Goal: Task Accomplishment & Management: Complete application form

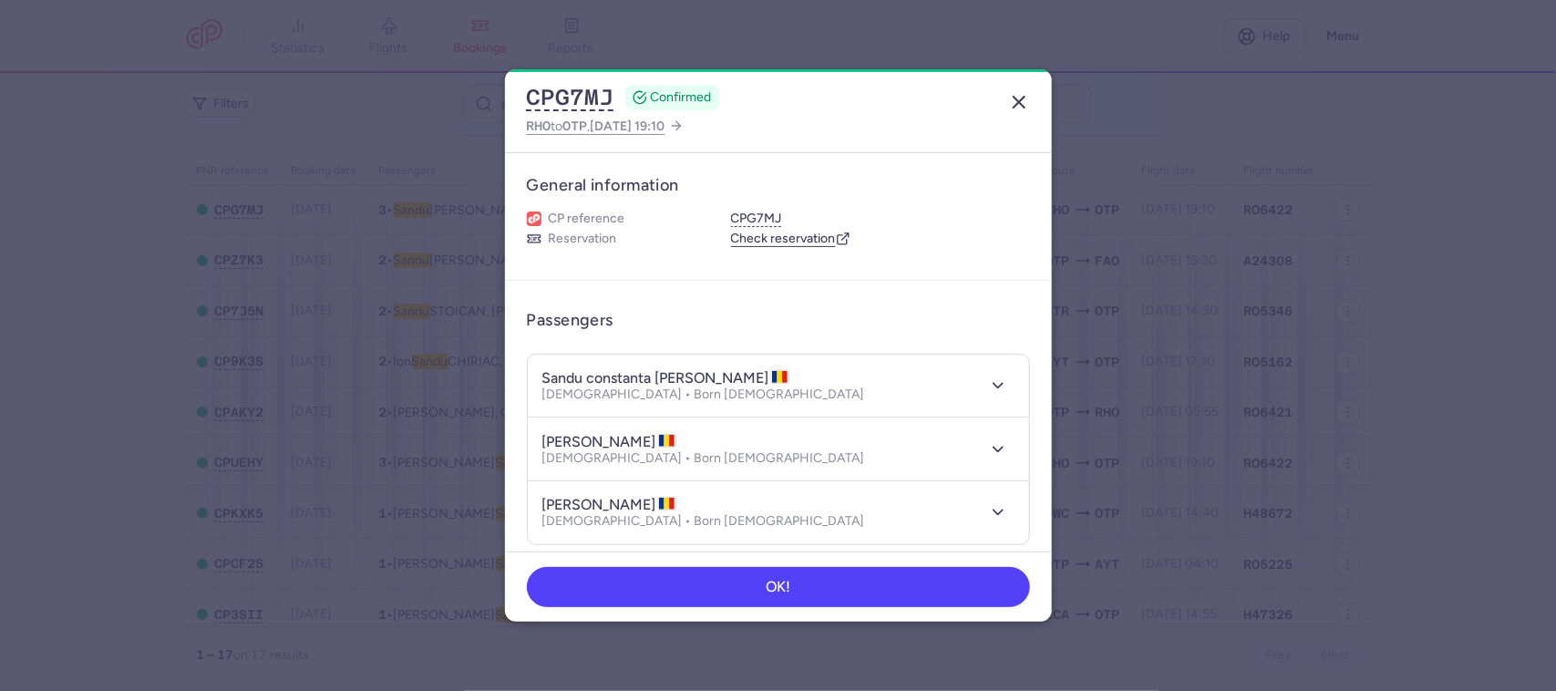
click at [1019, 93] on icon "button" at bounding box center [1019, 102] width 22 height 22
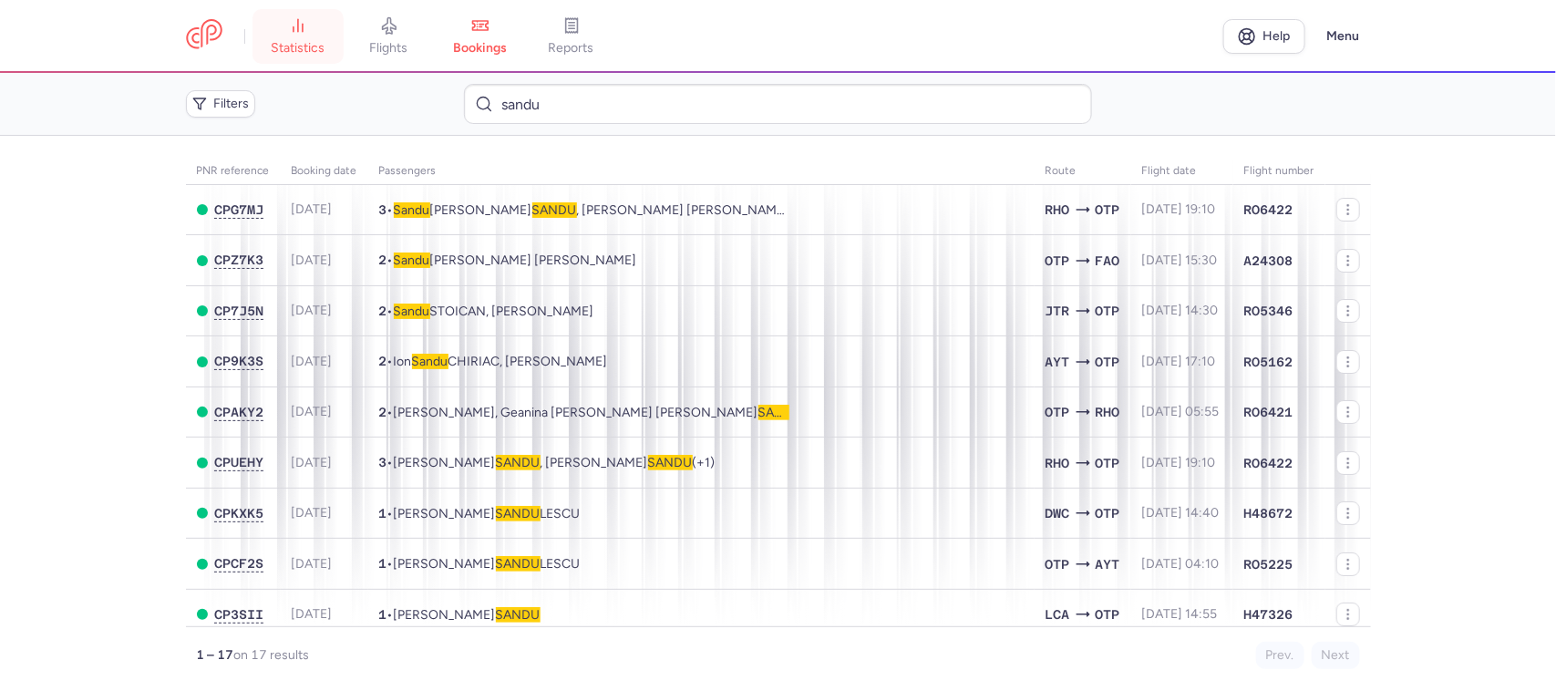
click at [298, 46] on span "statistics" at bounding box center [298, 48] width 54 height 16
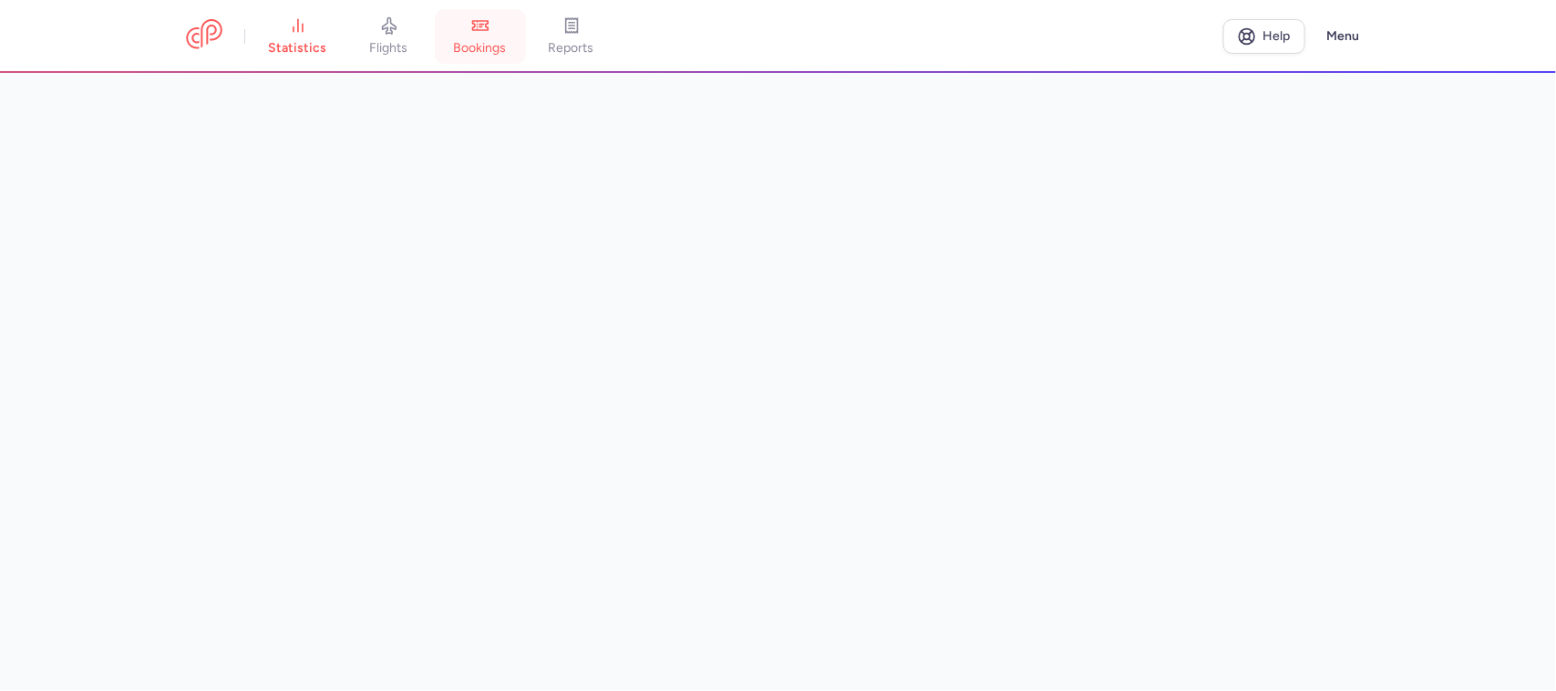
click at [462, 47] on span "bookings" at bounding box center [480, 48] width 53 height 16
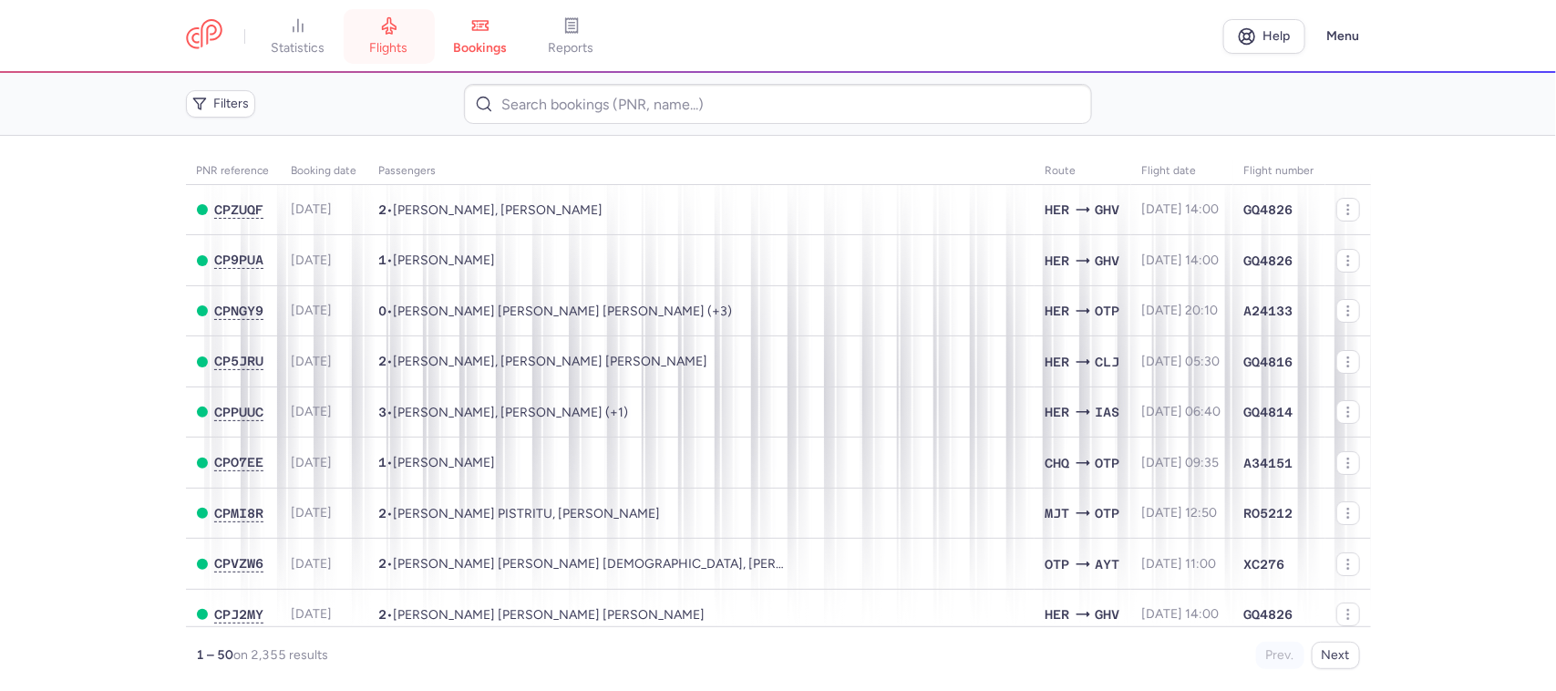
click at [377, 36] on link "flights" at bounding box center [389, 36] width 91 height 40
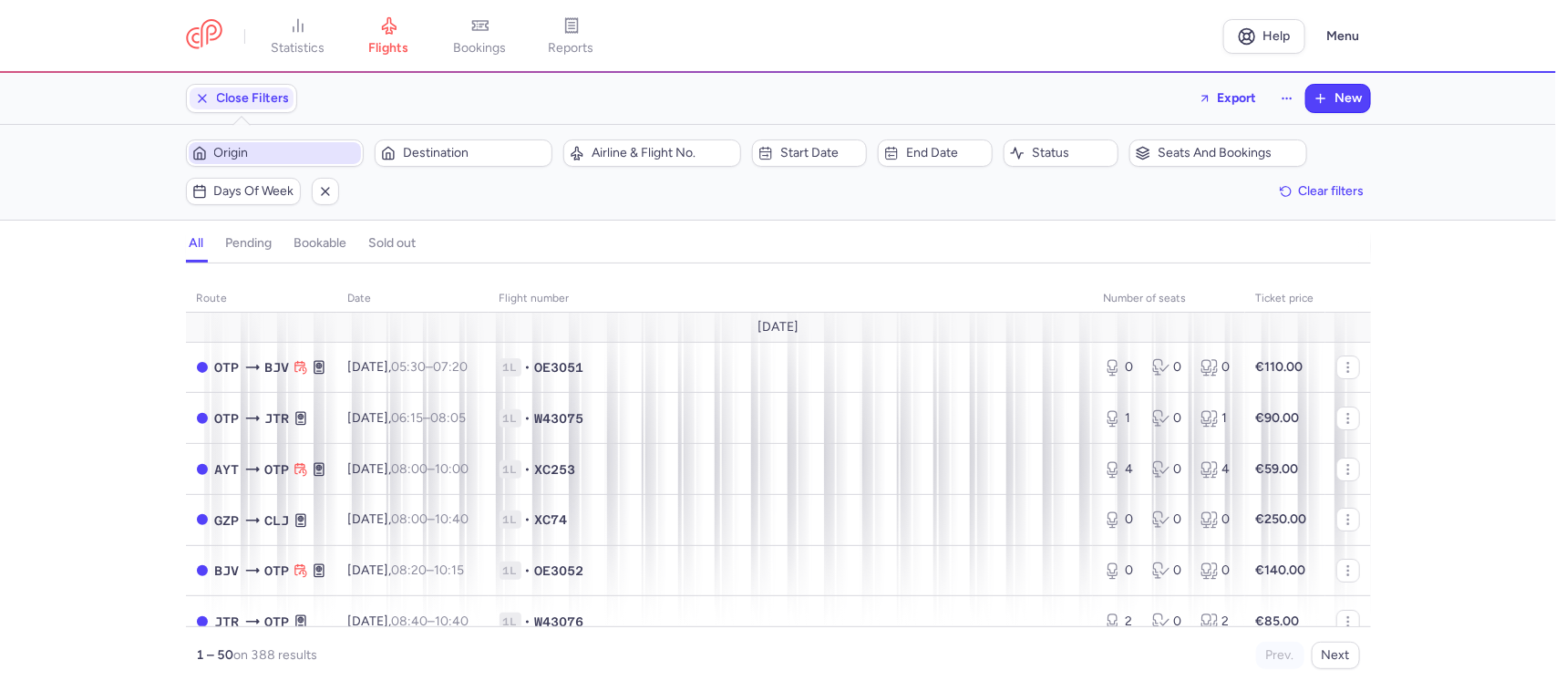
click at [276, 162] on span "Origin" at bounding box center [275, 153] width 172 height 22
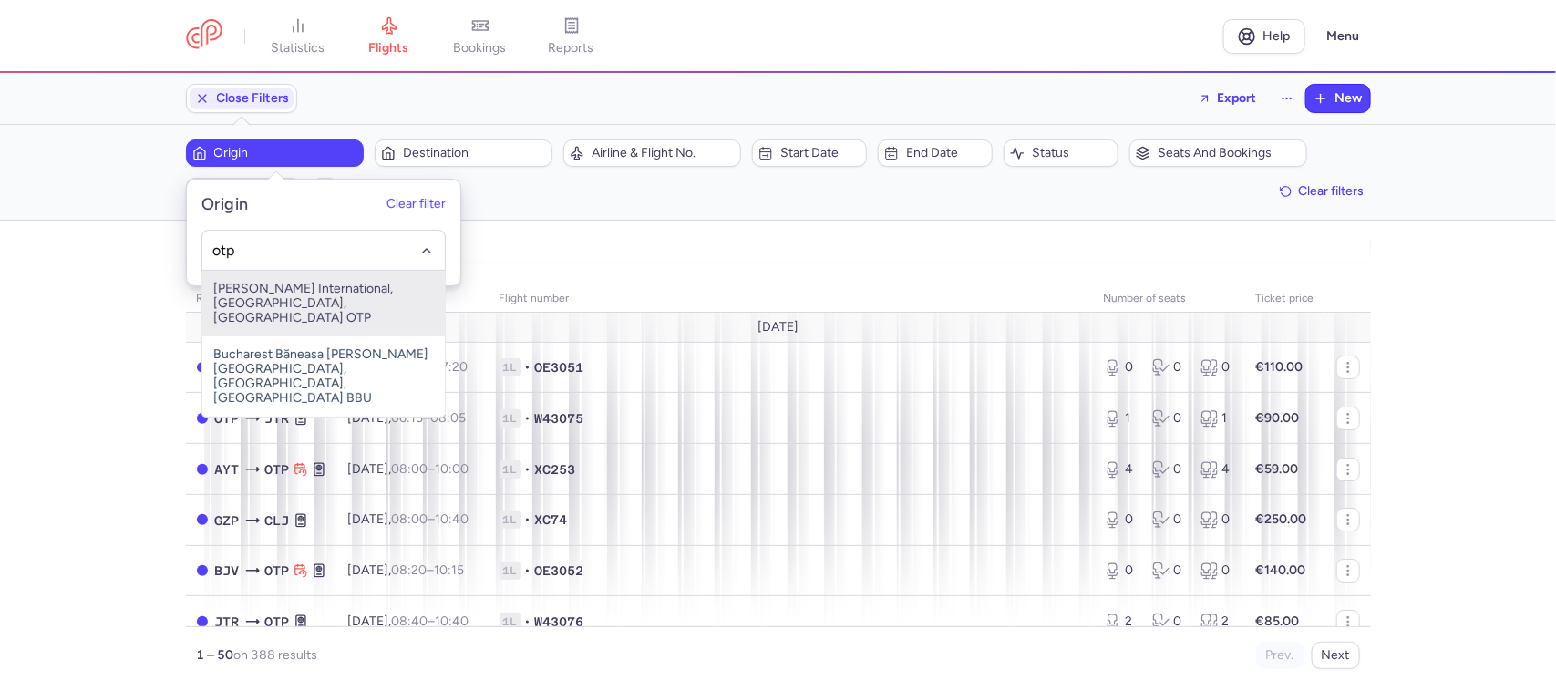
click at [293, 294] on span "[PERSON_NAME] International, [GEOGRAPHIC_DATA], [GEOGRAPHIC_DATA] OTP" at bounding box center [323, 304] width 243 height 66
type input "otp"
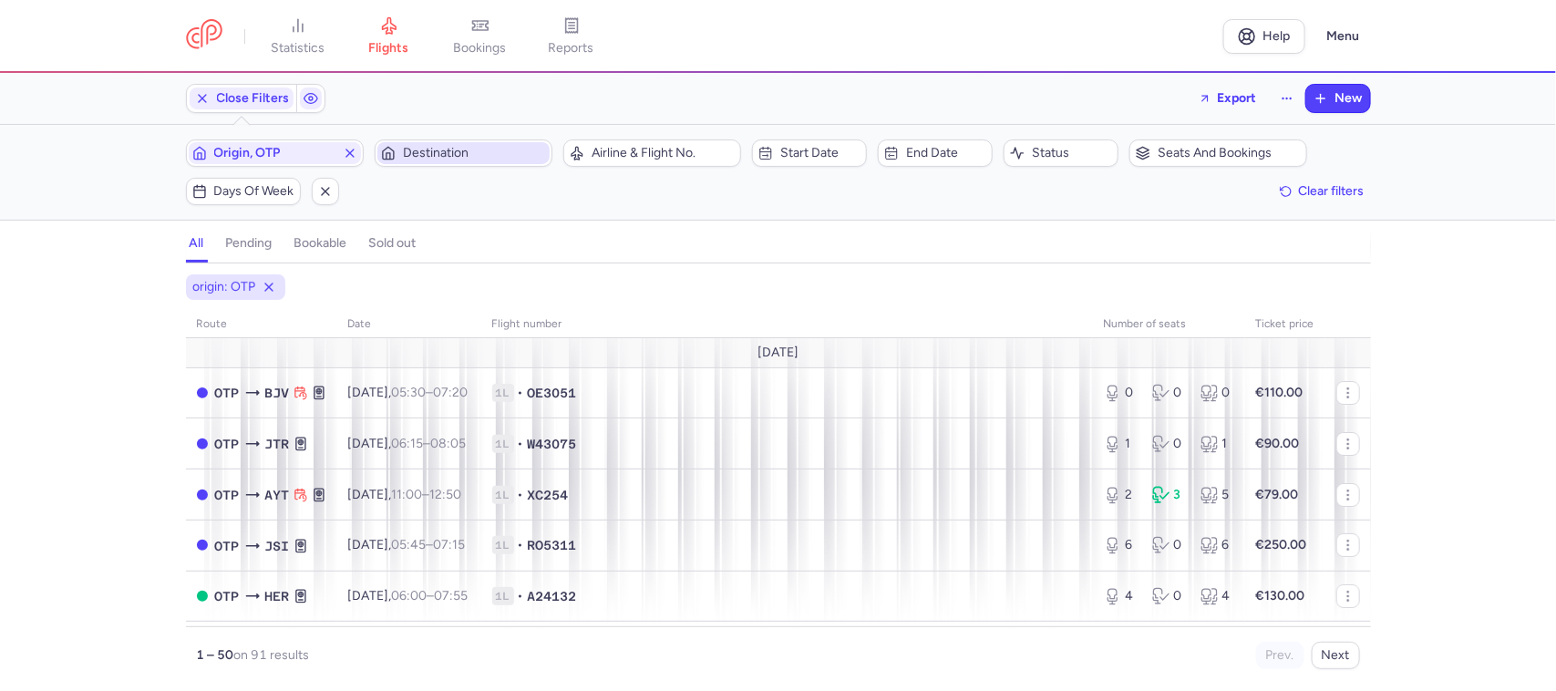
click at [454, 162] on span "Destination" at bounding box center [463, 153] width 172 height 22
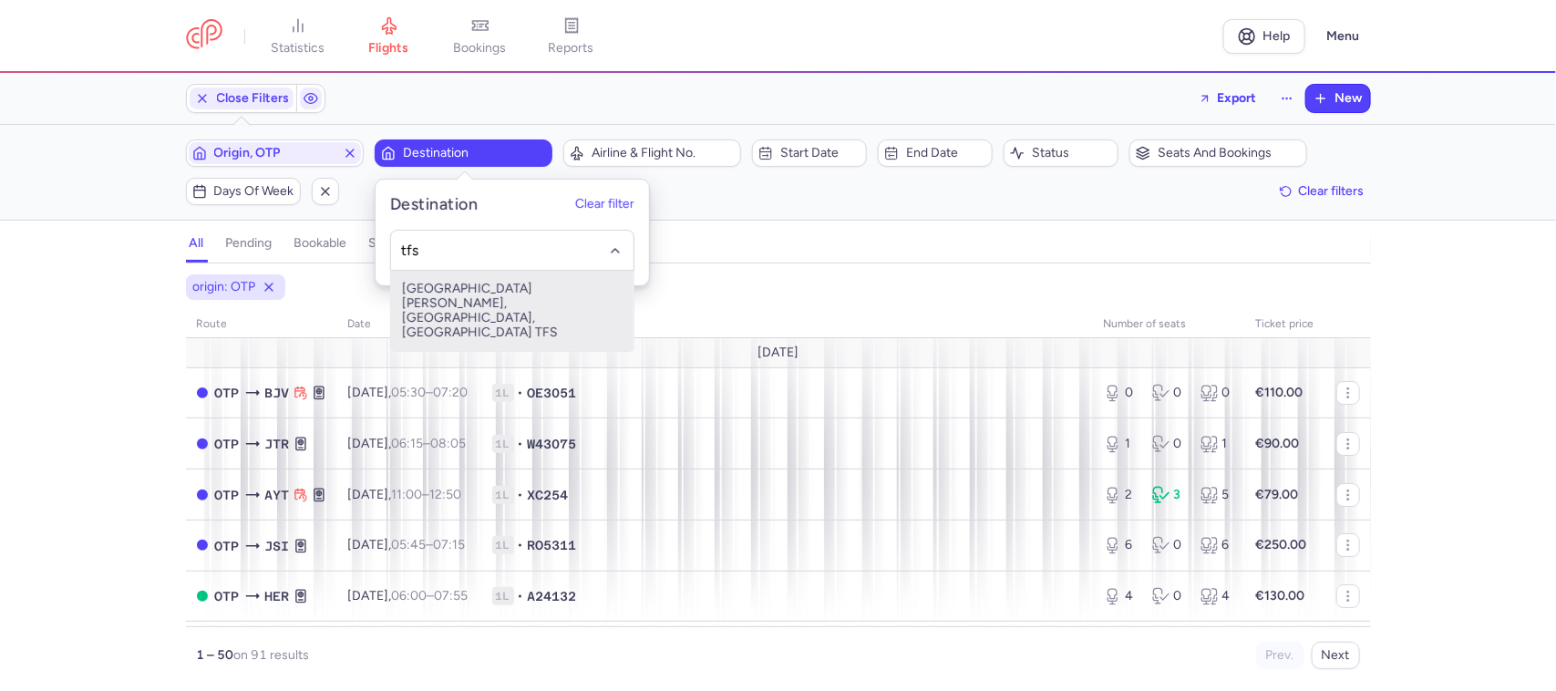
click at [471, 298] on span "Sur Reina Sofia, Tenerife Sur, Spain TFS" at bounding box center [512, 311] width 243 height 80
type input "tfs"
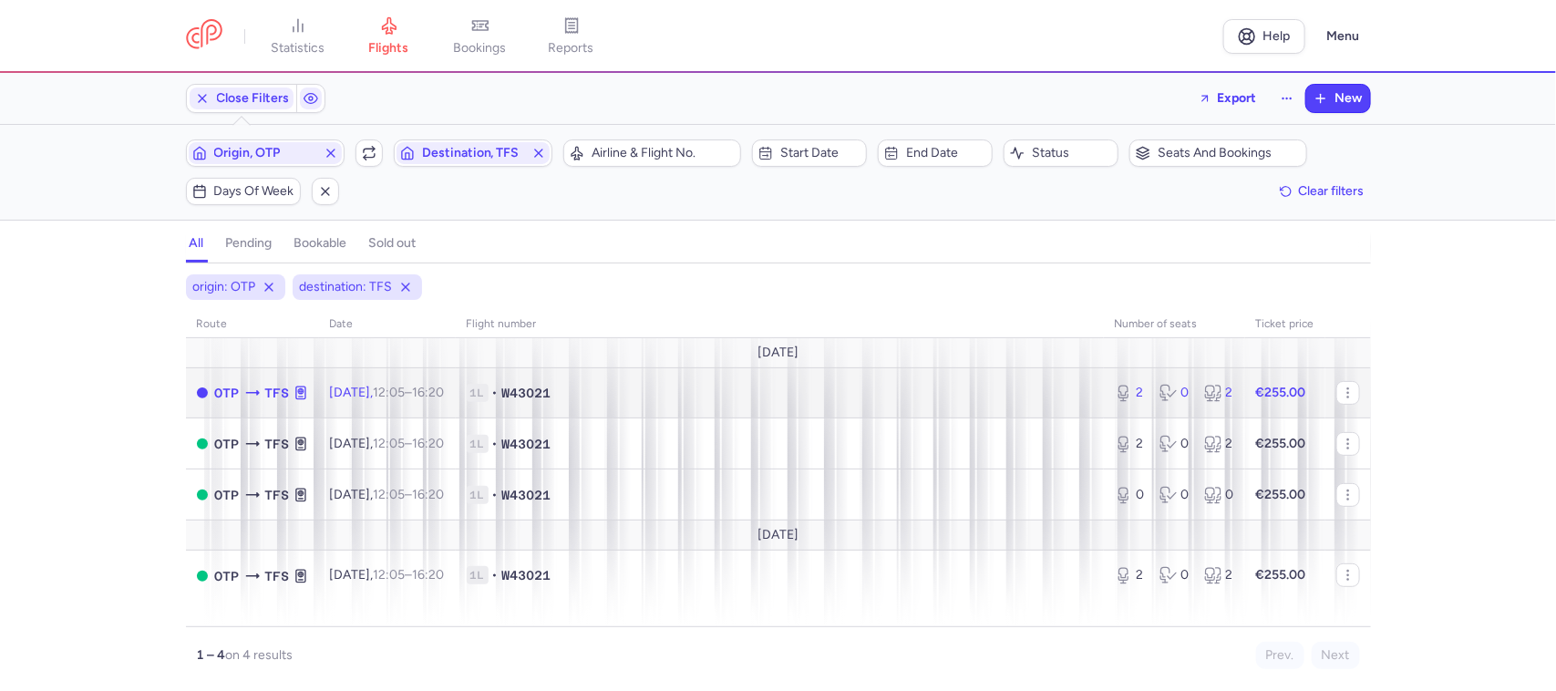
click at [722, 399] on span "1L • W43021" at bounding box center [780, 393] width 626 height 18
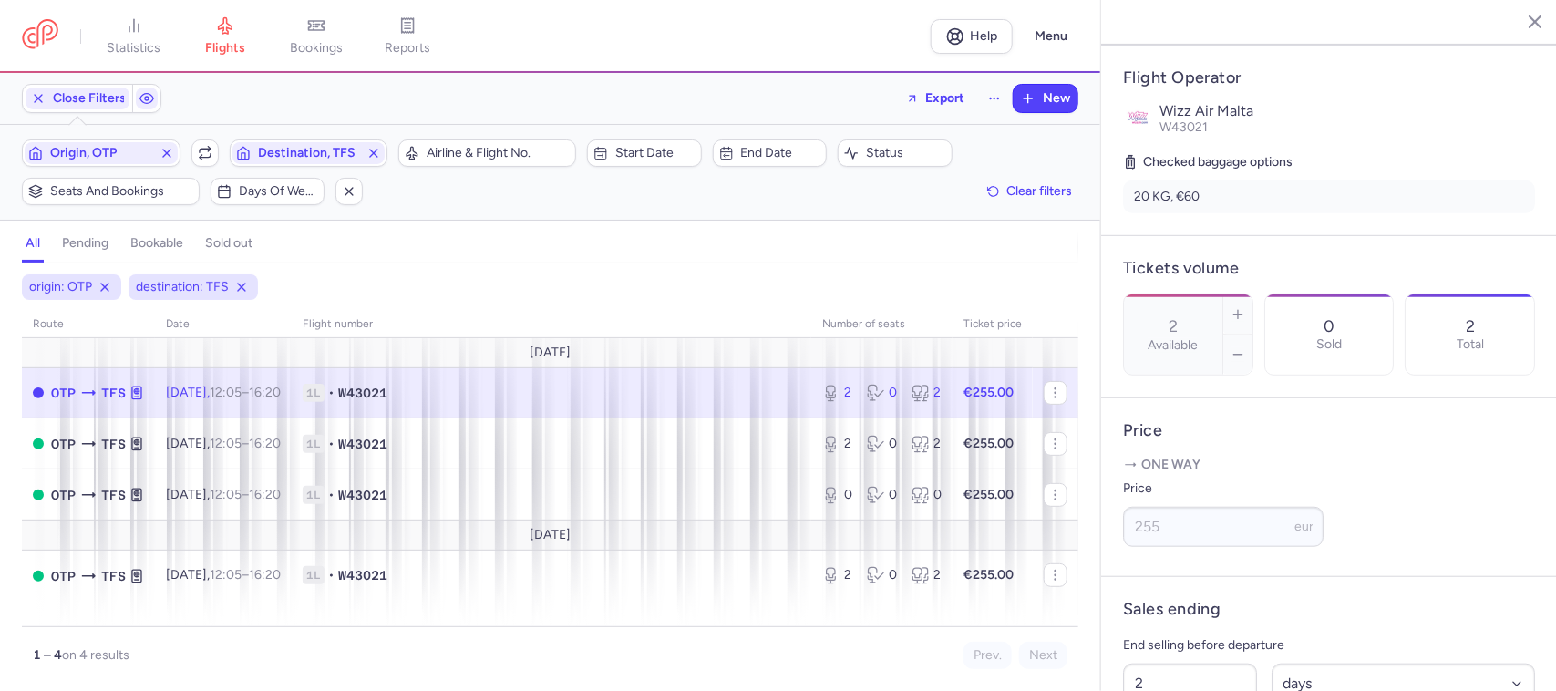
scroll to position [570, 0]
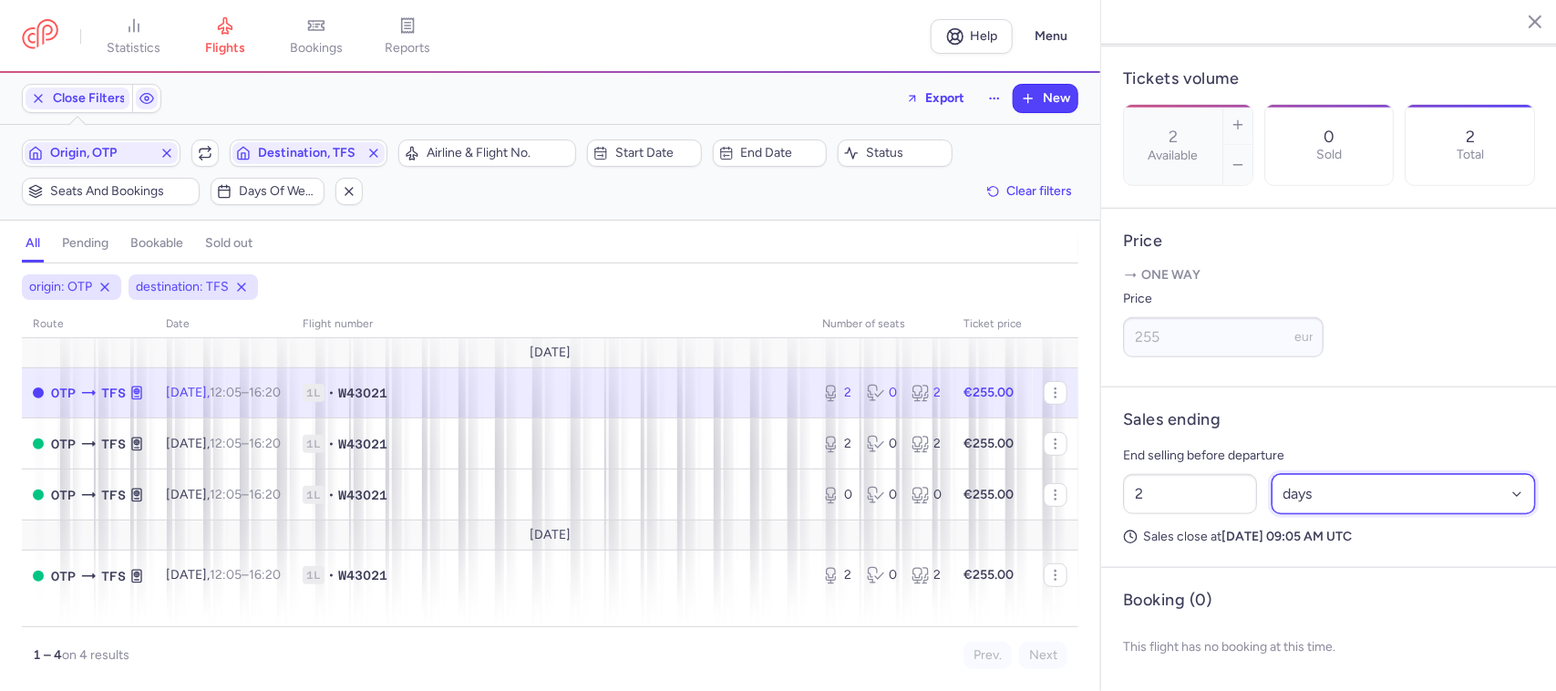
click at [1314, 511] on select "Select an option hours days" at bounding box center [1404, 494] width 264 height 40
select select "hours"
click at [1272, 487] on select "Select an option hours days" at bounding box center [1404, 494] width 264 height 40
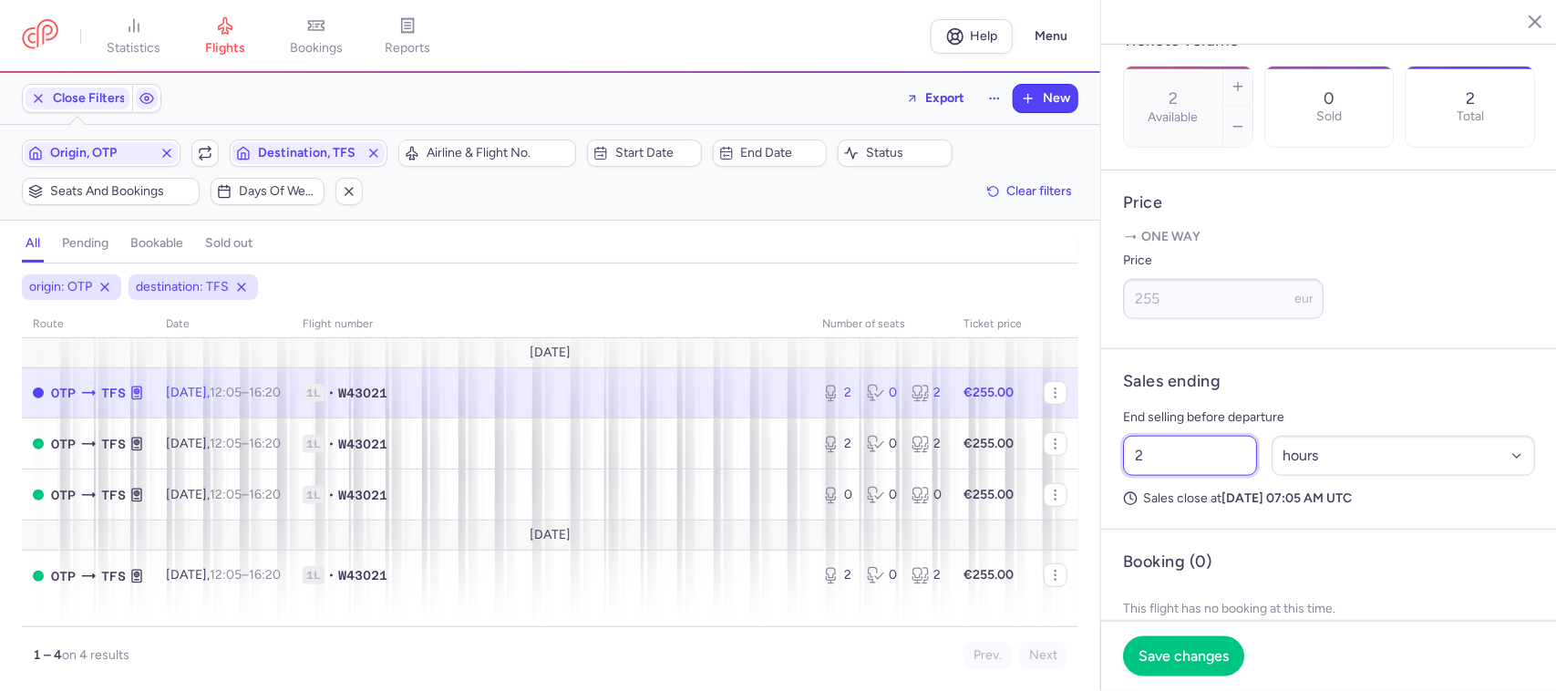
drag, startPoint x: 1170, startPoint y: 509, endPoint x: 1095, endPoint y: 511, distance: 74.8
click at [1091, 508] on div "statistics flights bookings reports Help Menu Close Filters Export New Filters …" at bounding box center [778, 345] width 1556 height 691
type input "1"
click at [1218, 646] on button "Save changes" at bounding box center [1183, 656] width 121 height 40
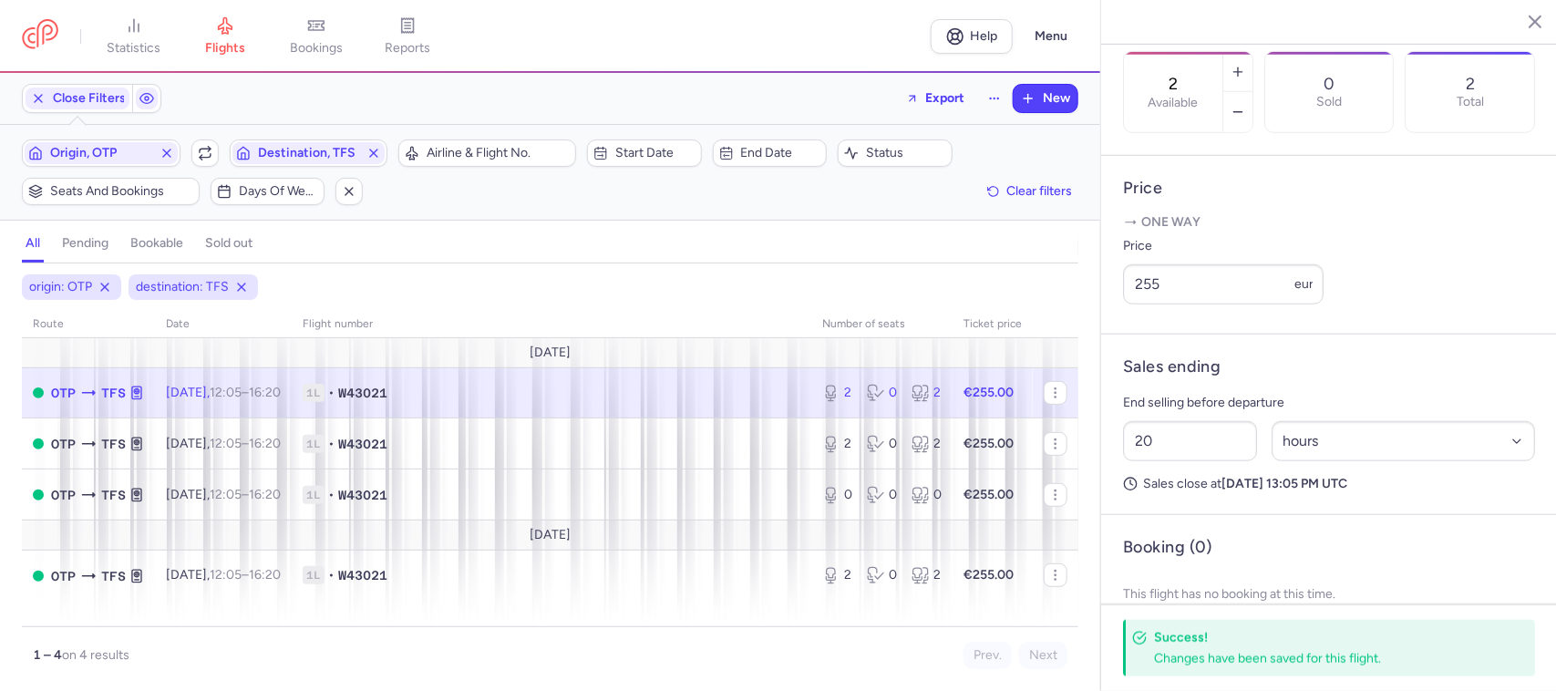
scroll to position [554, 0]
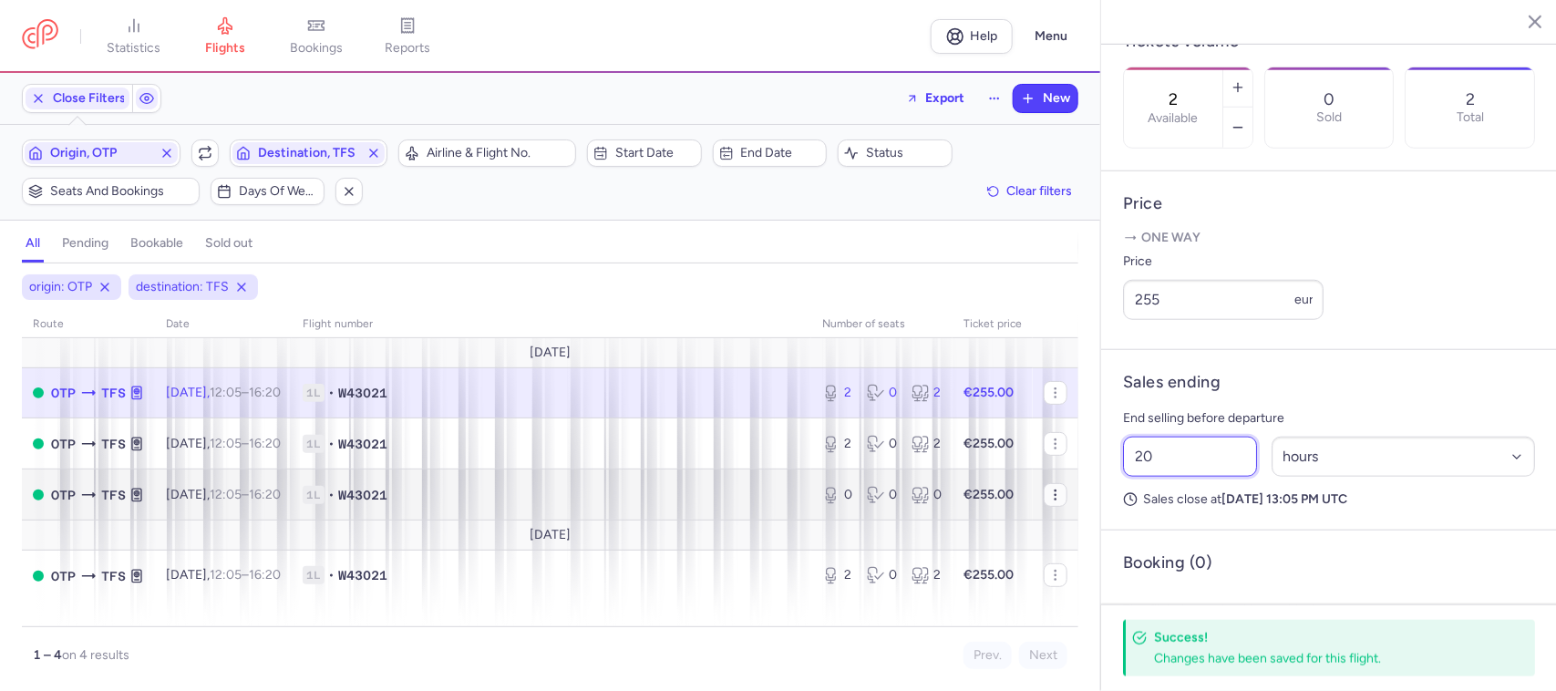
drag, startPoint x: 1155, startPoint y: 517, endPoint x: 1050, endPoint y: 507, distance: 106.2
click at [1050, 507] on div "statistics flights bookings reports Help Menu Close Filters Export New Filters …" at bounding box center [778, 345] width 1556 height 691
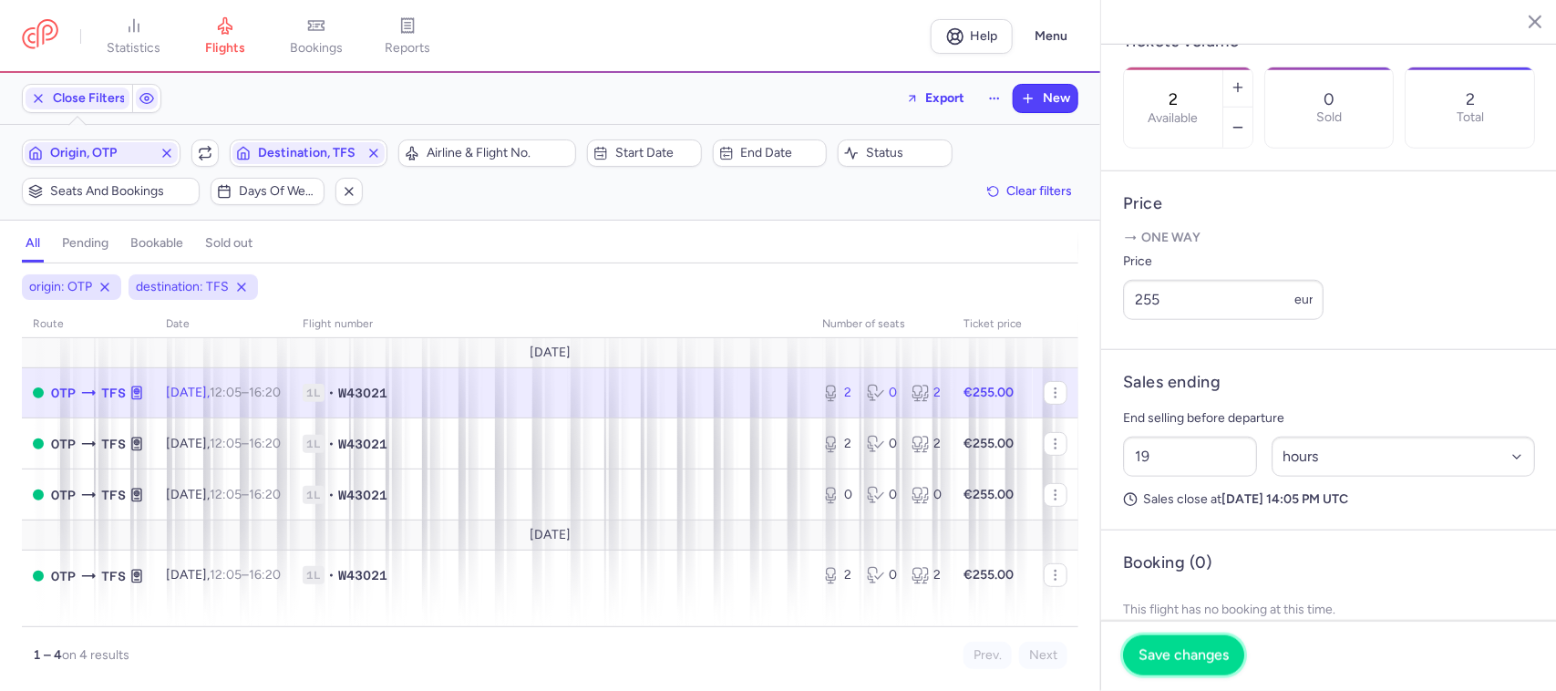
click at [1174, 652] on span "Save changes" at bounding box center [1184, 655] width 90 height 16
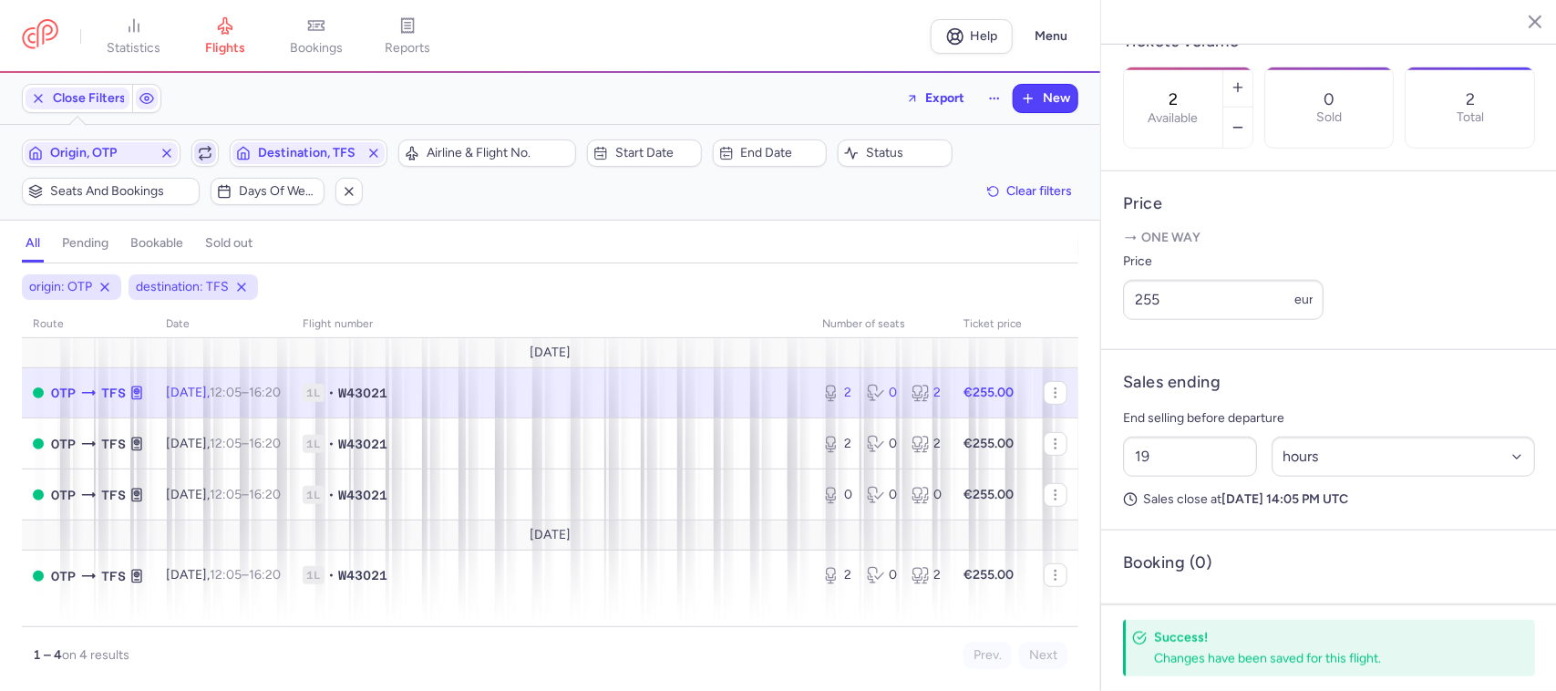
click at [205, 160] on icon "button" at bounding box center [205, 153] width 15 height 15
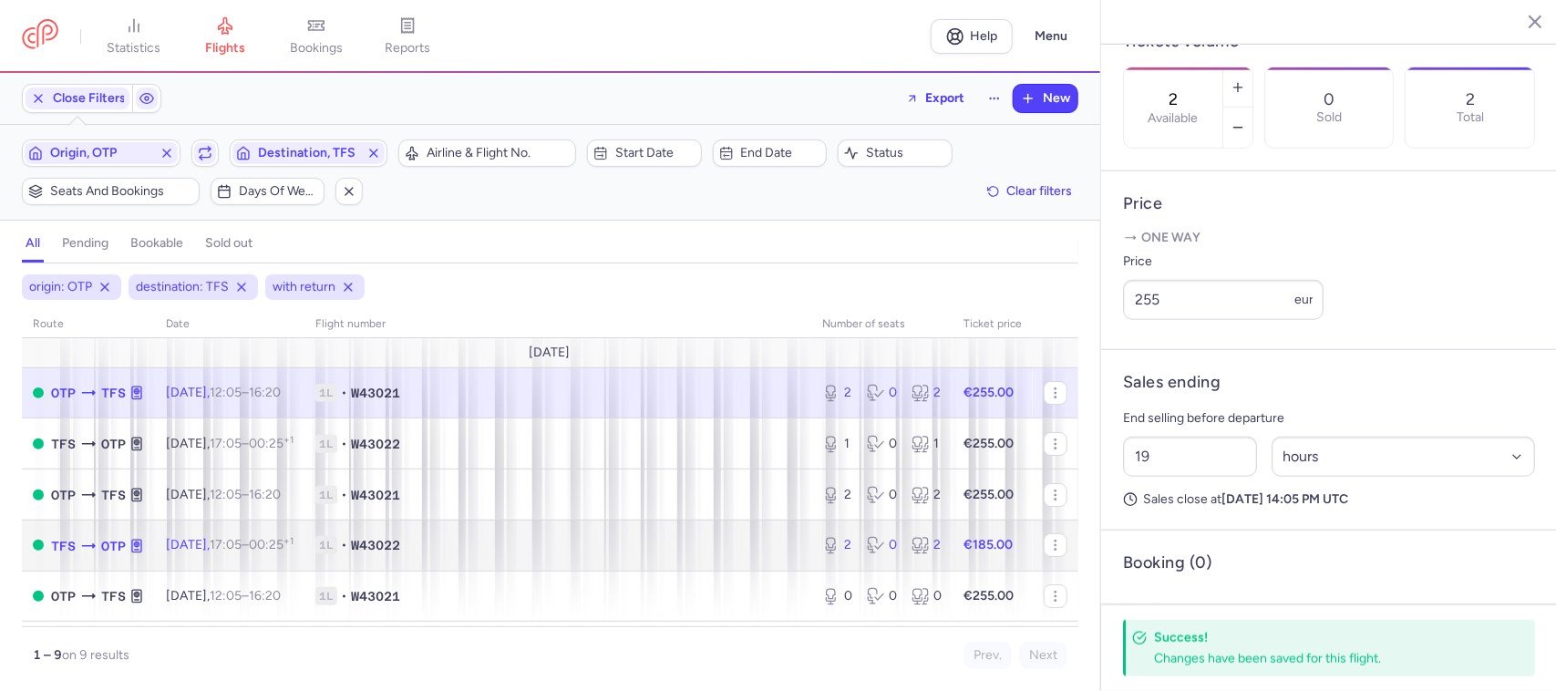
click at [588, 543] on span "1L • W43022" at bounding box center [557, 545] width 485 height 18
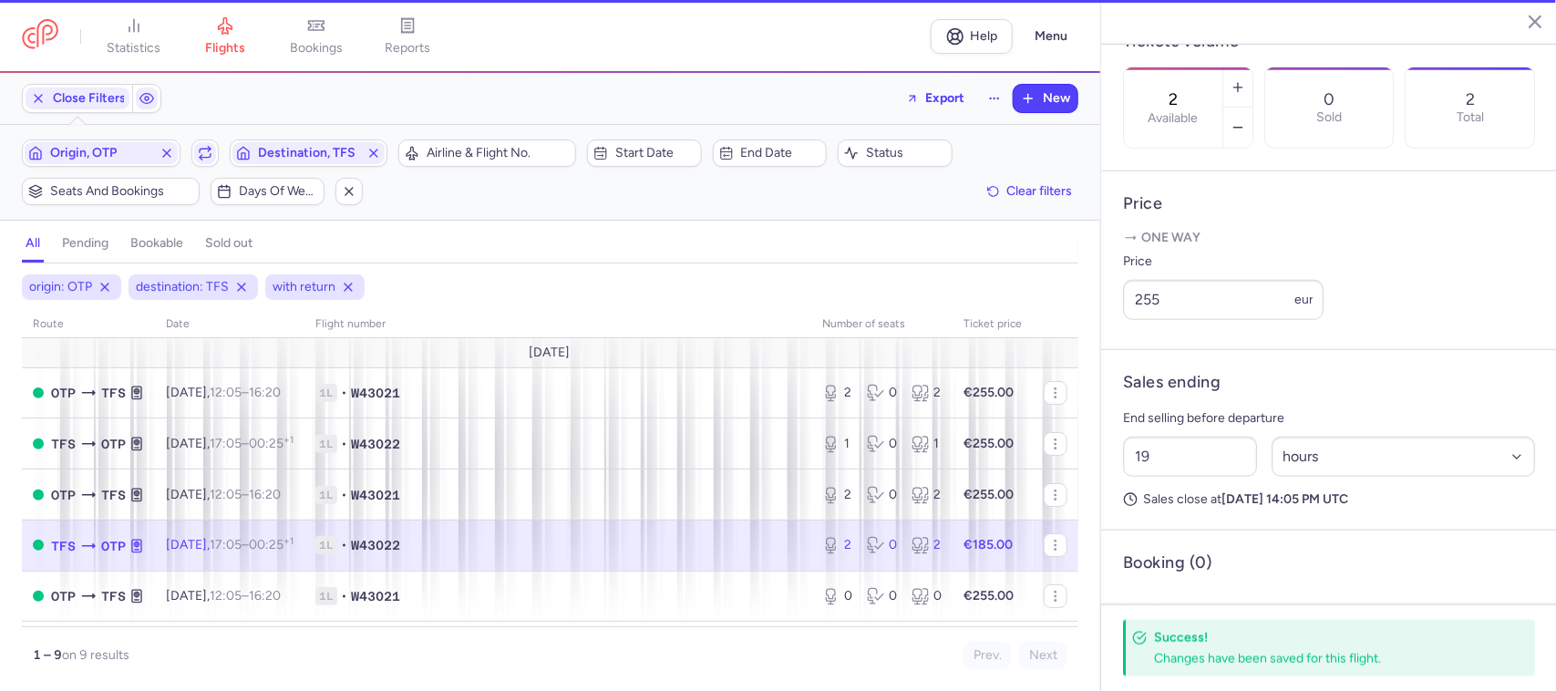
type input "27"
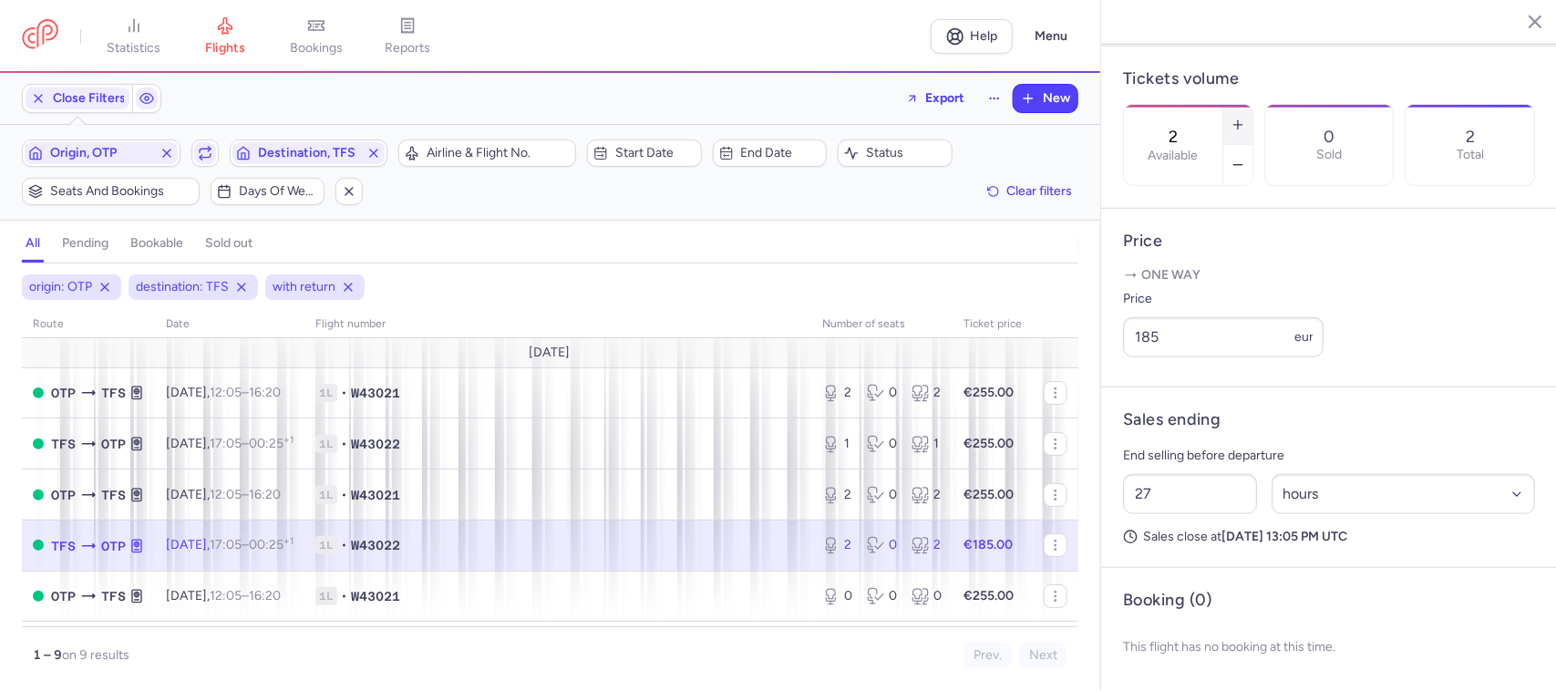
click at [1246, 118] on icon "button" at bounding box center [1238, 125] width 15 height 15
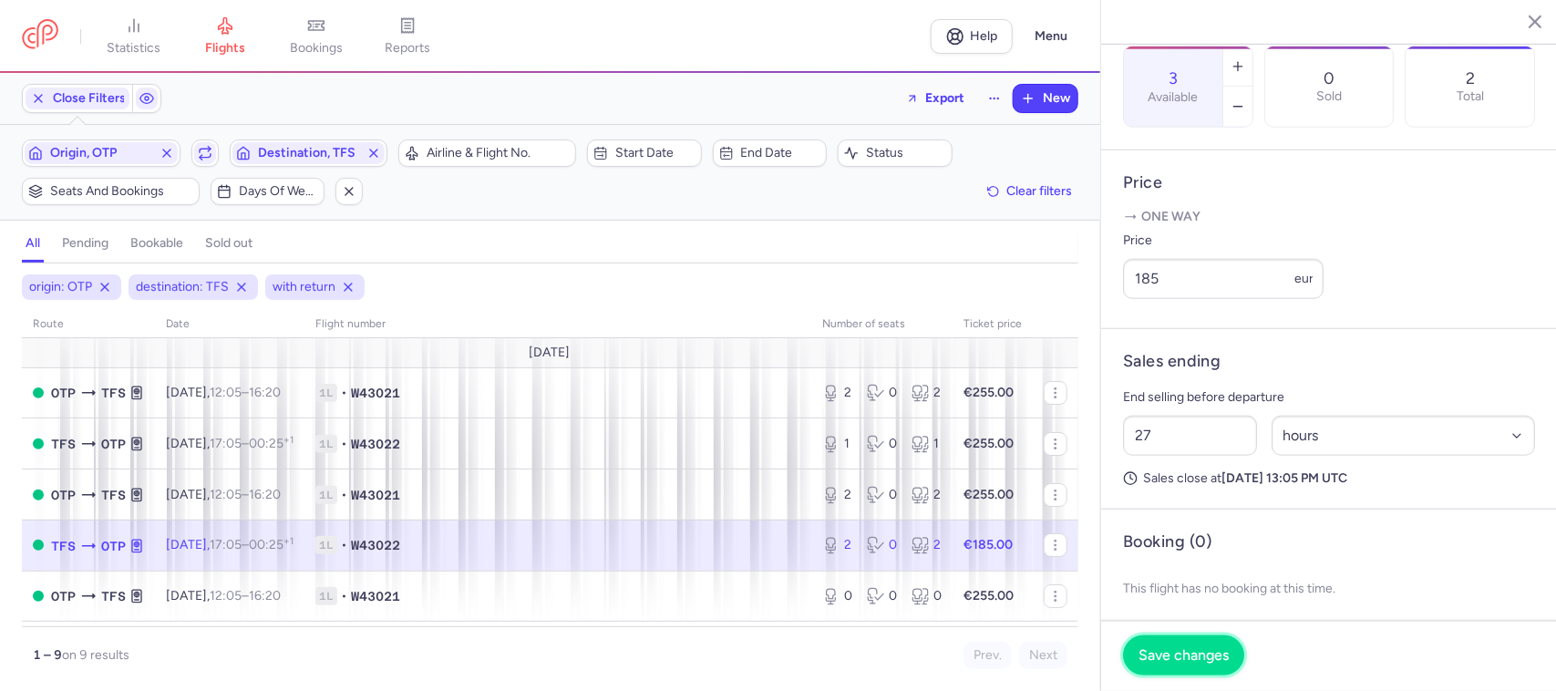
click at [1163, 658] on span "Save changes" at bounding box center [1184, 655] width 90 height 16
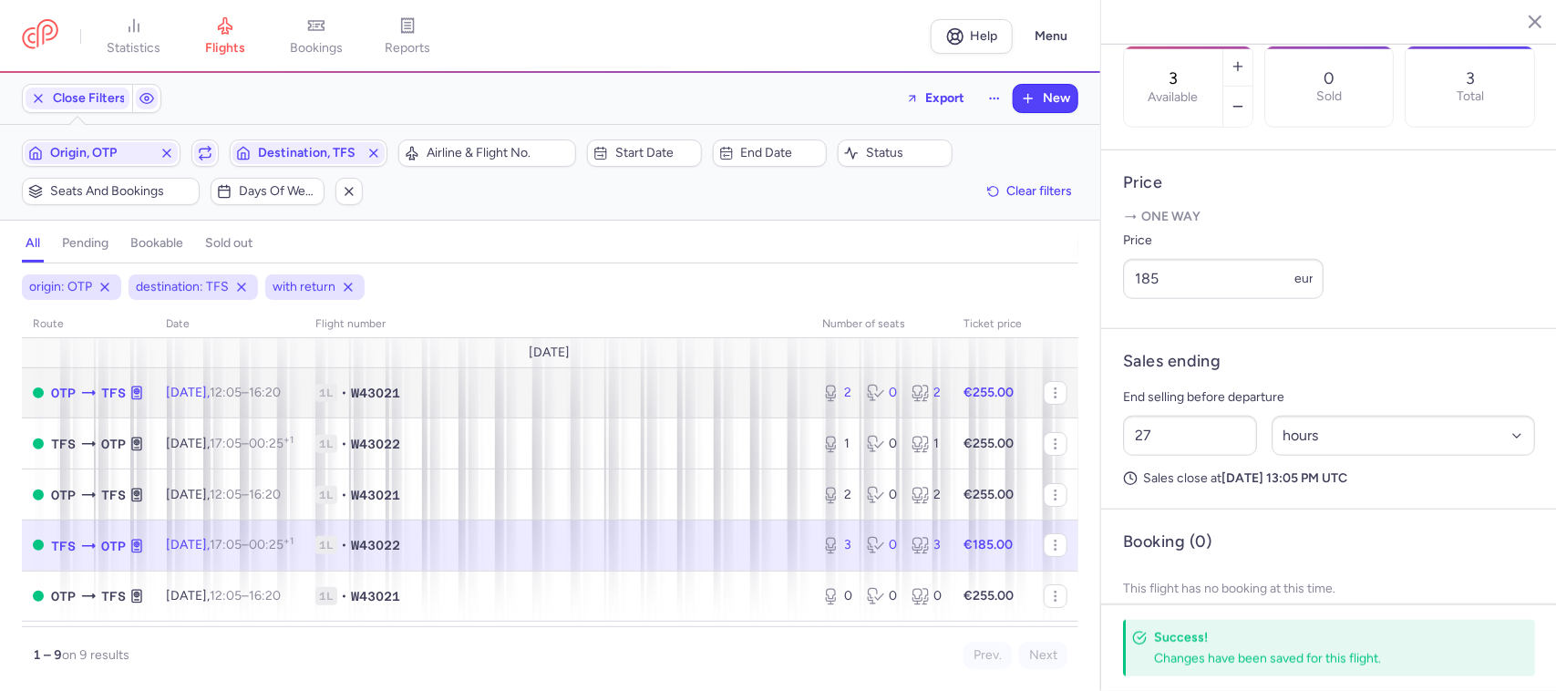
click at [775, 398] on span "1L • W43021" at bounding box center [557, 393] width 485 height 18
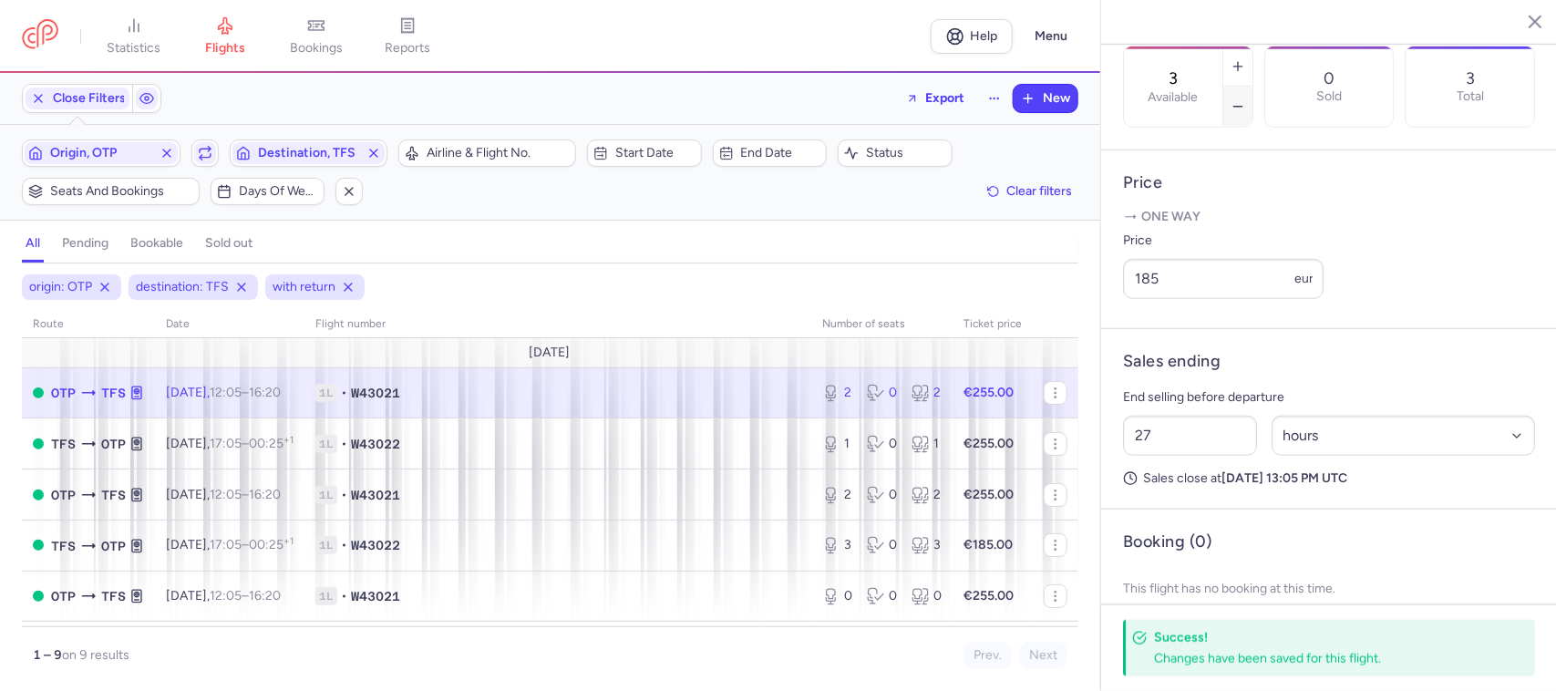
type input "2"
type input "19"
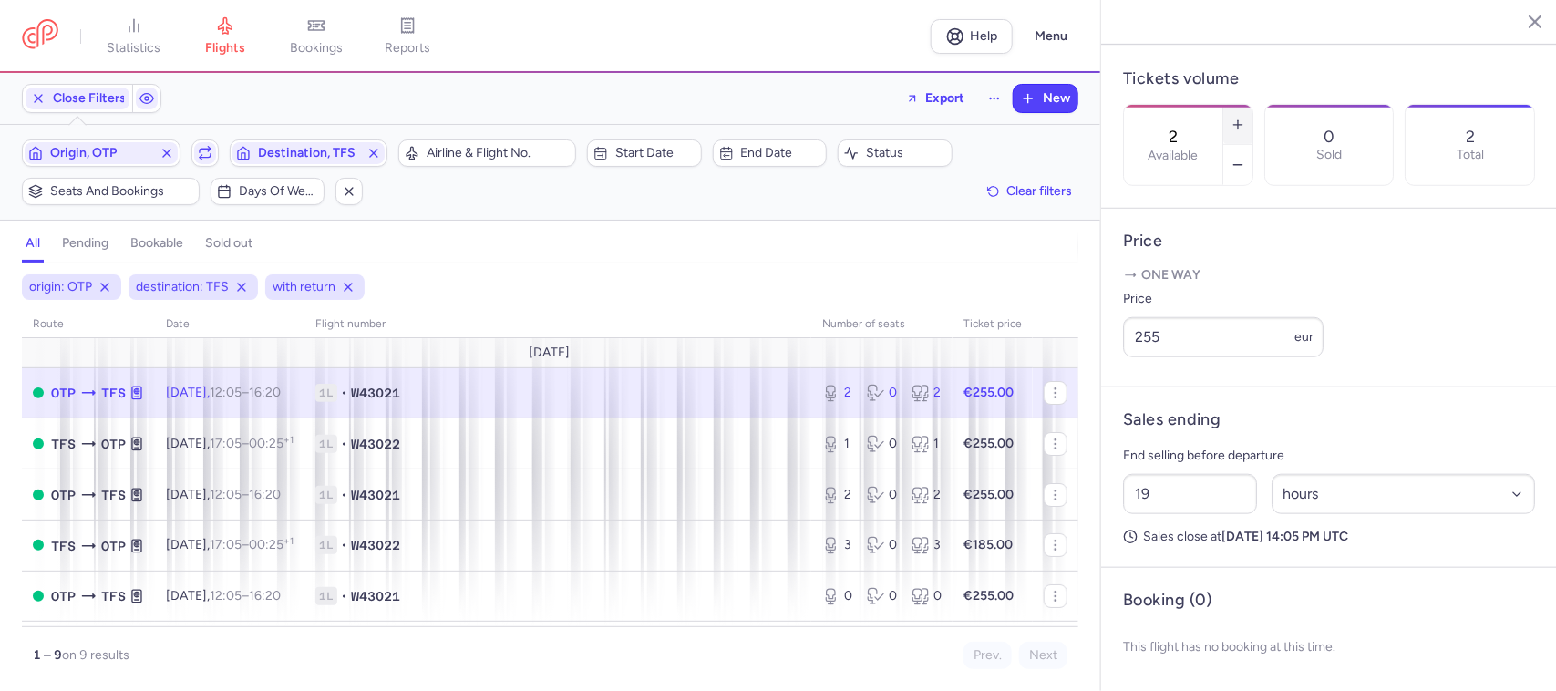
click at [1253, 105] on button "button" at bounding box center [1238, 125] width 29 height 40
type input "3"
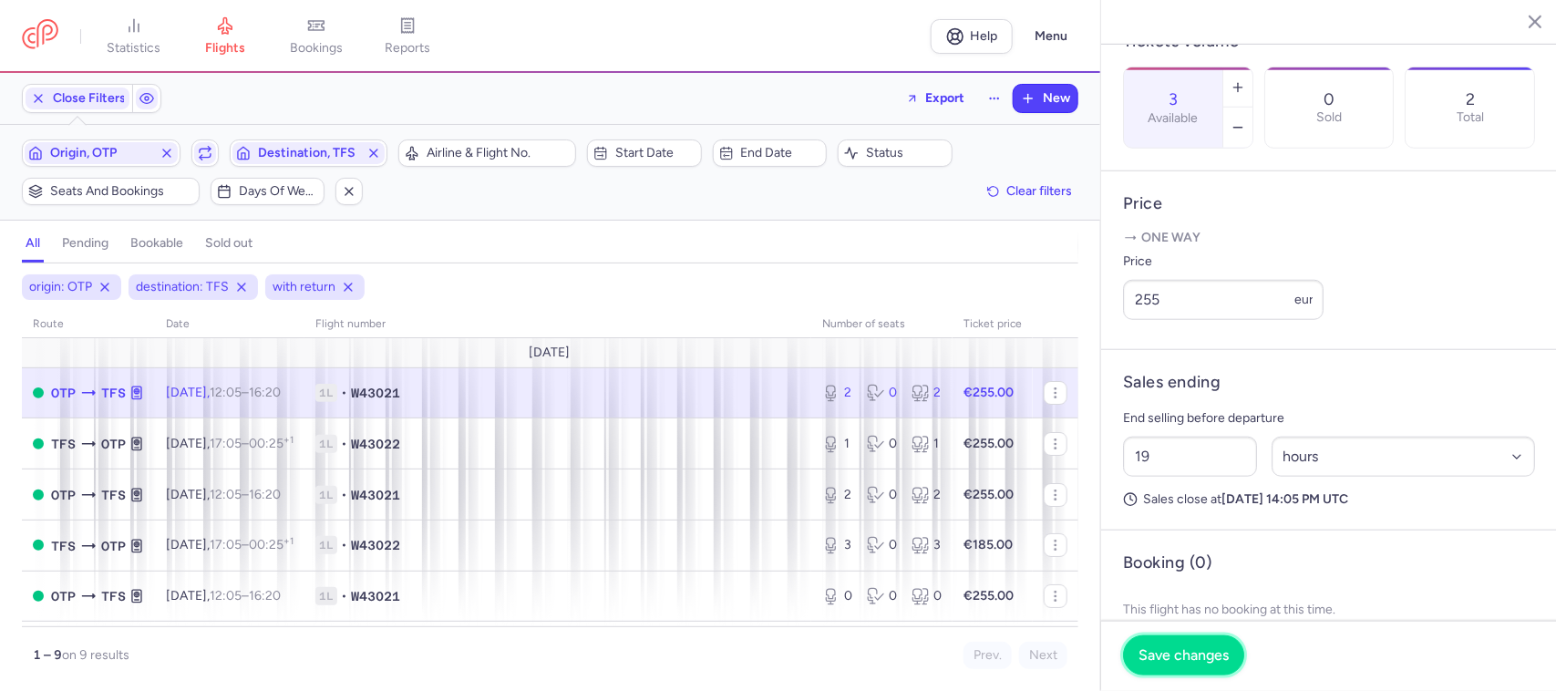
click at [1170, 676] on button "Save changes" at bounding box center [1183, 656] width 121 height 40
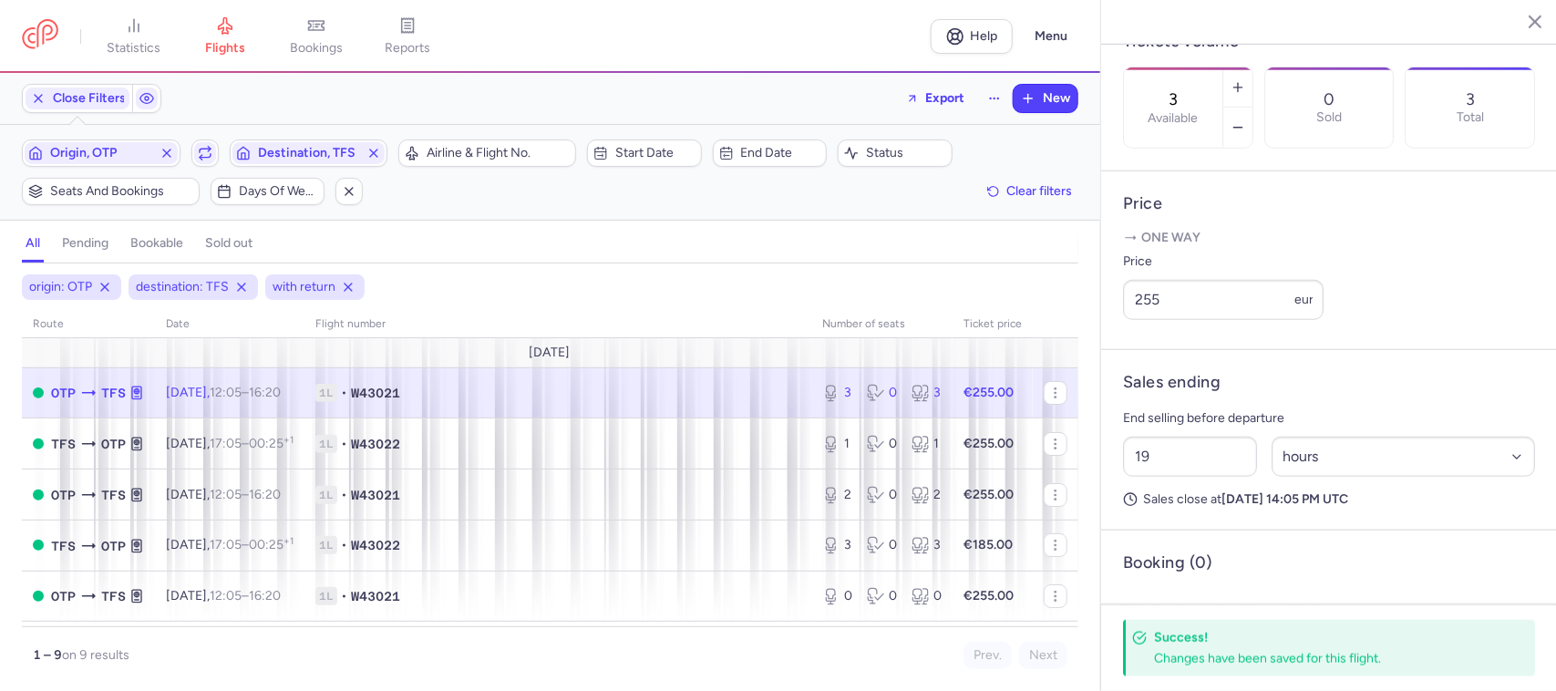
drag, startPoint x: 315, startPoint y: 41, endPoint x: 903, endPoint y: 5, distance: 588.3
click at [317, 40] on span "bookings" at bounding box center [316, 48] width 53 height 16
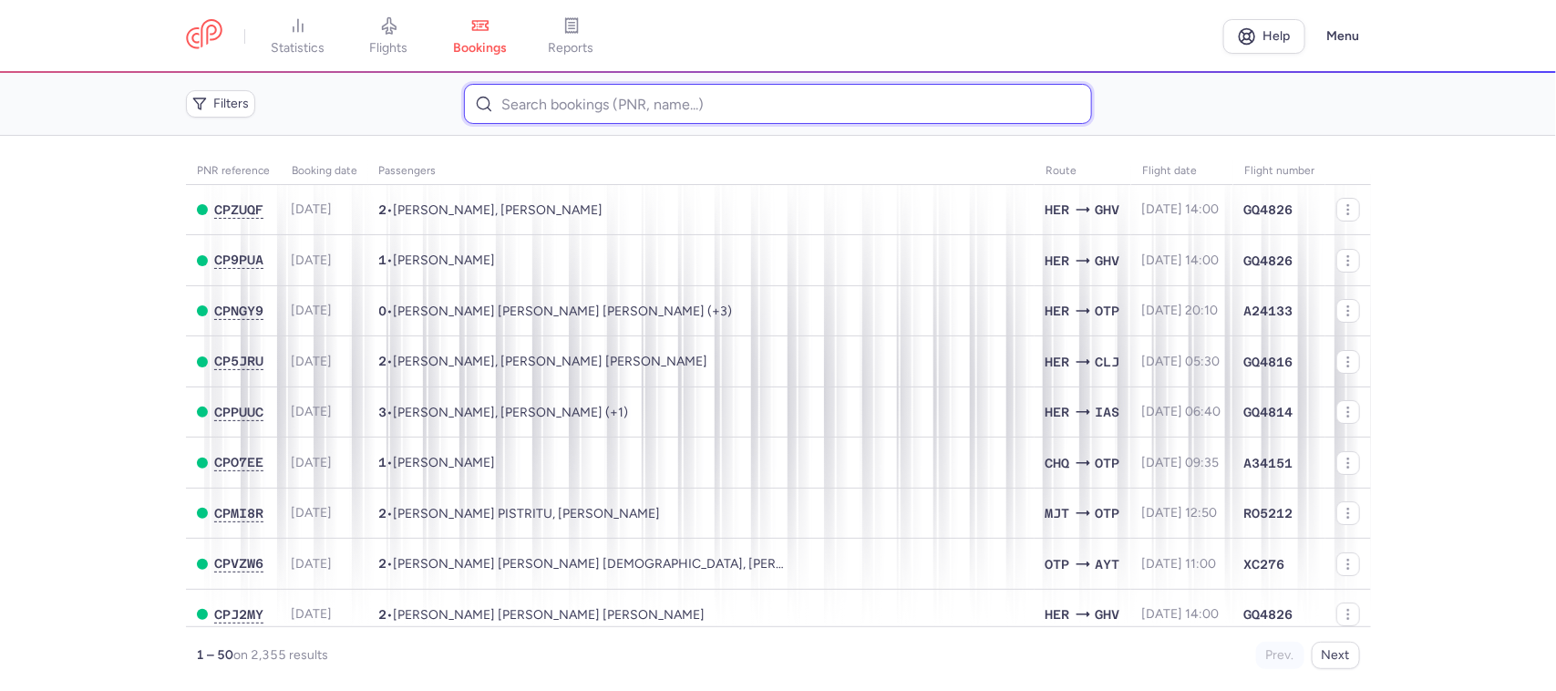
click at [536, 108] on input at bounding box center [778, 104] width 628 height 40
paste input "CPKKSL"
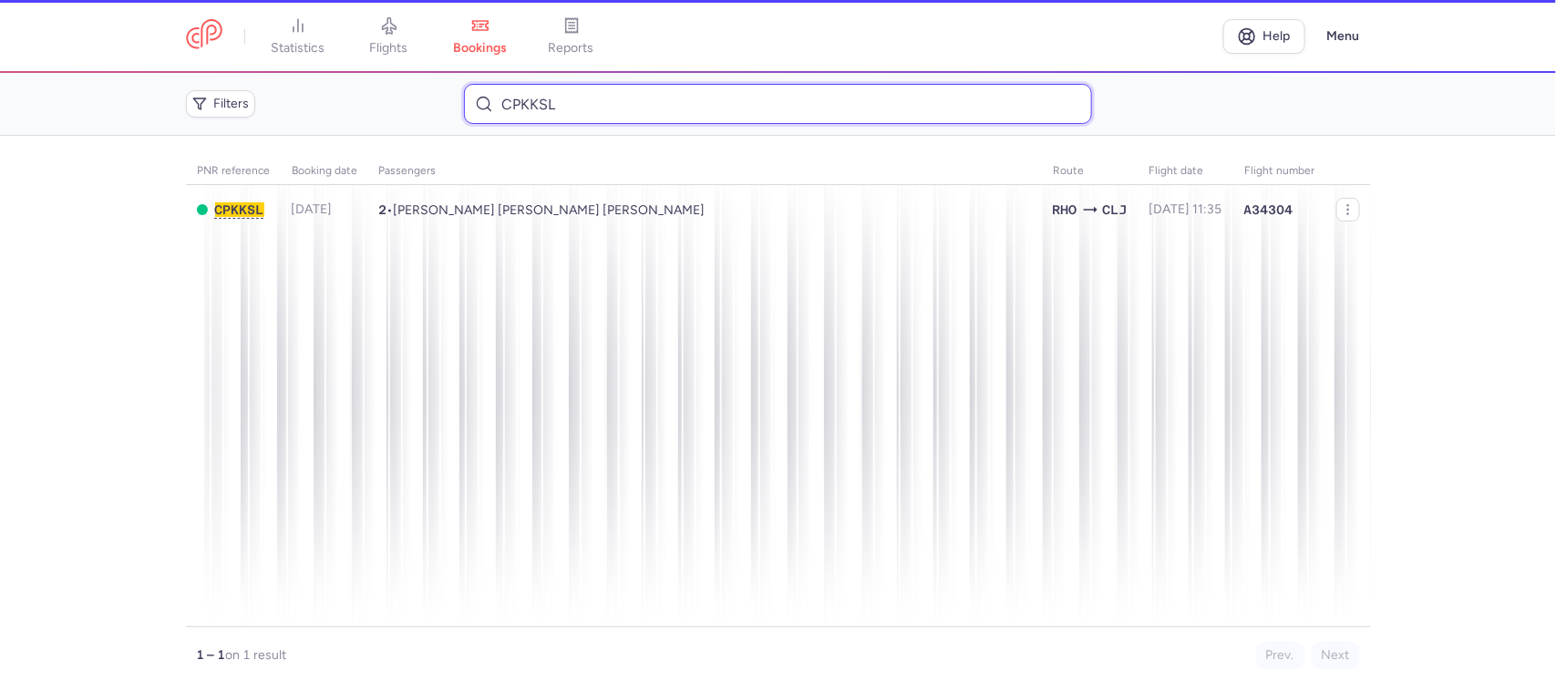
type input "CPKKSL"
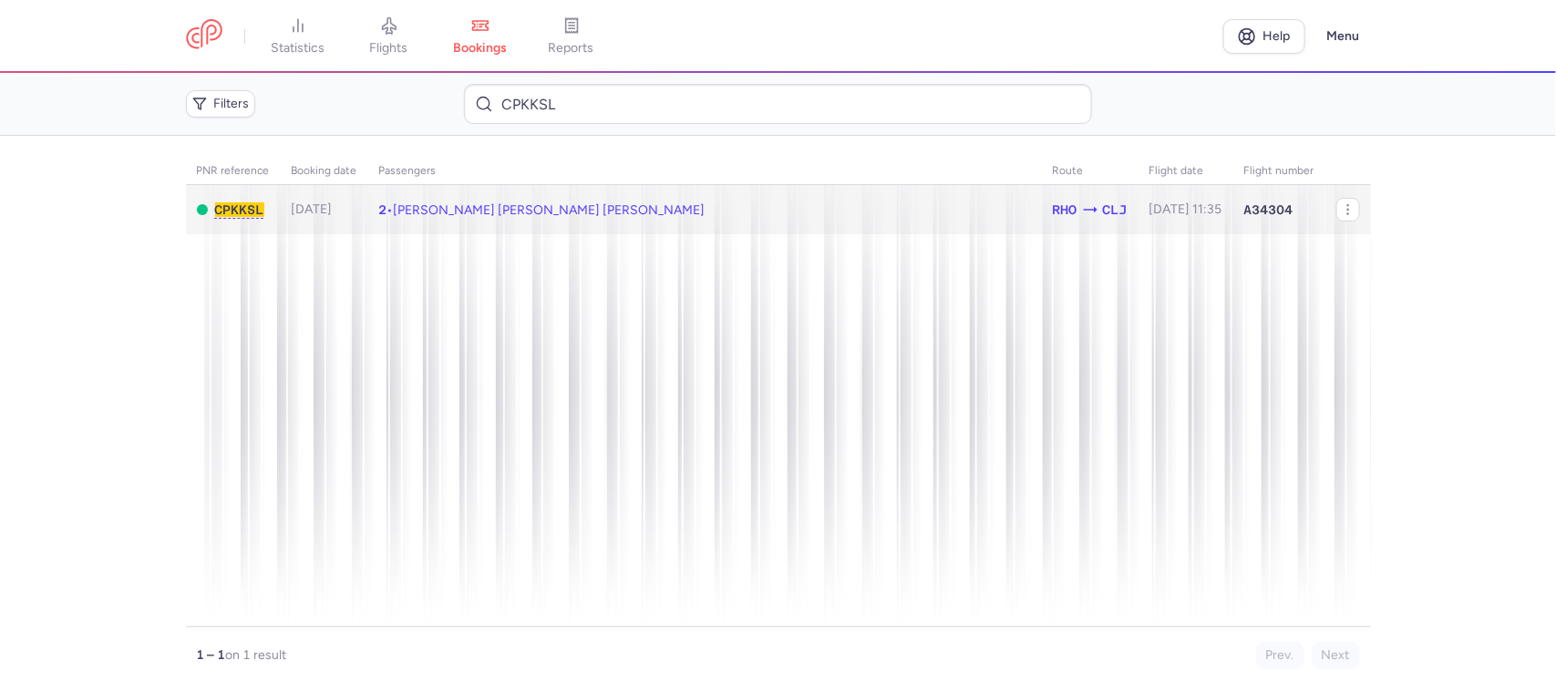
click at [549, 202] on span "[PERSON_NAME] [PERSON_NAME] [PERSON_NAME]" at bounding box center [550, 210] width 312 height 16
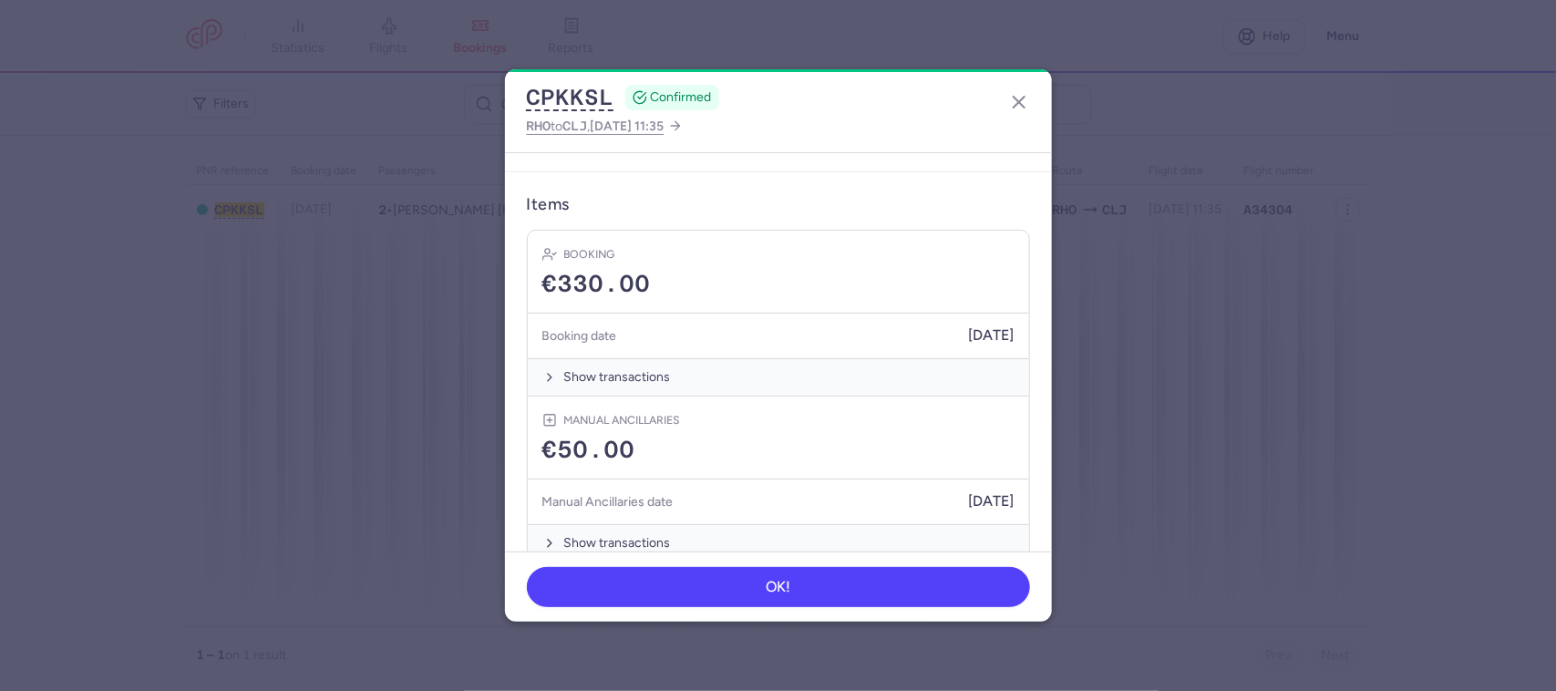
scroll to position [574, 0]
click at [1023, 102] on icon "button" at bounding box center [1019, 102] width 22 height 22
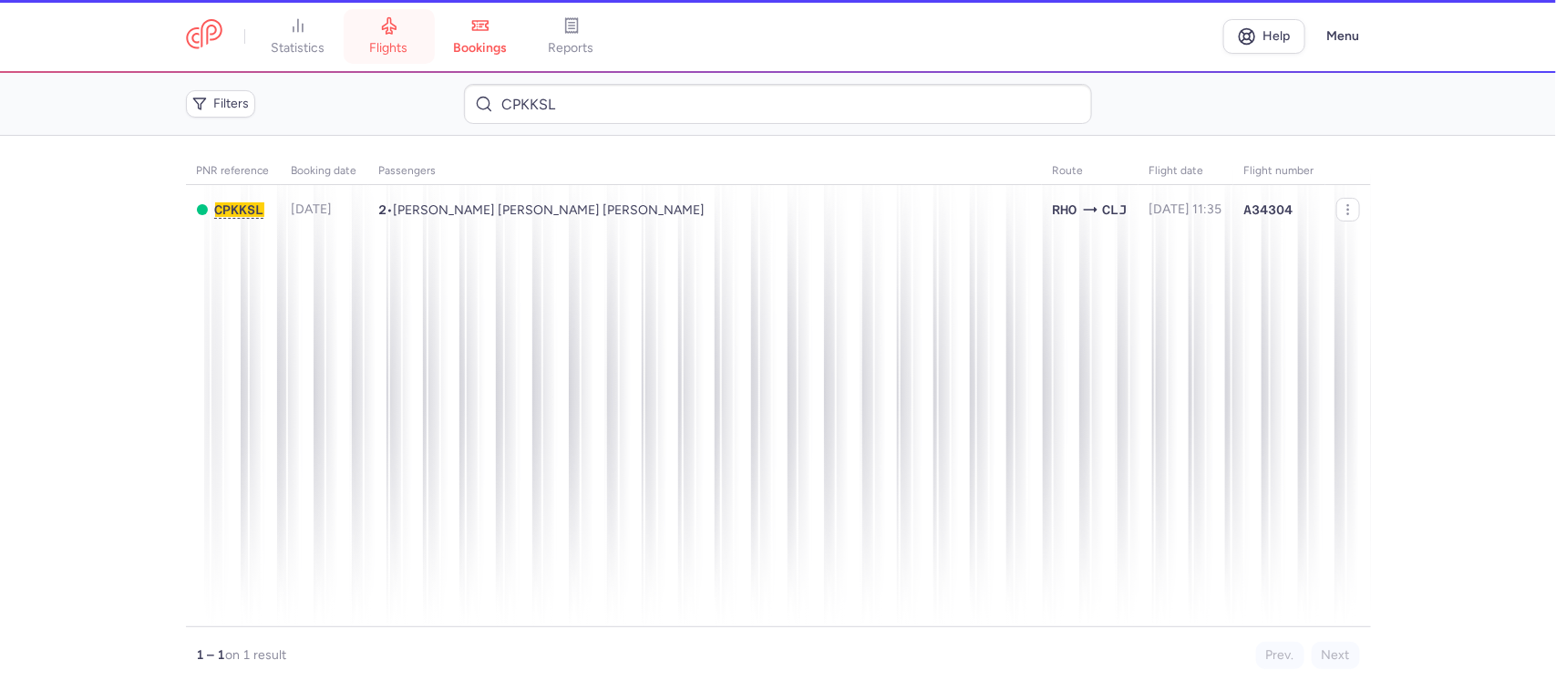
click at [381, 40] on span "flights" at bounding box center [389, 48] width 38 height 16
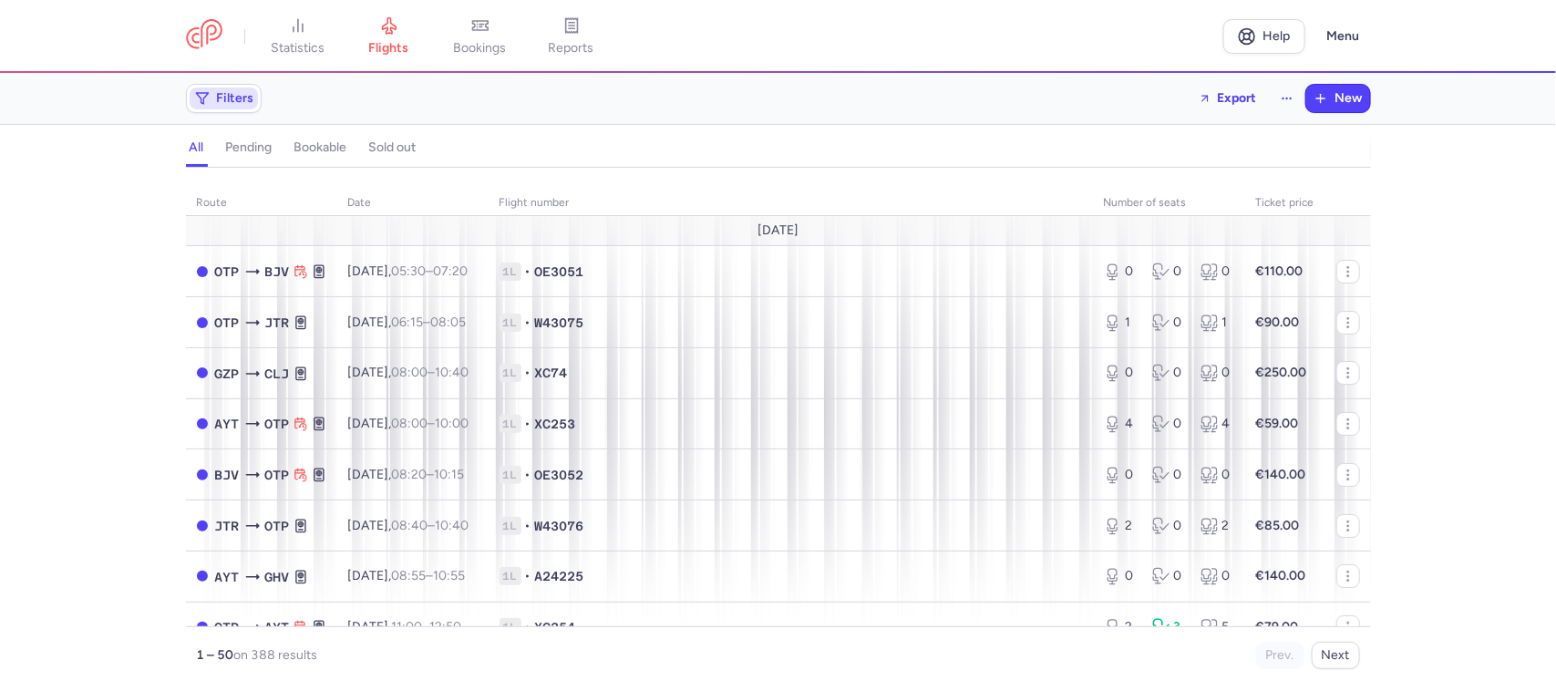
click at [226, 106] on span "Filters" at bounding box center [235, 98] width 37 height 15
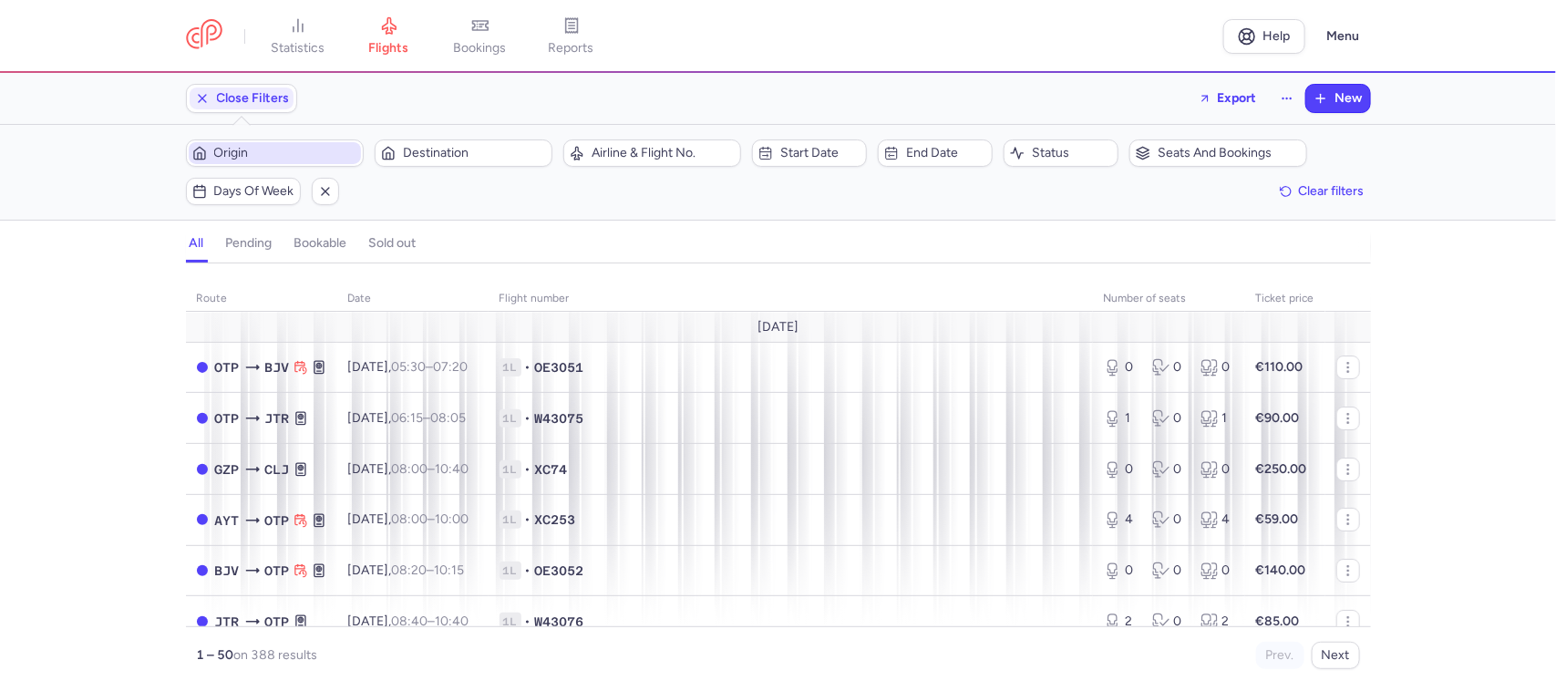
click at [298, 151] on span "Origin" at bounding box center [285, 153] width 143 height 15
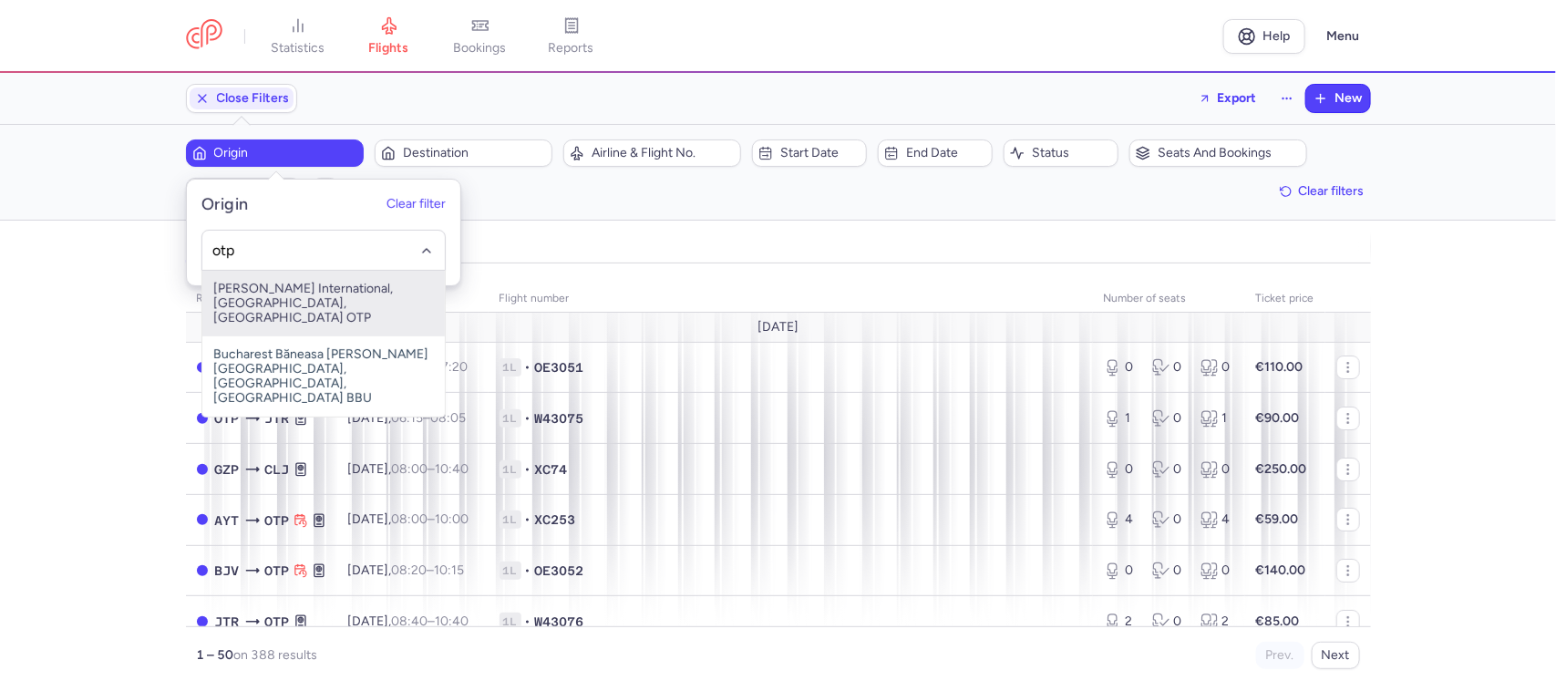
click at [299, 305] on span "[PERSON_NAME] International, [GEOGRAPHIC_DATA], [GEOGRAPHIC_DATA] OTP" at bounding box center [323, 304] width 243 height 66
type input "otp"
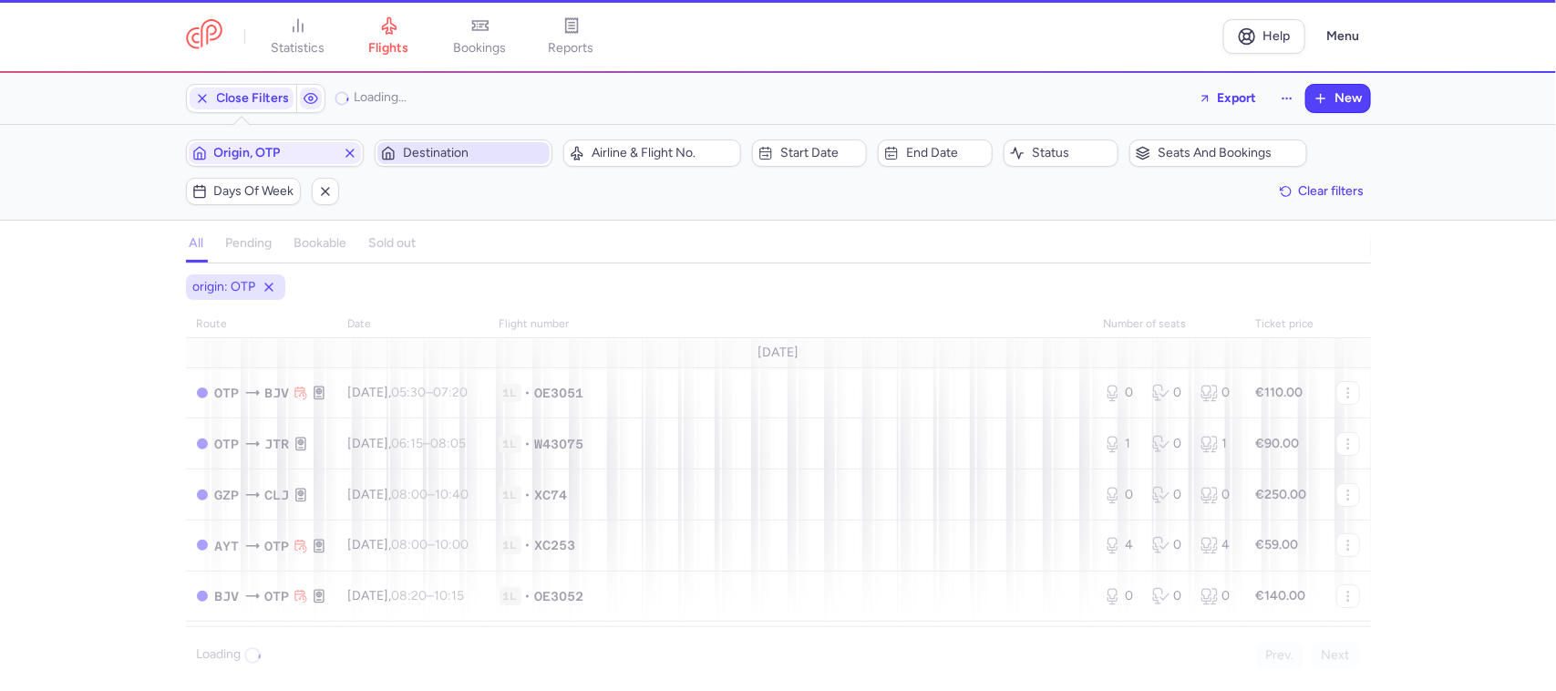
click at [429, 152] on span "Destination" at bounding box center [474, 153] width 143 height 15
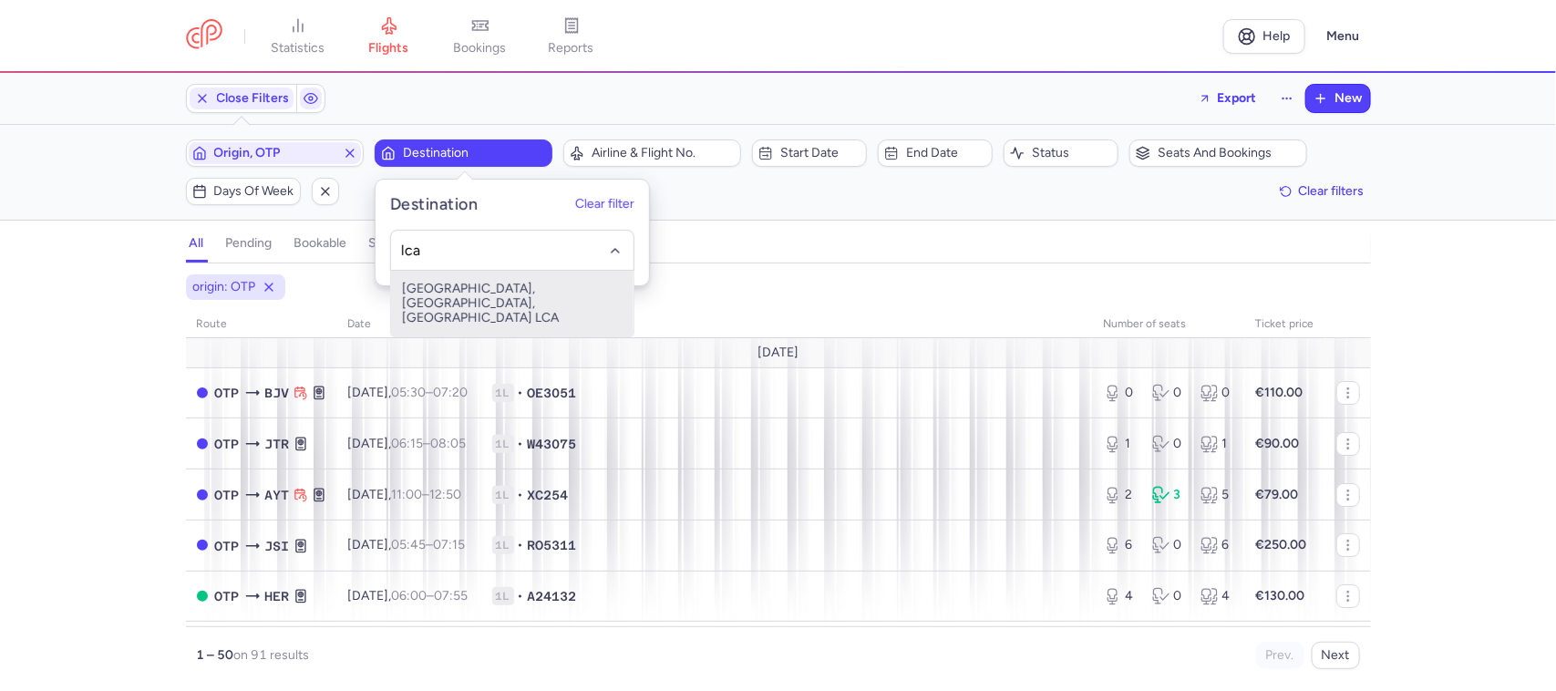
click at [470, 289] on span "Larnaca, Larnaca, Cyprus LCA" at bounding box center [512, 304] width 243 height 66
type input "lca"
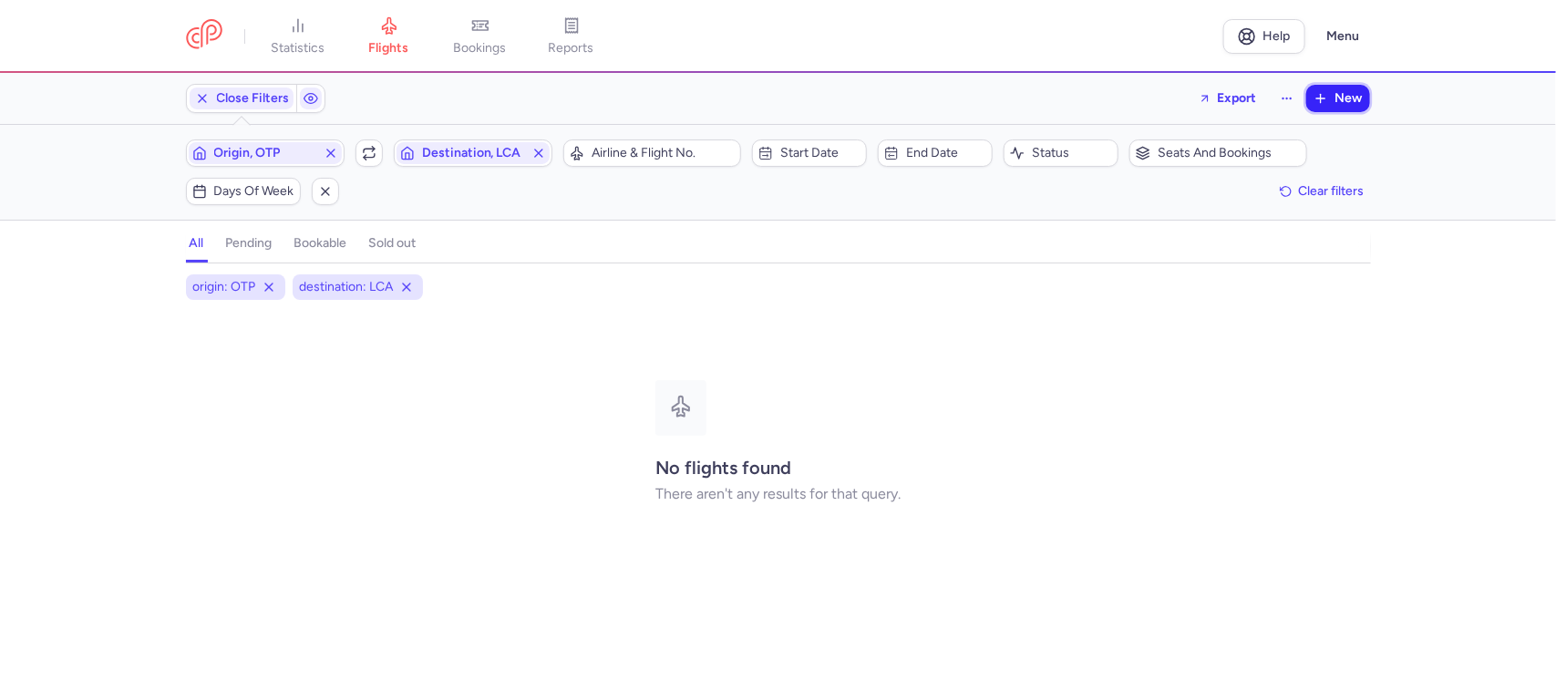
click at [1337, 100] on span "New" at bounding box center [1349, 98] width 27 height 15
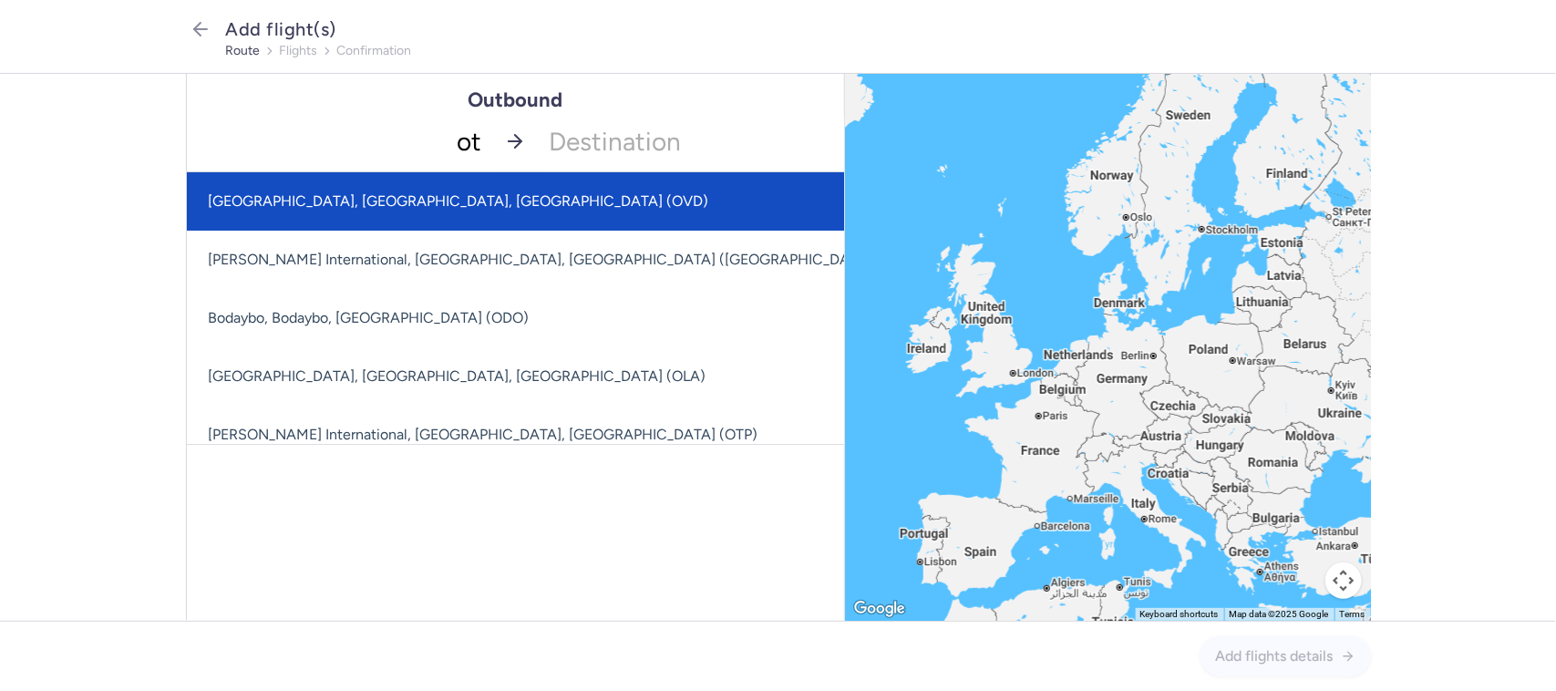
type input "otp"
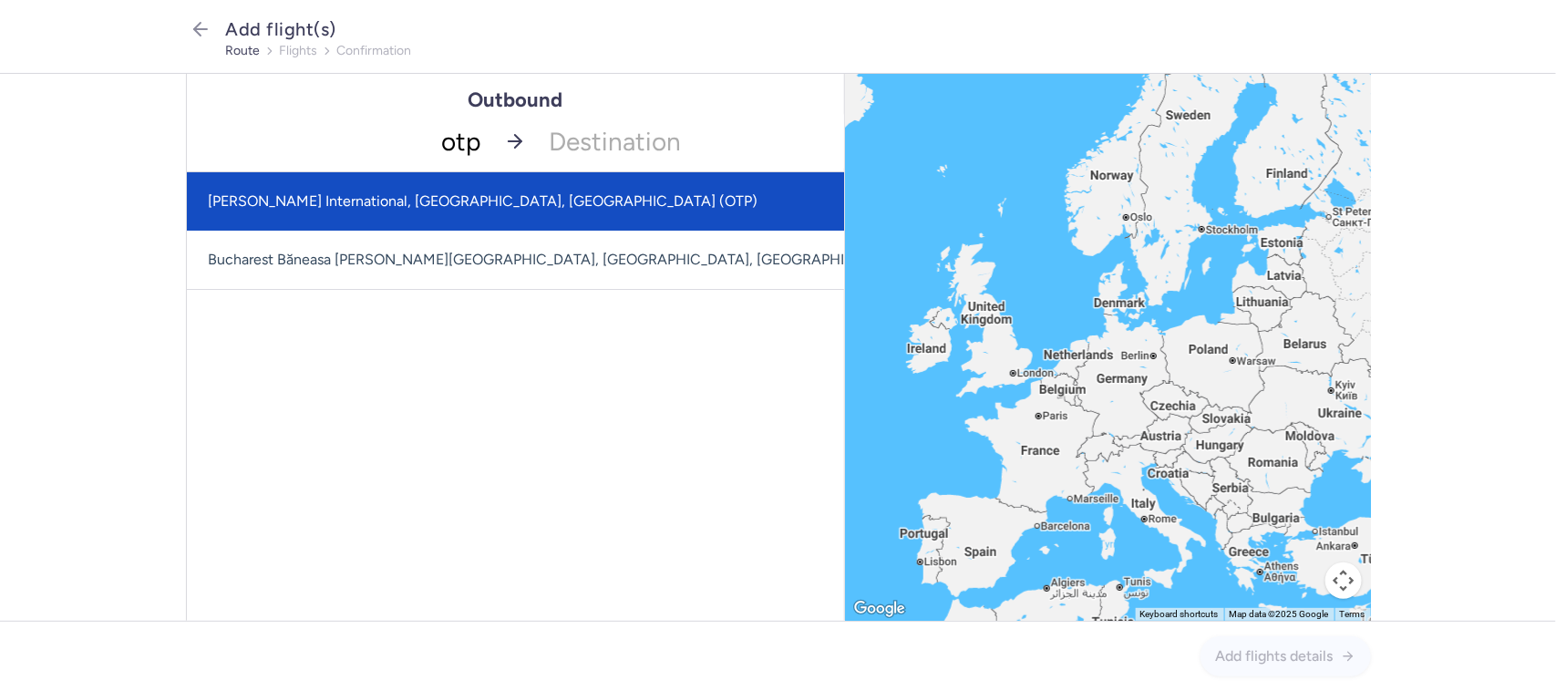
click at [481, 198] on span "Henri Coanda International, Bucharest, Romania (OTP)" at bounding box center [484, 200] width 550 height 17
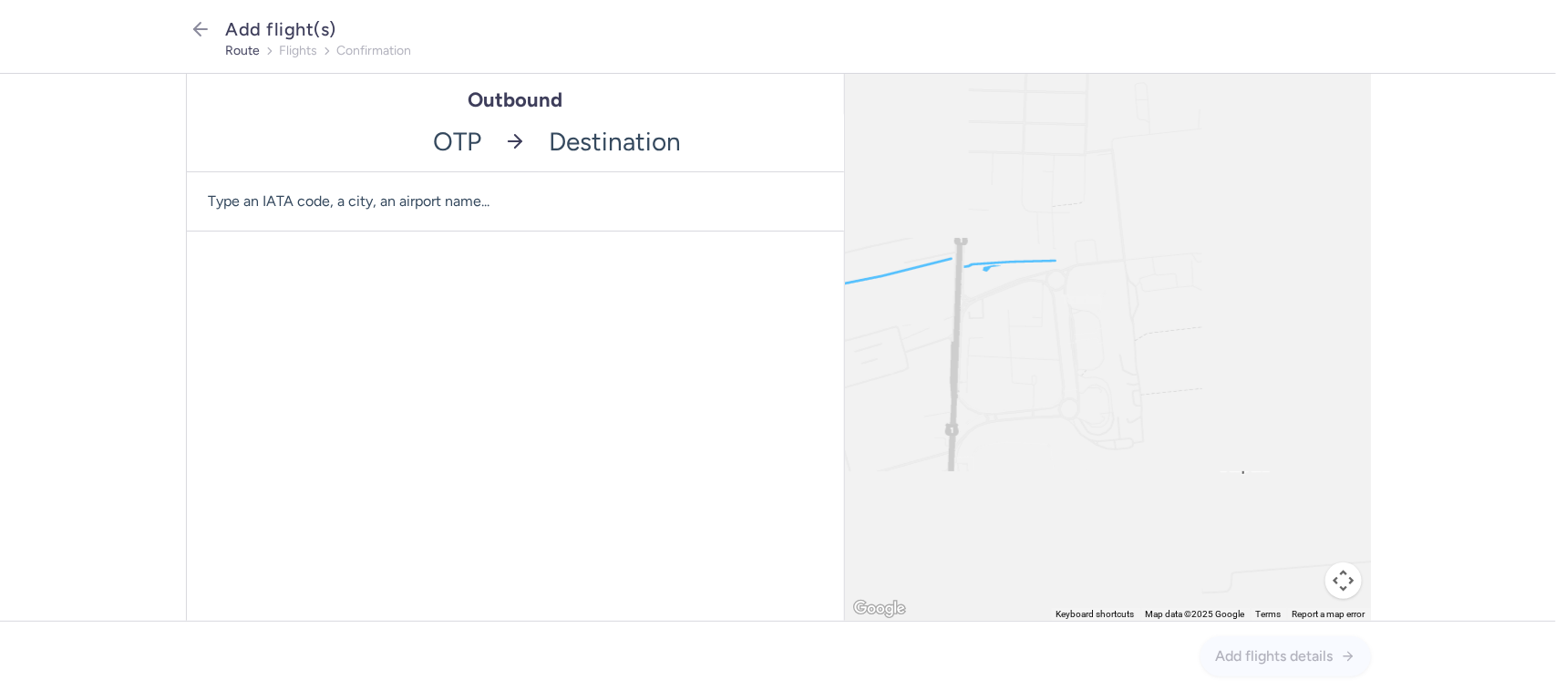
click at [574, 151] on input "-searchbox" at bounding box center [691, 141] width 306 height 60
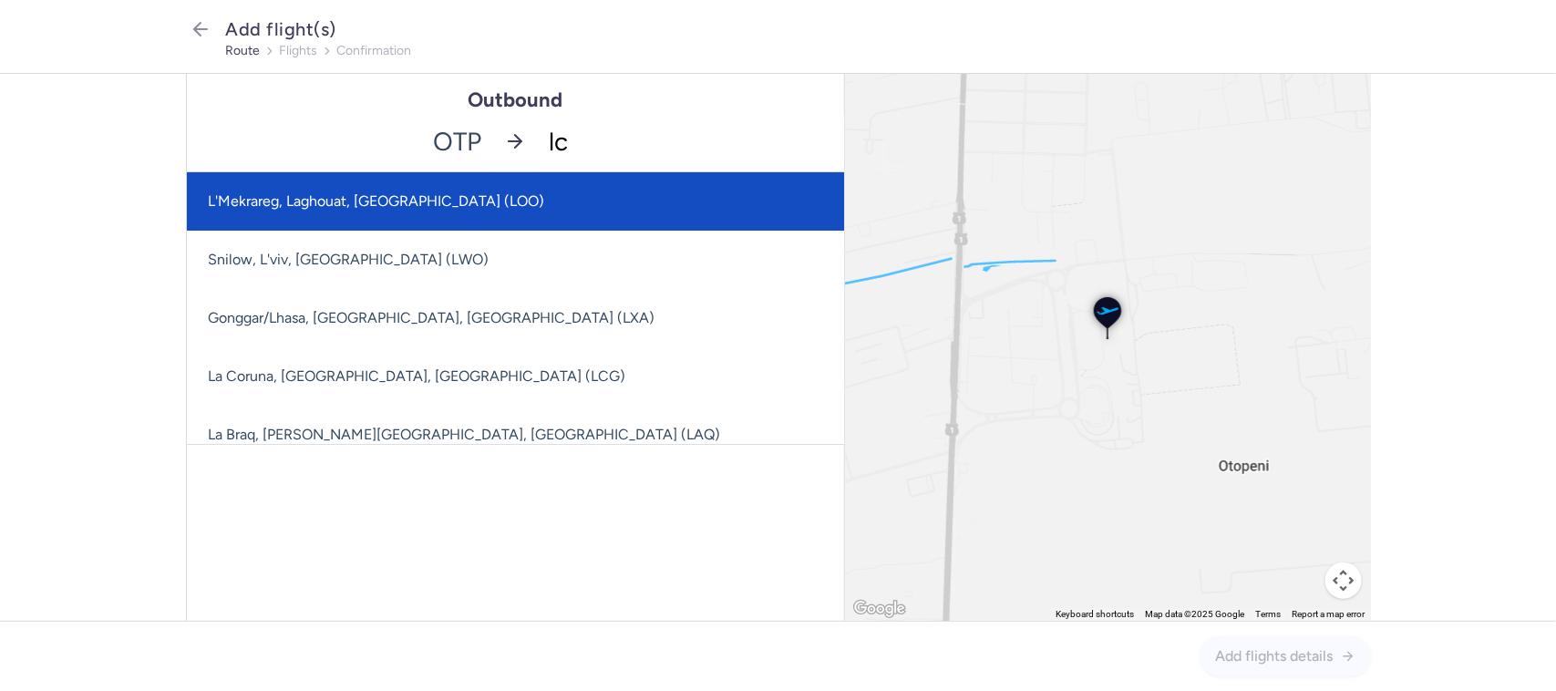
type input "lca"
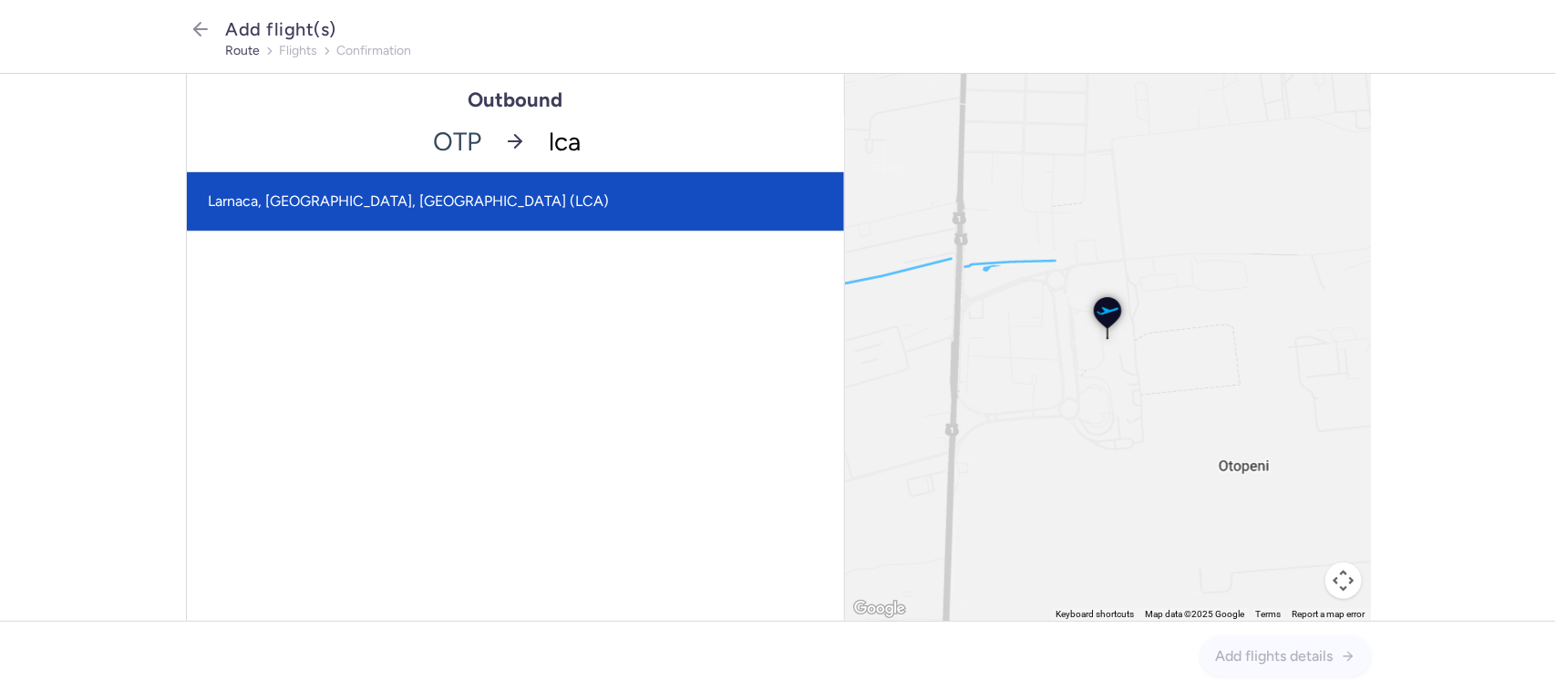
click at [480, 203] on span "Larnaca, Larnaca, Cyprus (LCA)" at bounding box center [515, 201] width 657 height 58
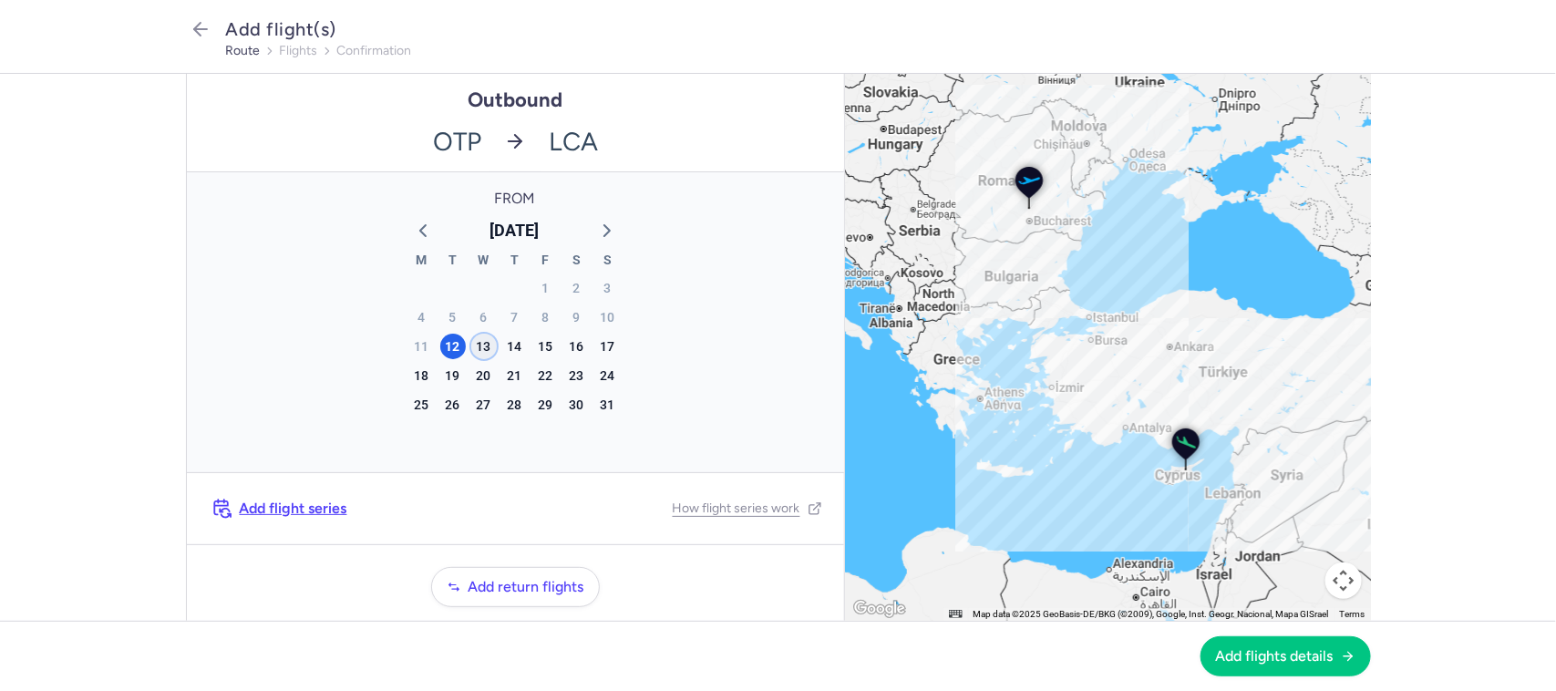
click at [471, 343] on div "13" at bounding box center [484, 347] width 26 height 26
click at [532, 586] on span "Add return flights" at bounding box center [527, 586] width 116 height 16
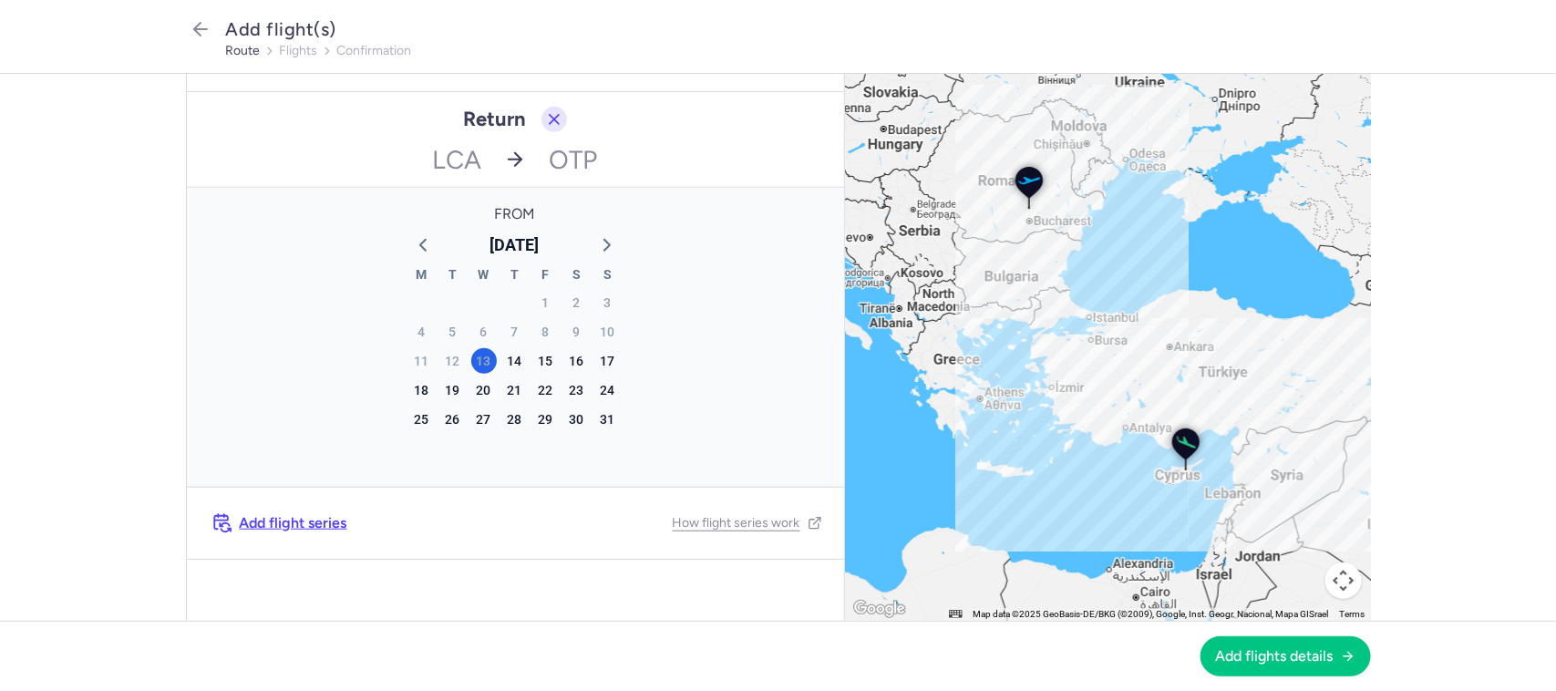
scroll to position [456, 0]
click at [472, 385] on div "20" at bounding box center [484, 388] width 26 height 26
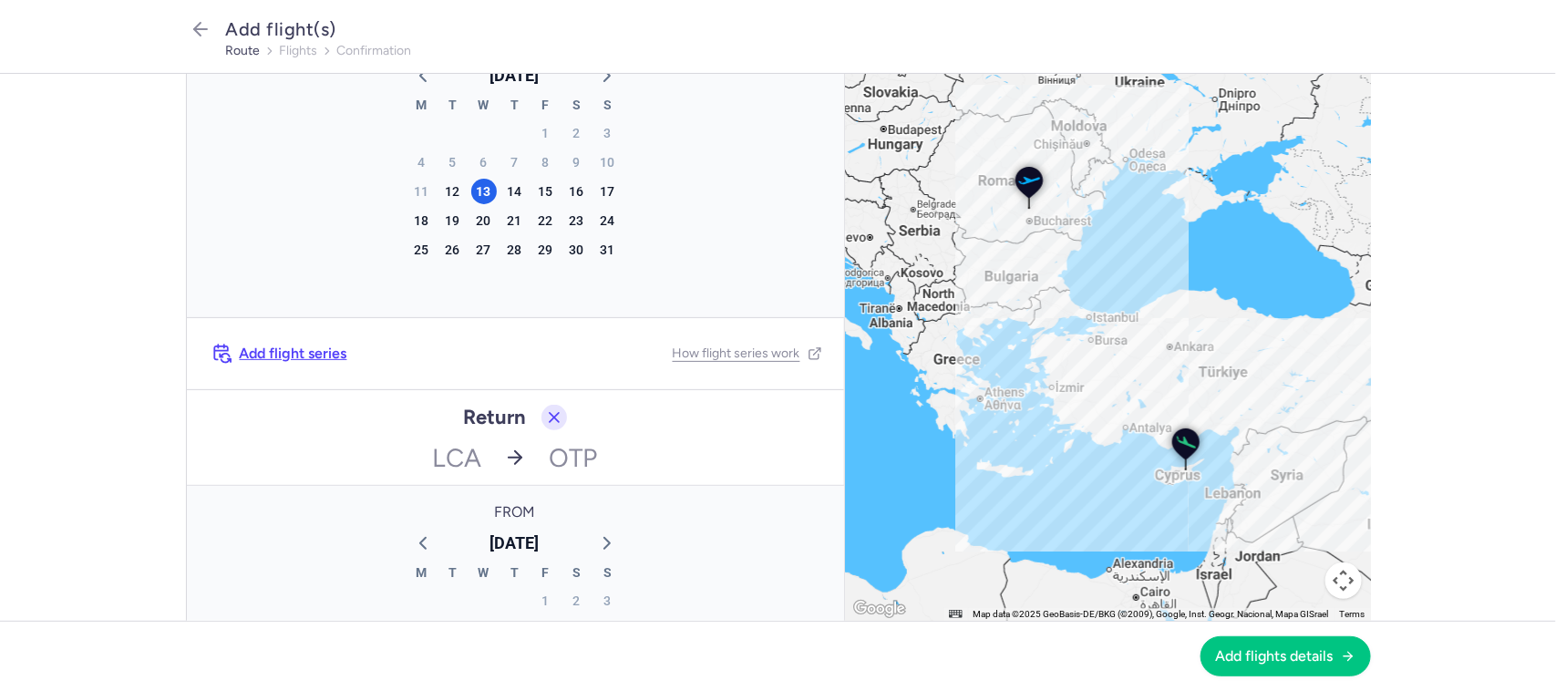
scroll to position [114, 0]
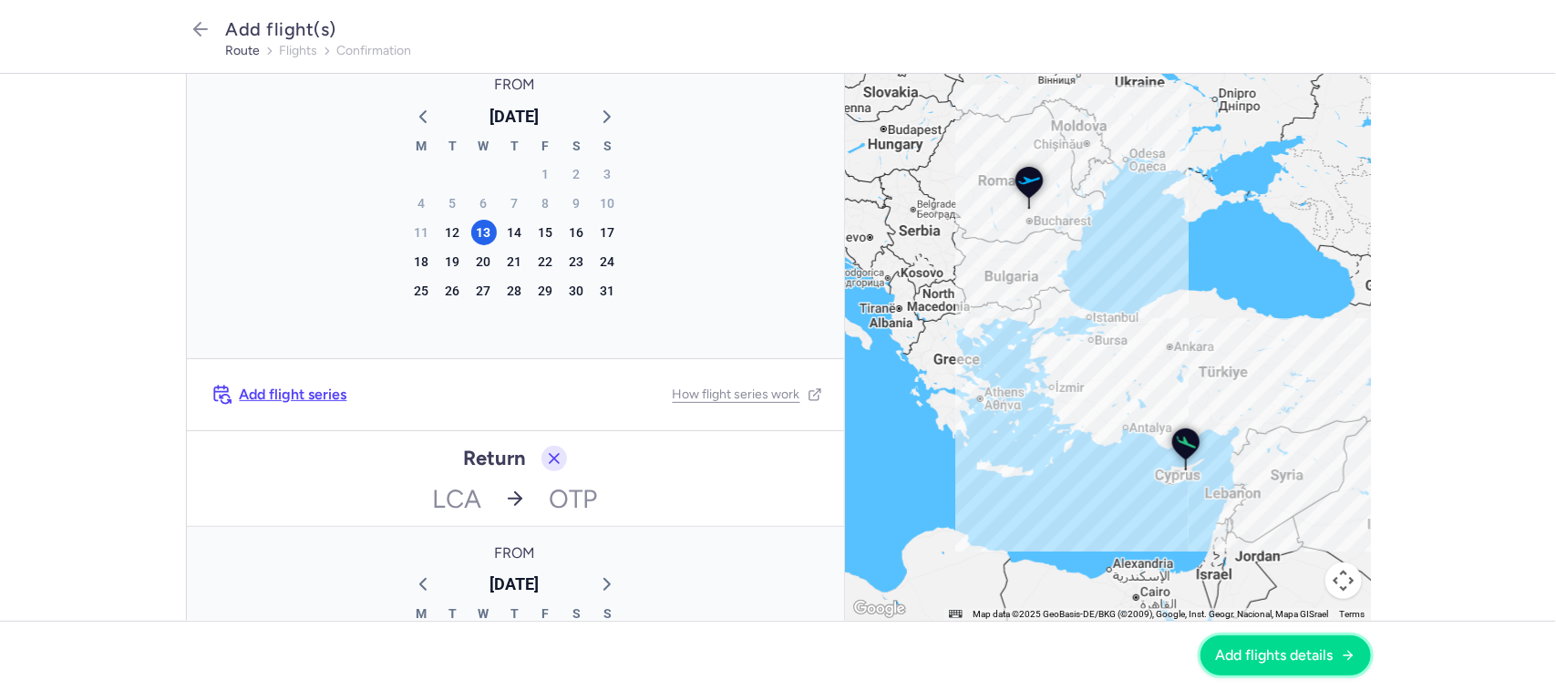
click at [1274, 647] on span "Add flights details" at bounding box center [1275, 655] width 118 height 16
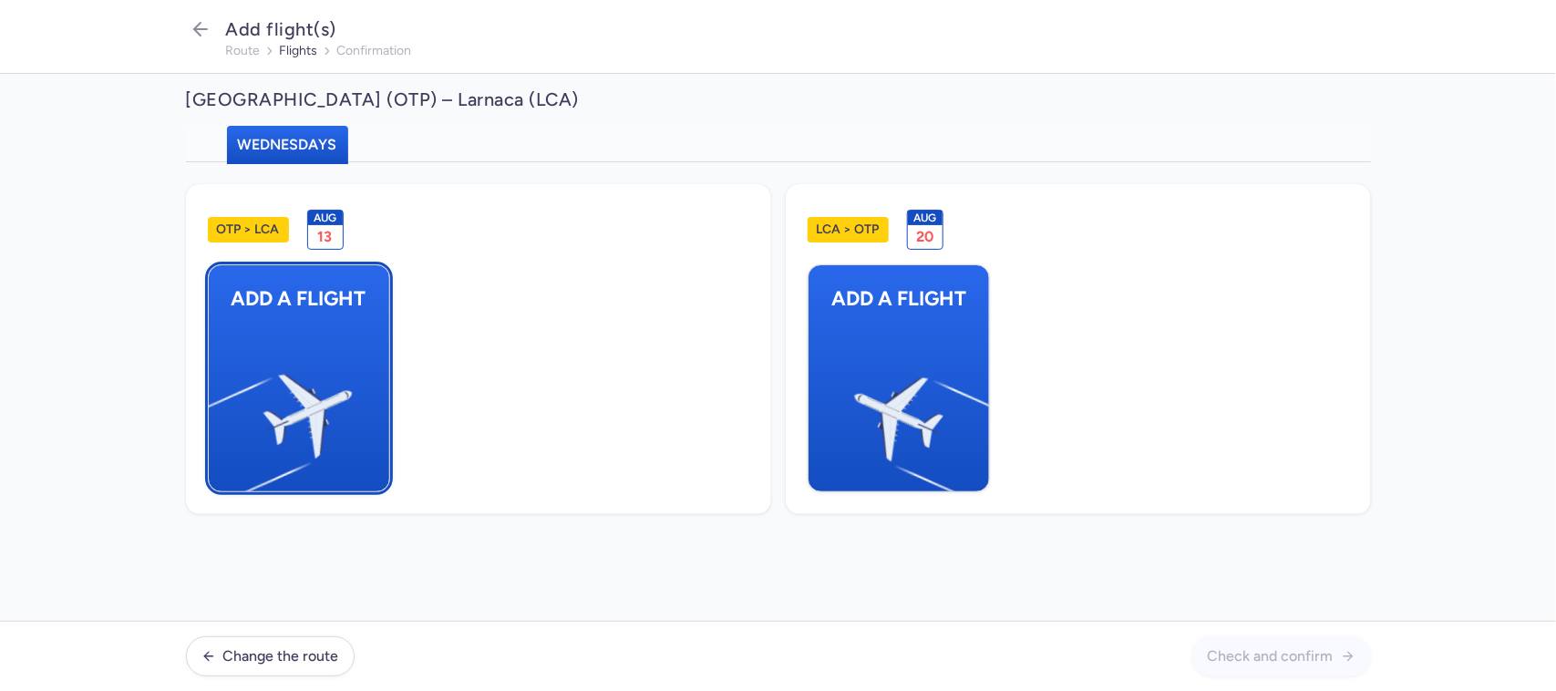
click at [348, 397] on img "button" at bounding box center [217, 408] width 308 height 283
select select "23"
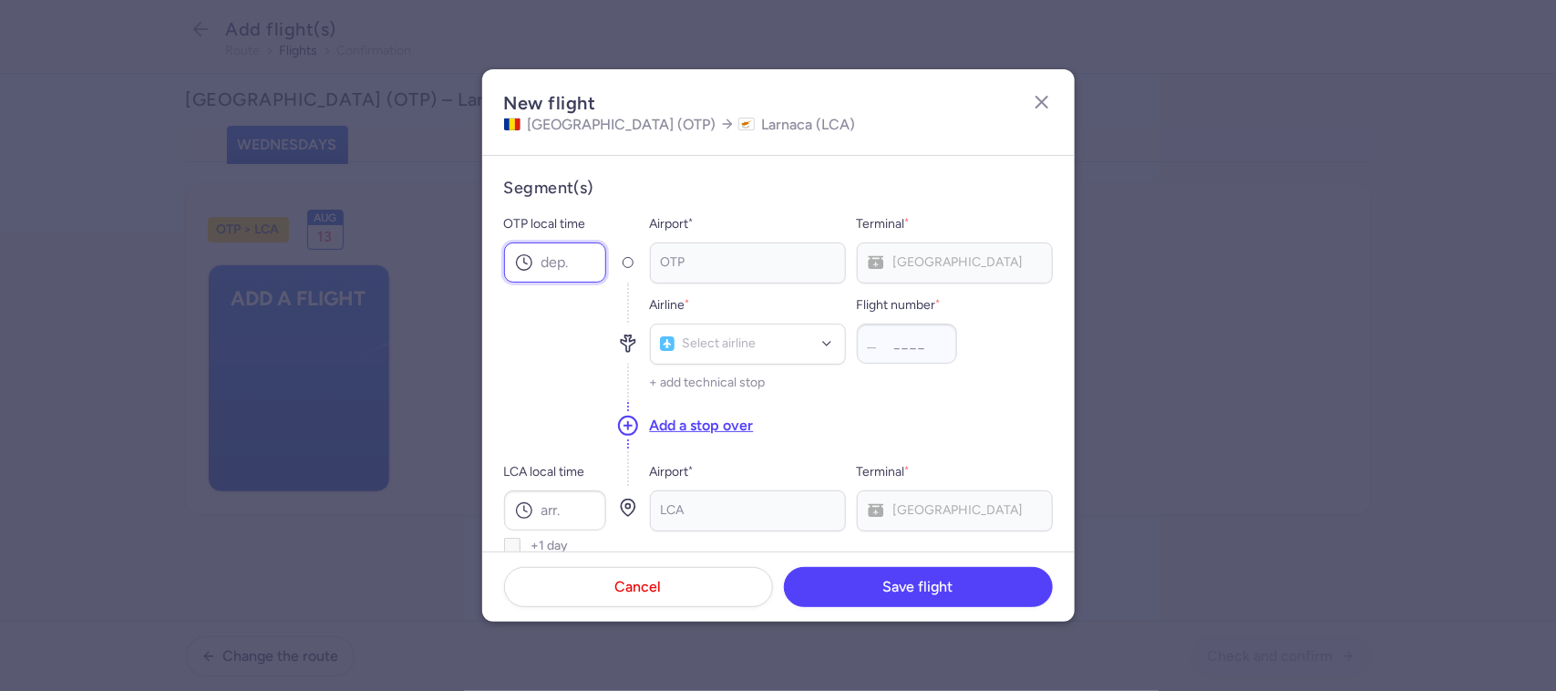
click at [564, 253] on input "OTP local time" at bounding box center [555, 263] width 102 height 40
type input "10:30"
type input "a2"
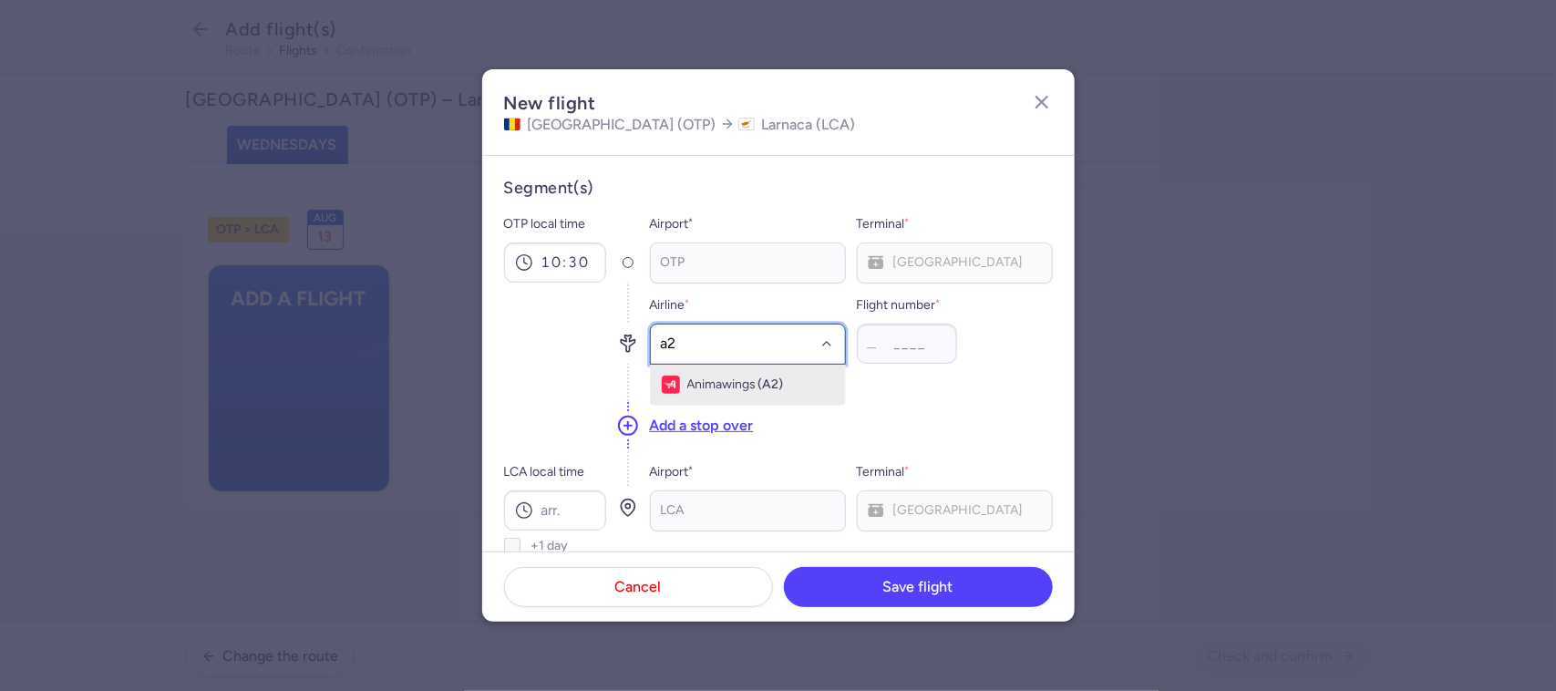
click at [771, 380] on span "(A2)" at bounding box center [772, 384] width 26 height 15
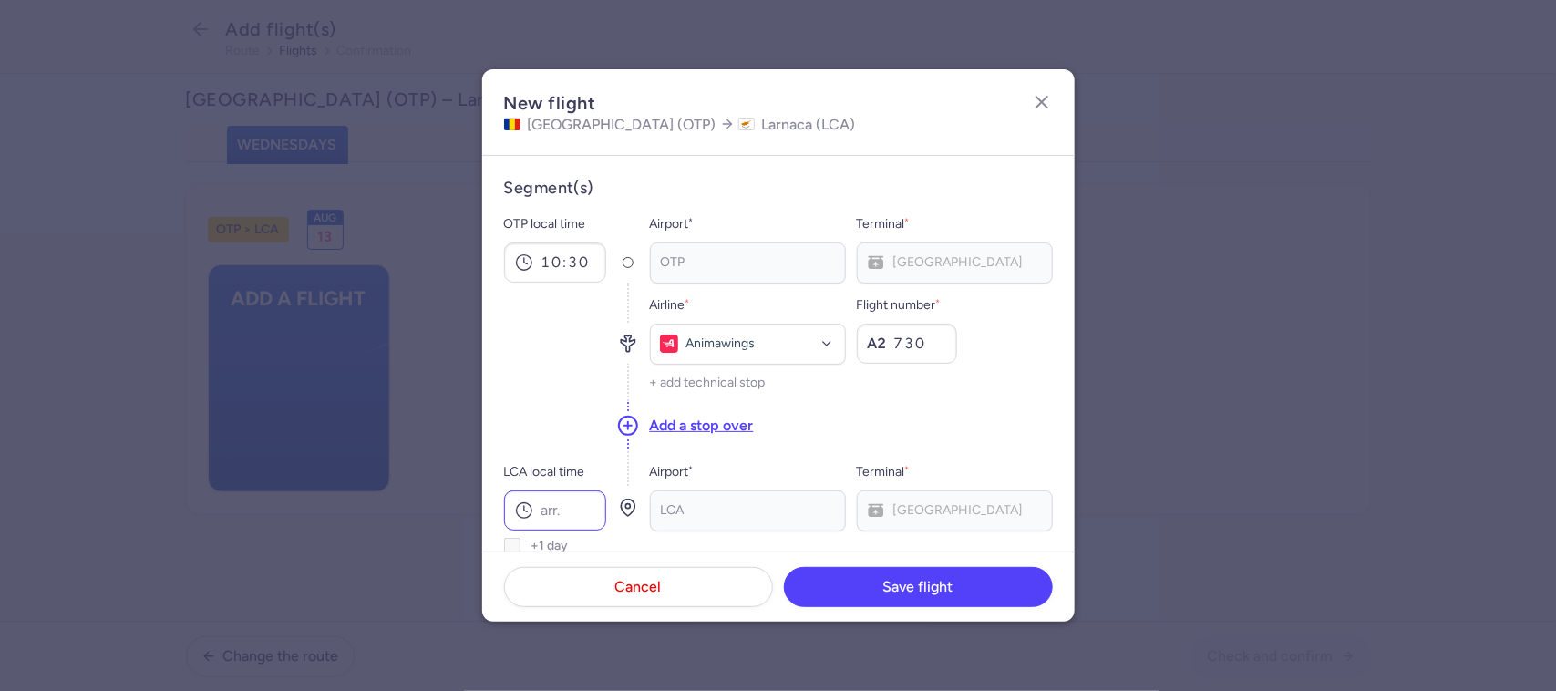
type input "730"
click at [562, 509] on input "LCA local time" at bounding box center [555, 511] width 102 height 40
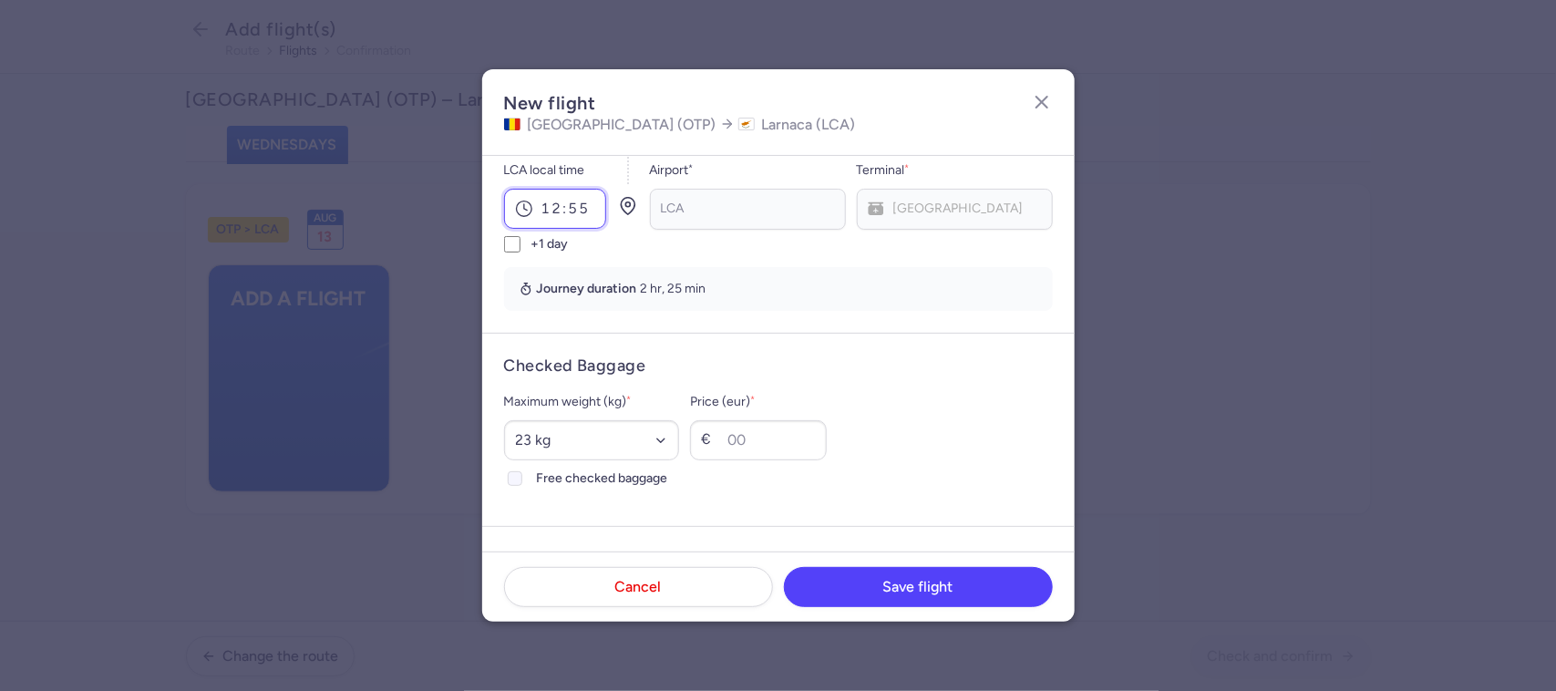
scroll to position [342, 0]
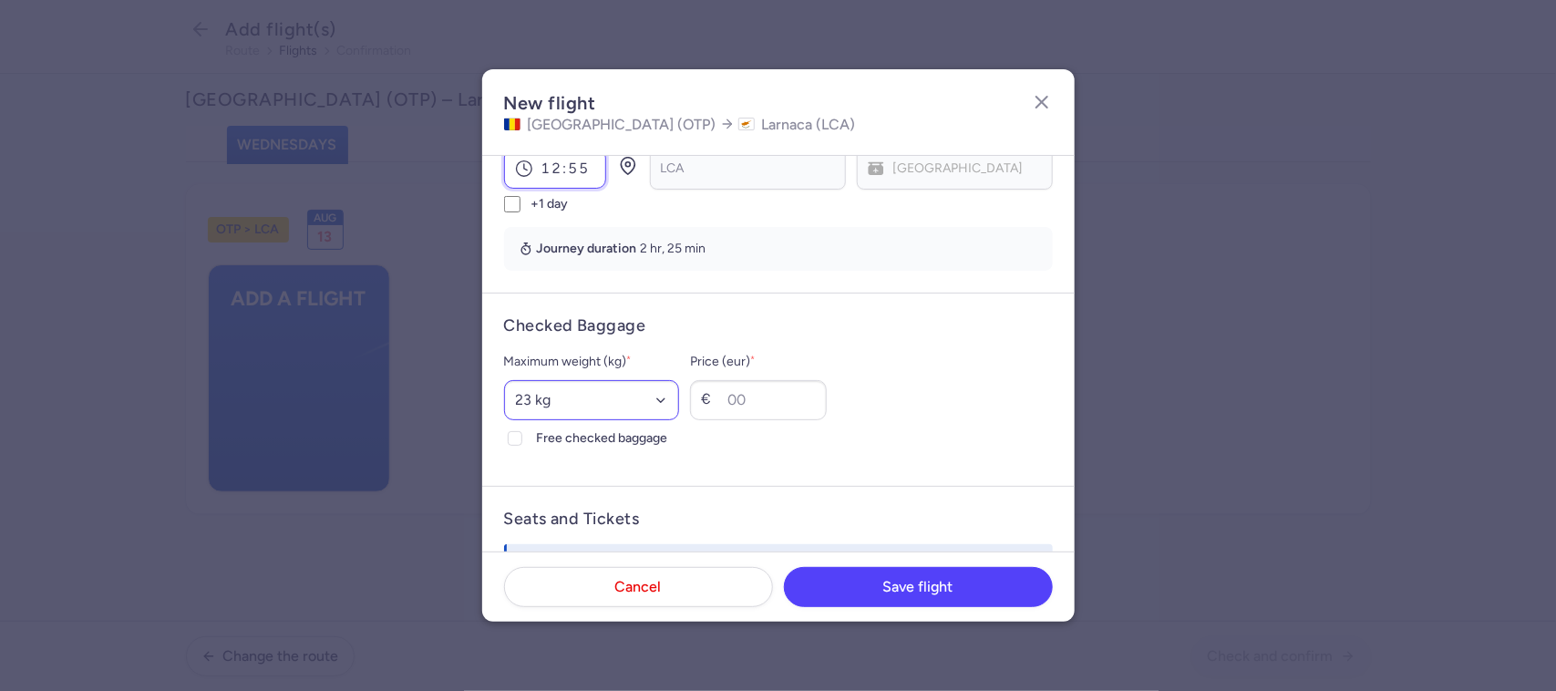
type input "12:55"
click at [584, 399] on select "Select an option 15 kg 16 kg 17 kg 18 kg 19 kg 20 kg 21 kg 22 kg 23 kg 24 kg 25…" at bounding box center [592, 400] width 176 height 40
select select "20"
click at [504, 381] on select "Select an option 15 kg 16 kg 17 kg 18 kg 19 kg 20 kg 21 kg 22 kg 23 kg 24 kg 25…" at bounding box center [592, 400] width 176 height 40
click at [761, 394] on input "Price (eur) *" at bounding box center [758, 400] width 137 height 40
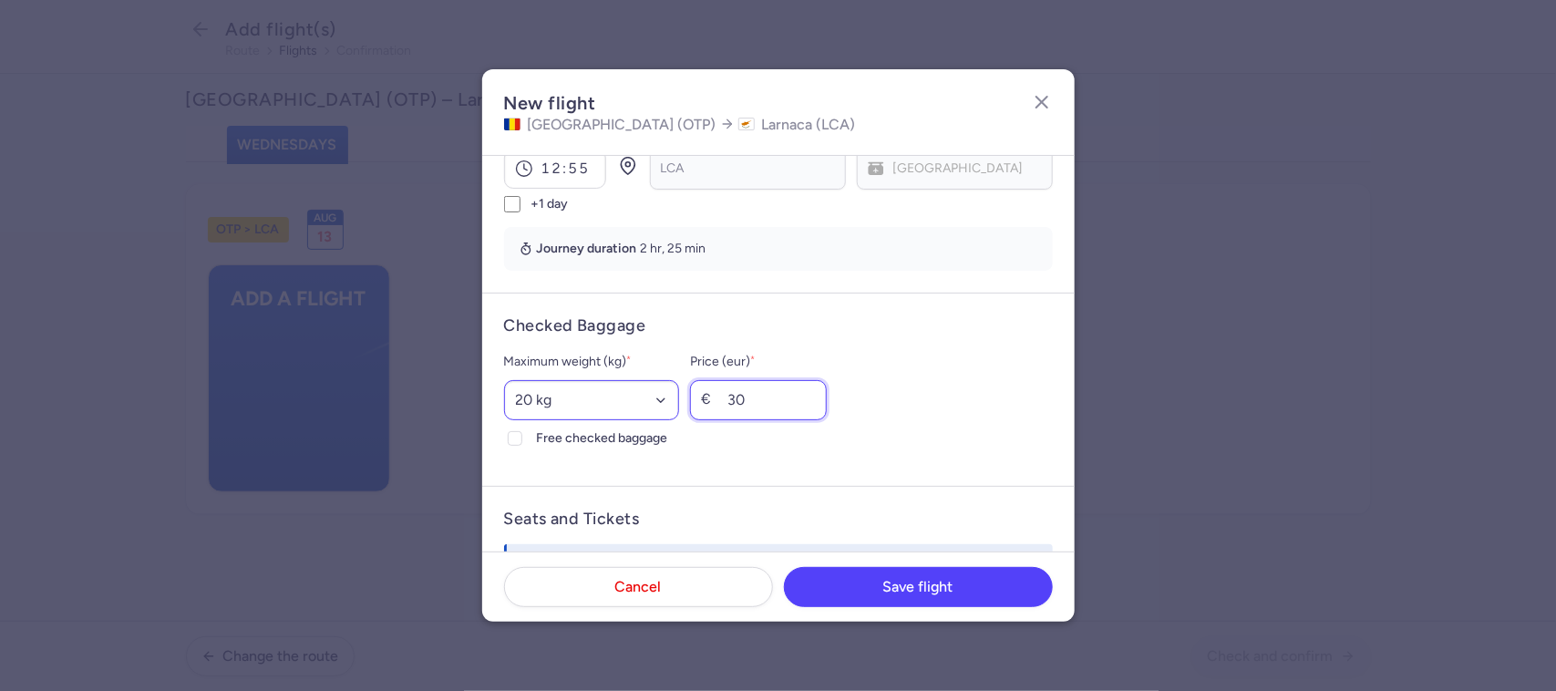
scroll to position [570, 0]
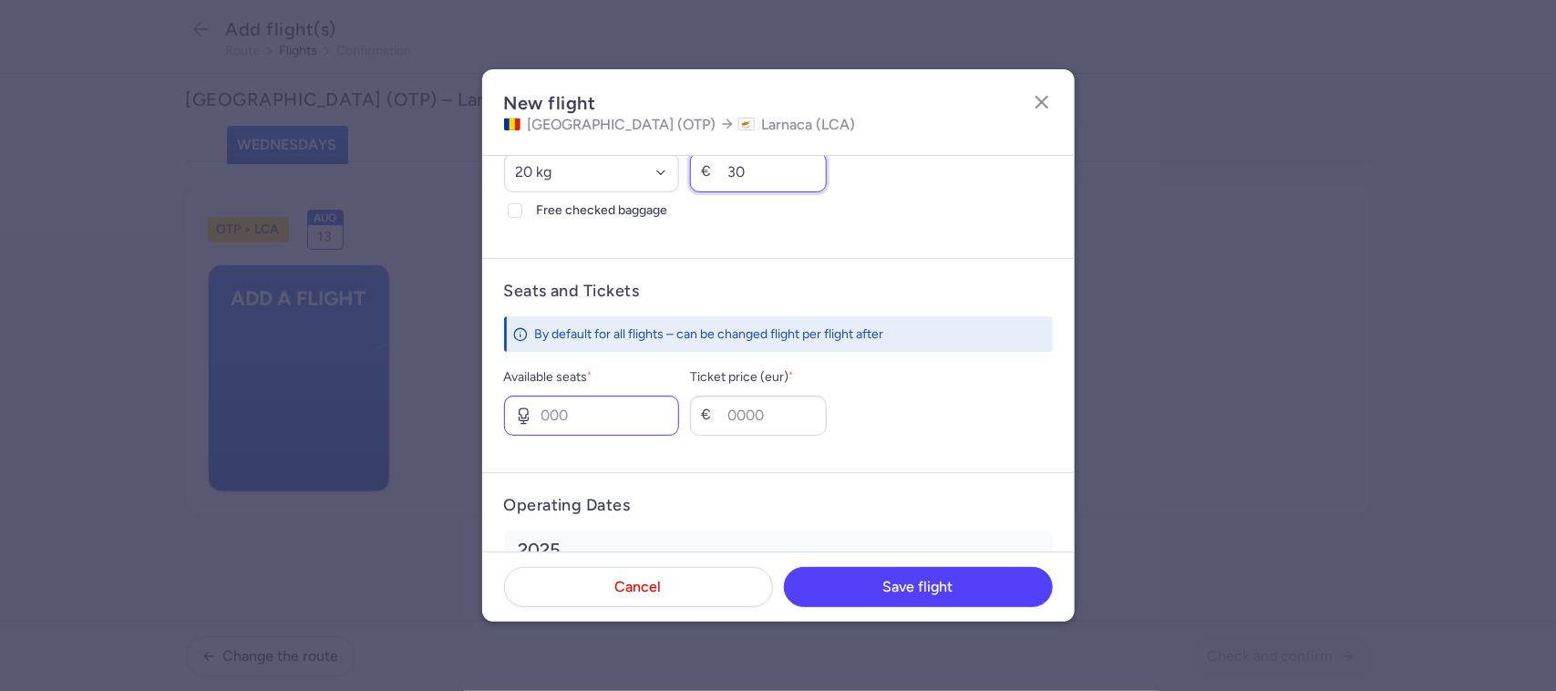
type input "30"
click at [611, 415] on input "Available seats *" at bounding box center [592, 416] width 176 height 40
type input "5"
click at [789, 420] on input "Ticket price (eur) *" at bounding box center [758, 416] width 137 height 40
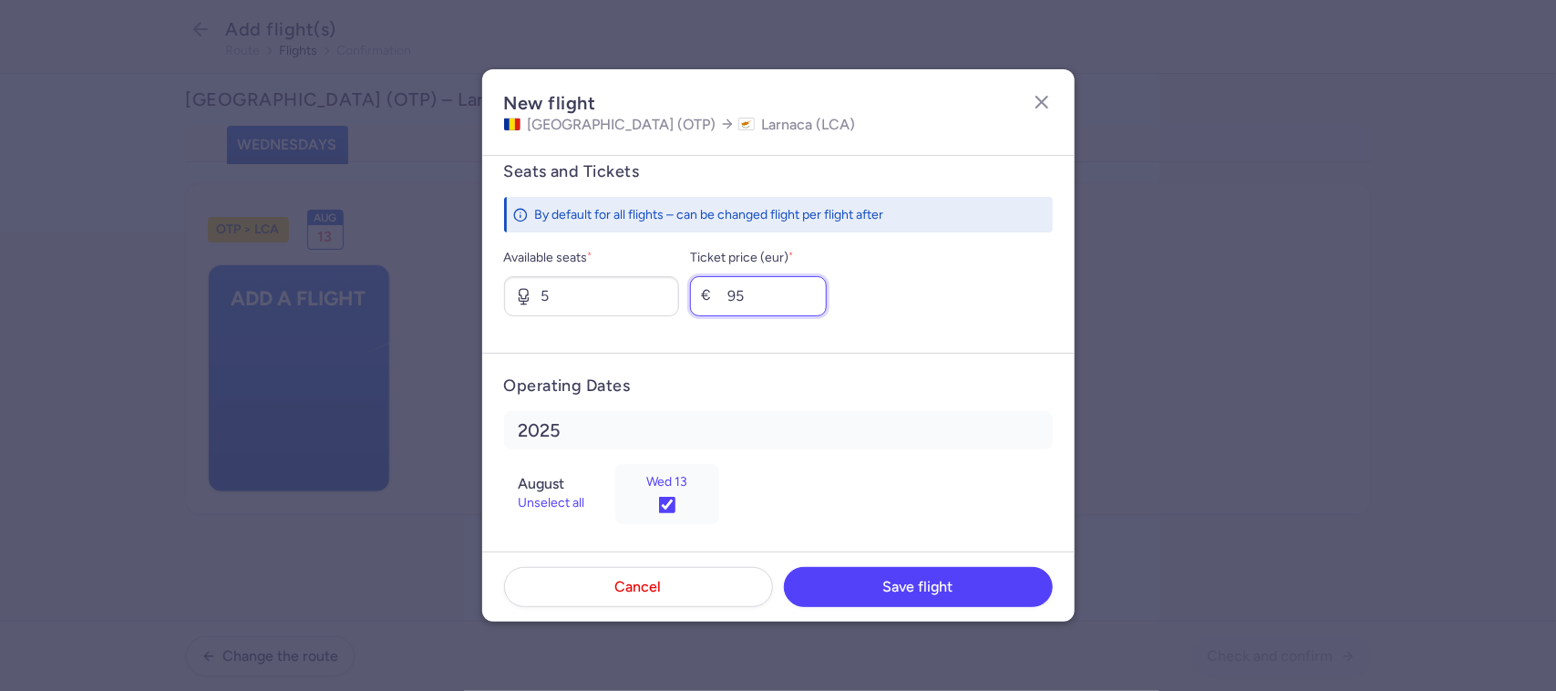
scroll to position [698, 0]
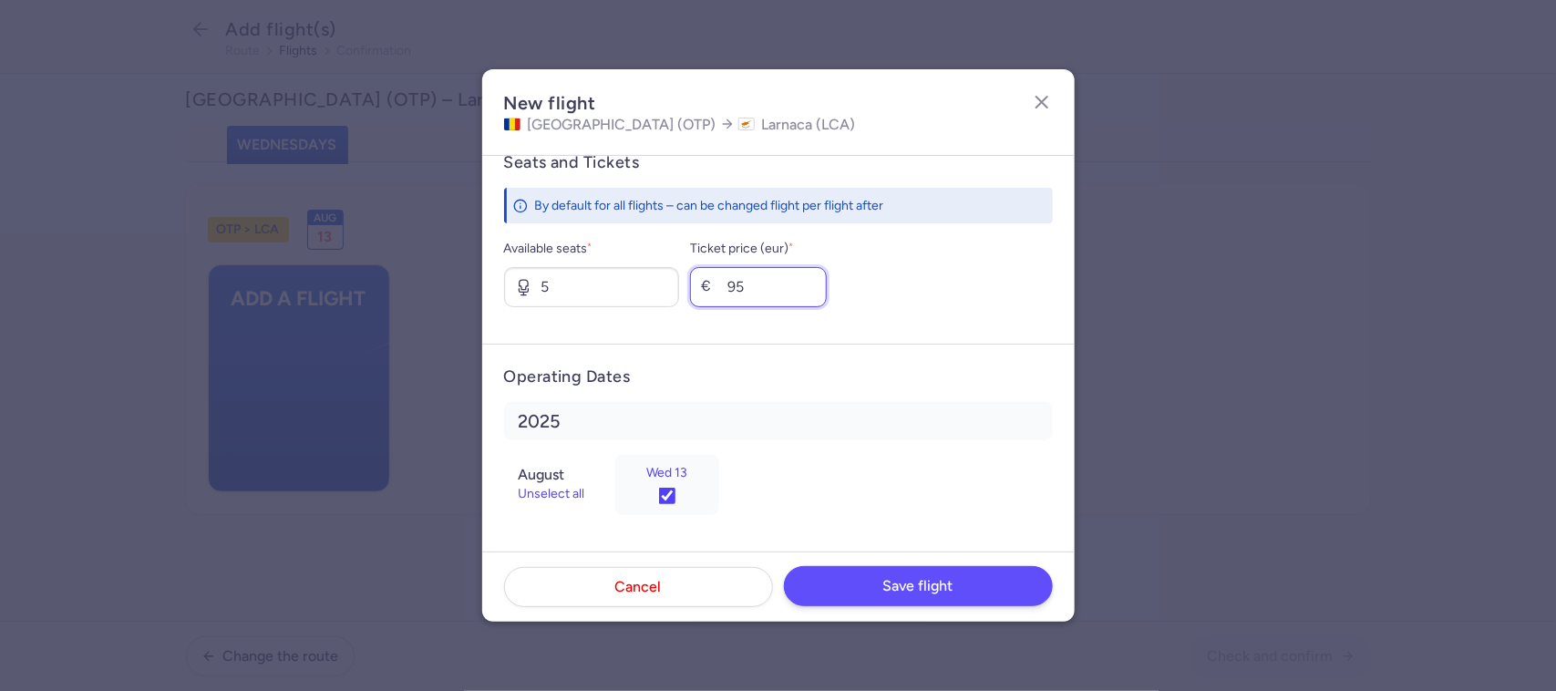
type input "95"
click at [916, 590] on span "Save flight" at bounding box center [919, 586] width 70 height 16
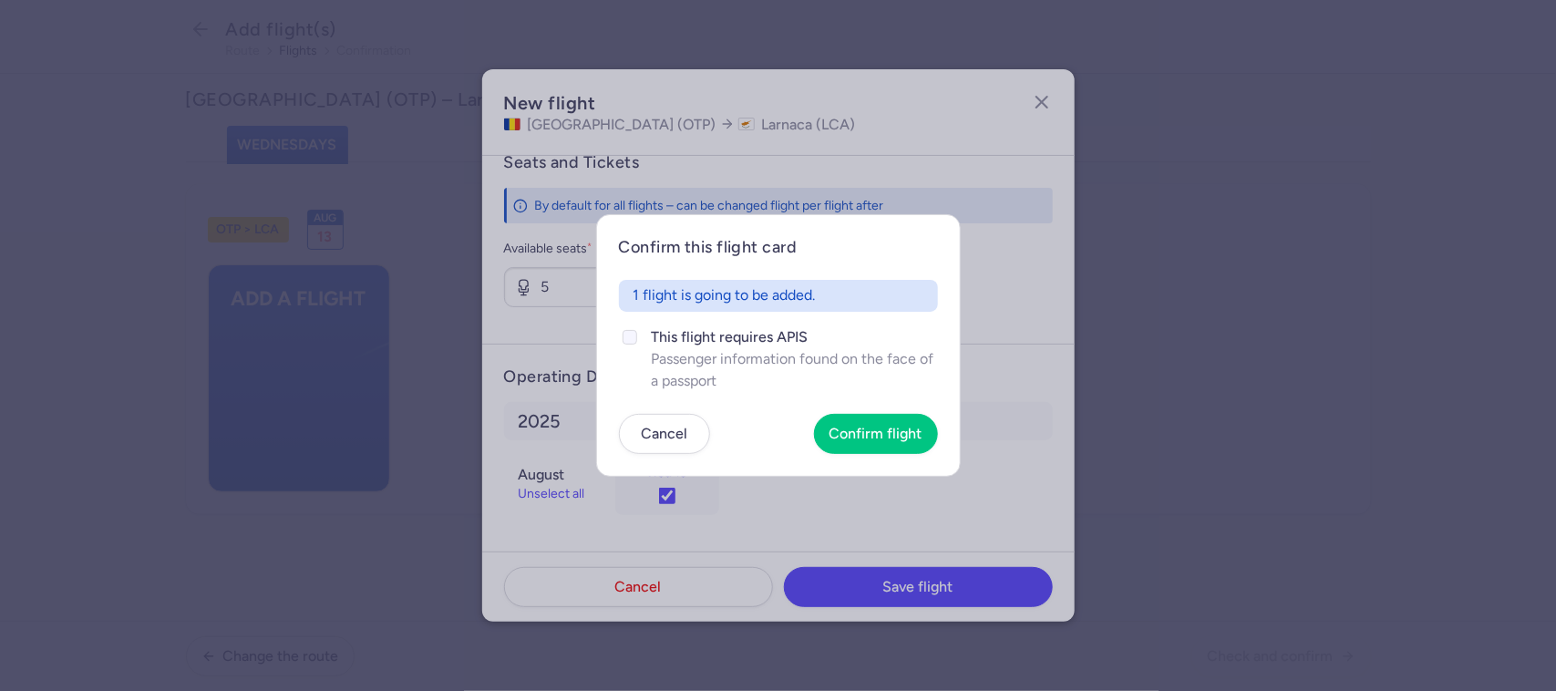
click at [635, 338] on icon at bounding box center [630, 337] width 11 height 11
click at [635, 338] on input "This flight requires APIS Passenger information found on the face of a passport" at bounding box center [630, 337] width 15 height 15
checkbox input "true"
click at [859, 429] on span "Confirm flight" at bounding box center [876, 433] width 93 height 16
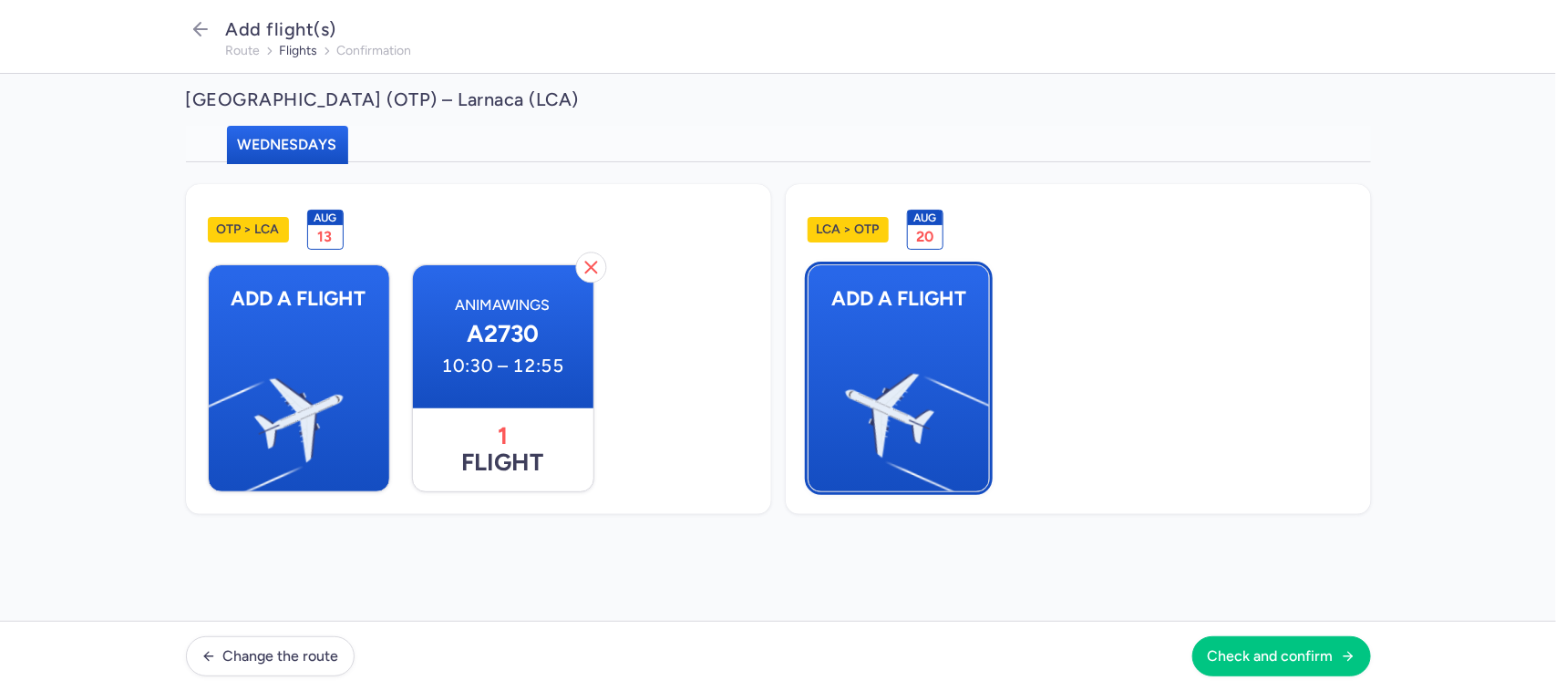
click at [863, 408] on img "button" at bounding box center [980, 408] width 308 height 283
select select "23"
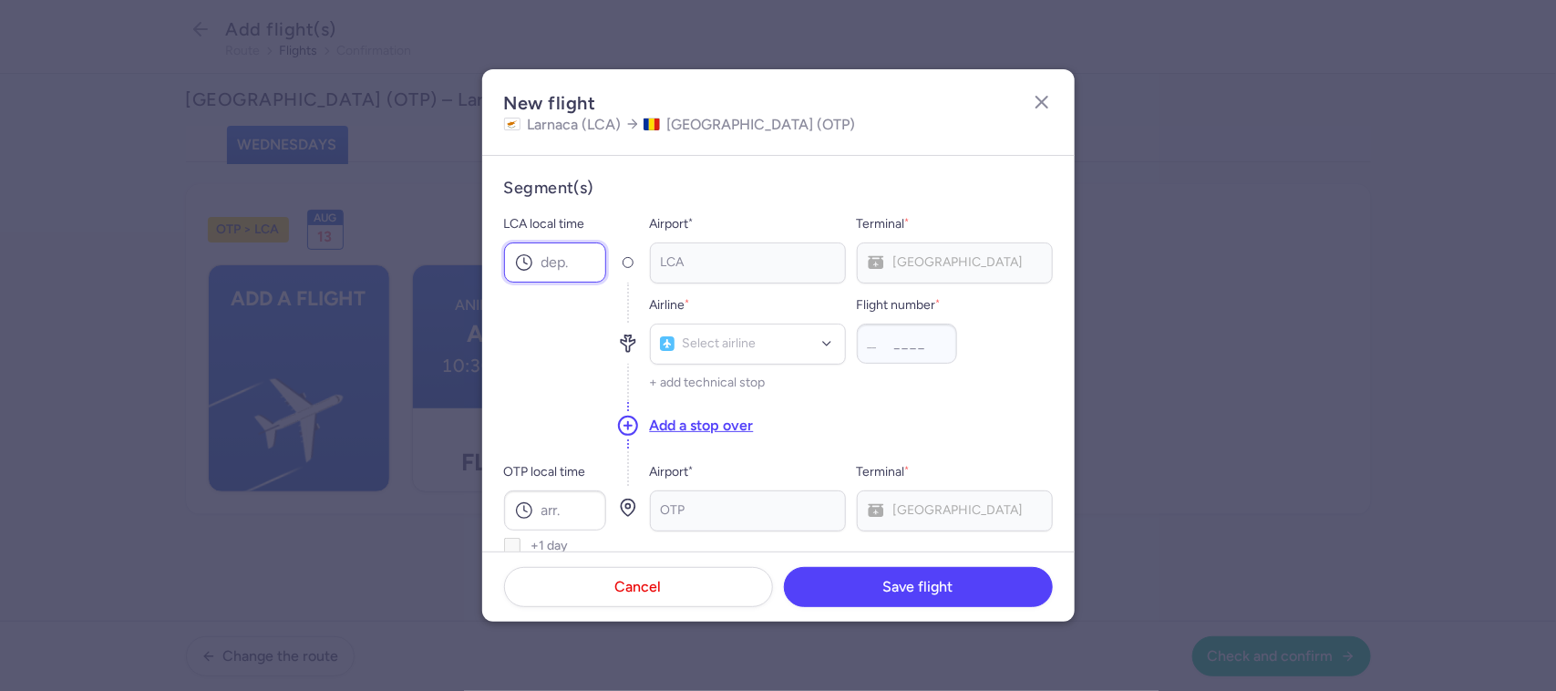
click at [579, 260] on input "LCA local time" at bounding box center [555, 263] width 102 height 40
type input "13:40"
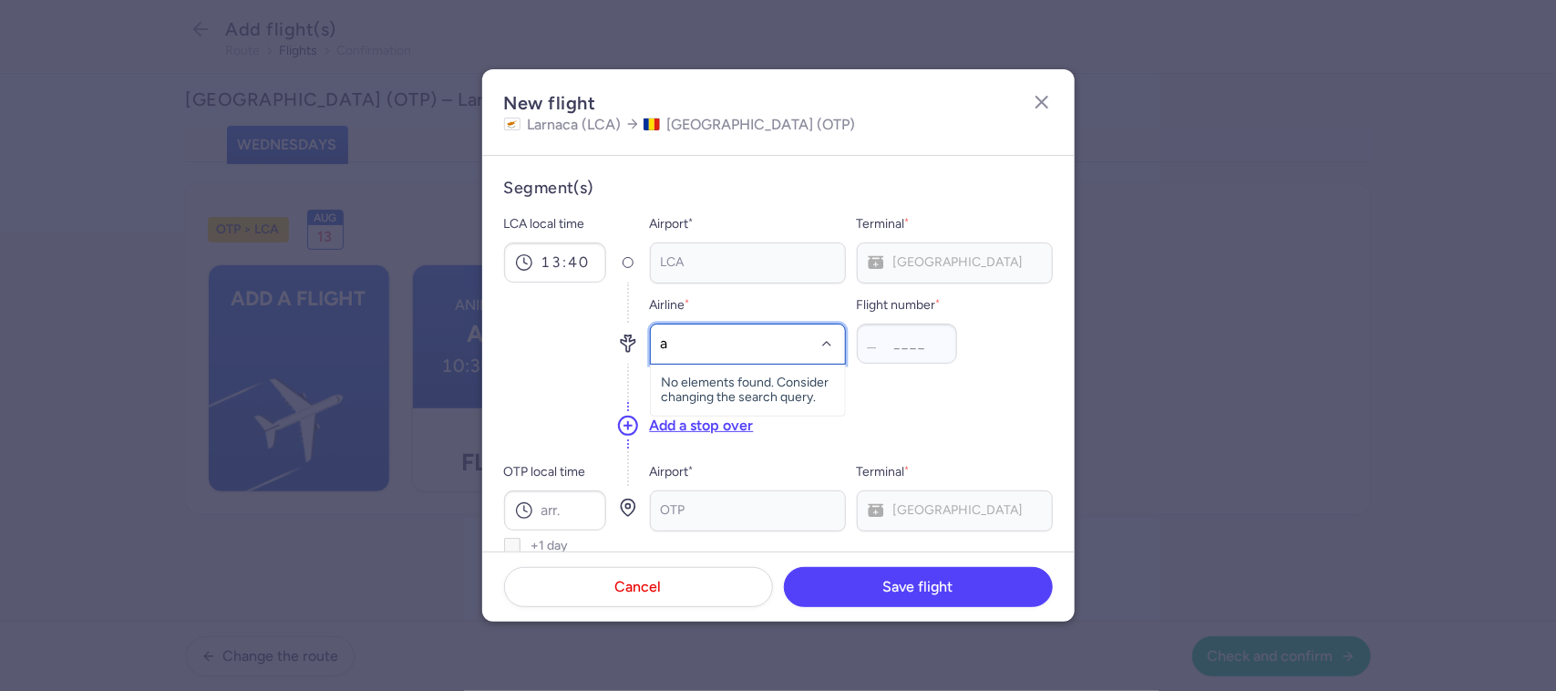
type input "a2"
click at [744, 379] on span "Animawings" at bounding box center [722, 384] width 69 height 15
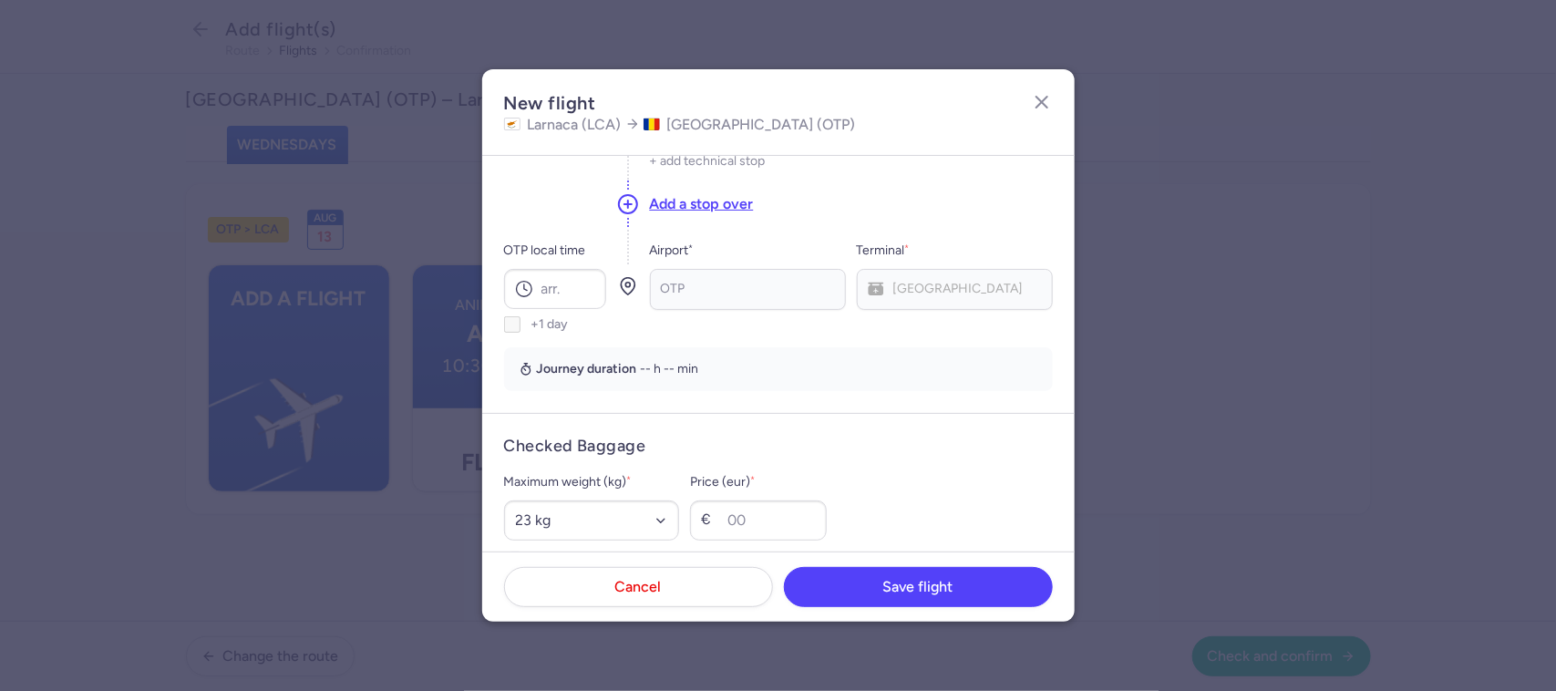
scroll to position [228, 0]
type input "731"
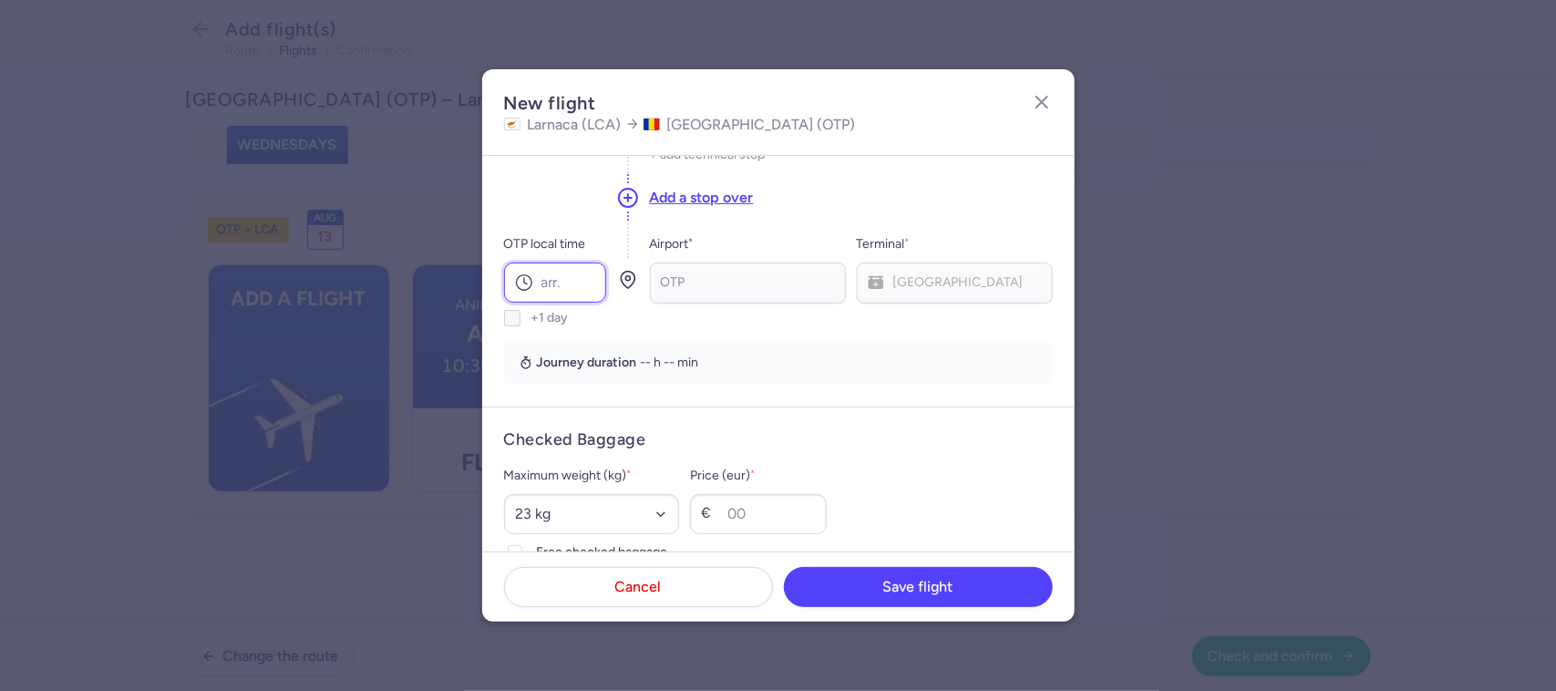
click at [571, 279] on input "OTP local time" at bounding box center [555, 283] width 102 height 40
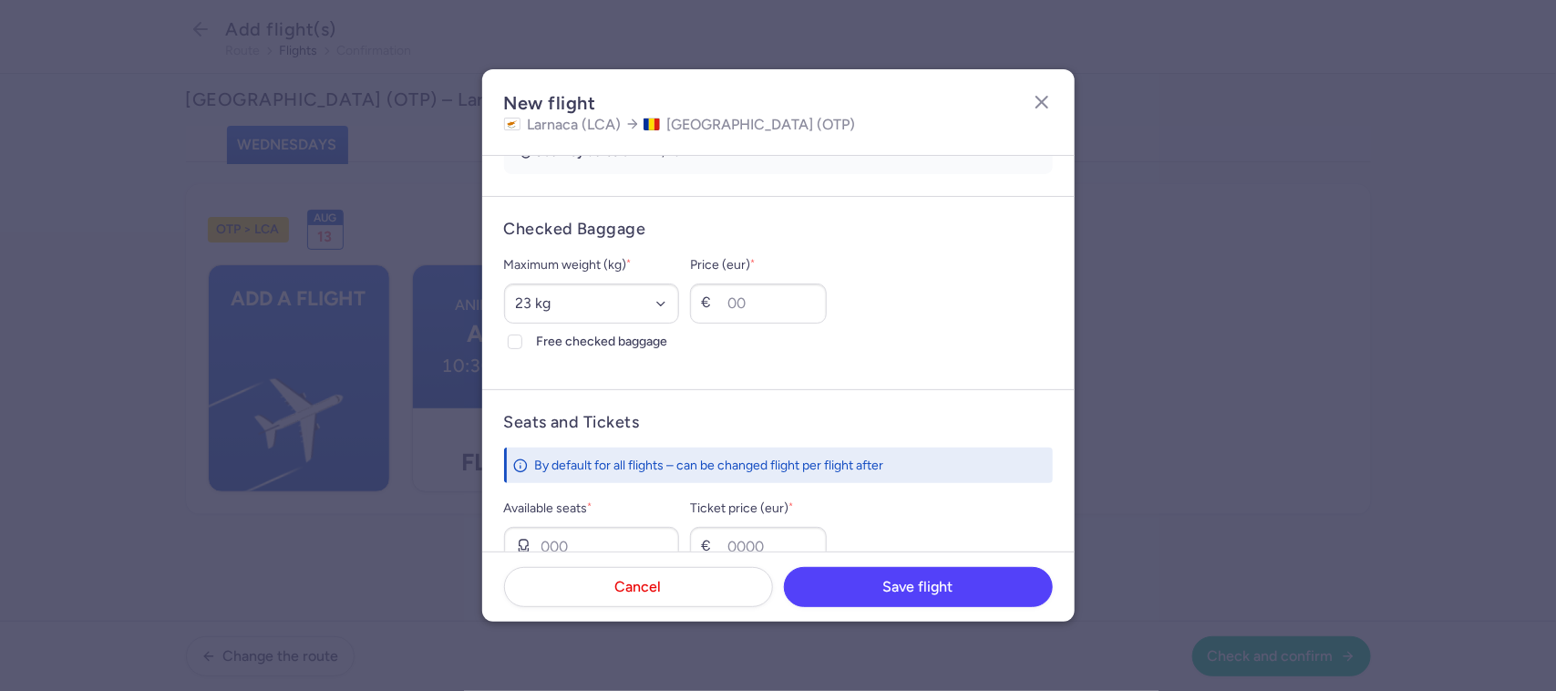
scroll to position [456, 0]
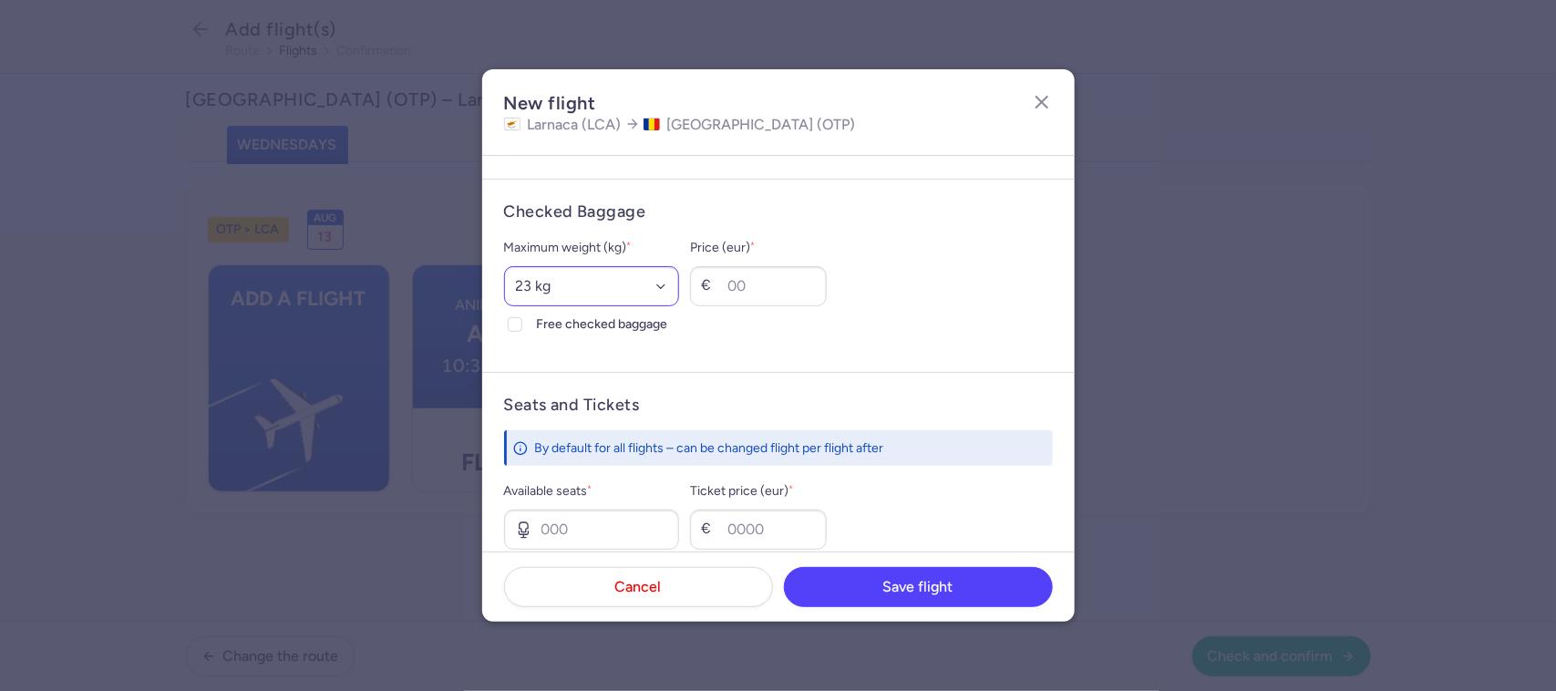
type input "15:50"
click at [609, 284] on select "Select an option 15 kg 16 kg 17 kg 18 kg 19 kg 20 kg 21 kg 22 kg 23 kg 24 kg 25…" at bounding box center [592, 286] width 176 height 40
select select "20"
click at [504, 267] on select "Select an option 15 kg 16 kg 17 kg 18 kg 19 kg 20 kg 21 kg 22 kg 23 kg 24 kg 25…" at bounding box center [592, 286] width 176 height 40
click at [755, 289] on input "Price (eur) *" at bounding box center [758, 286] width 137 height 40
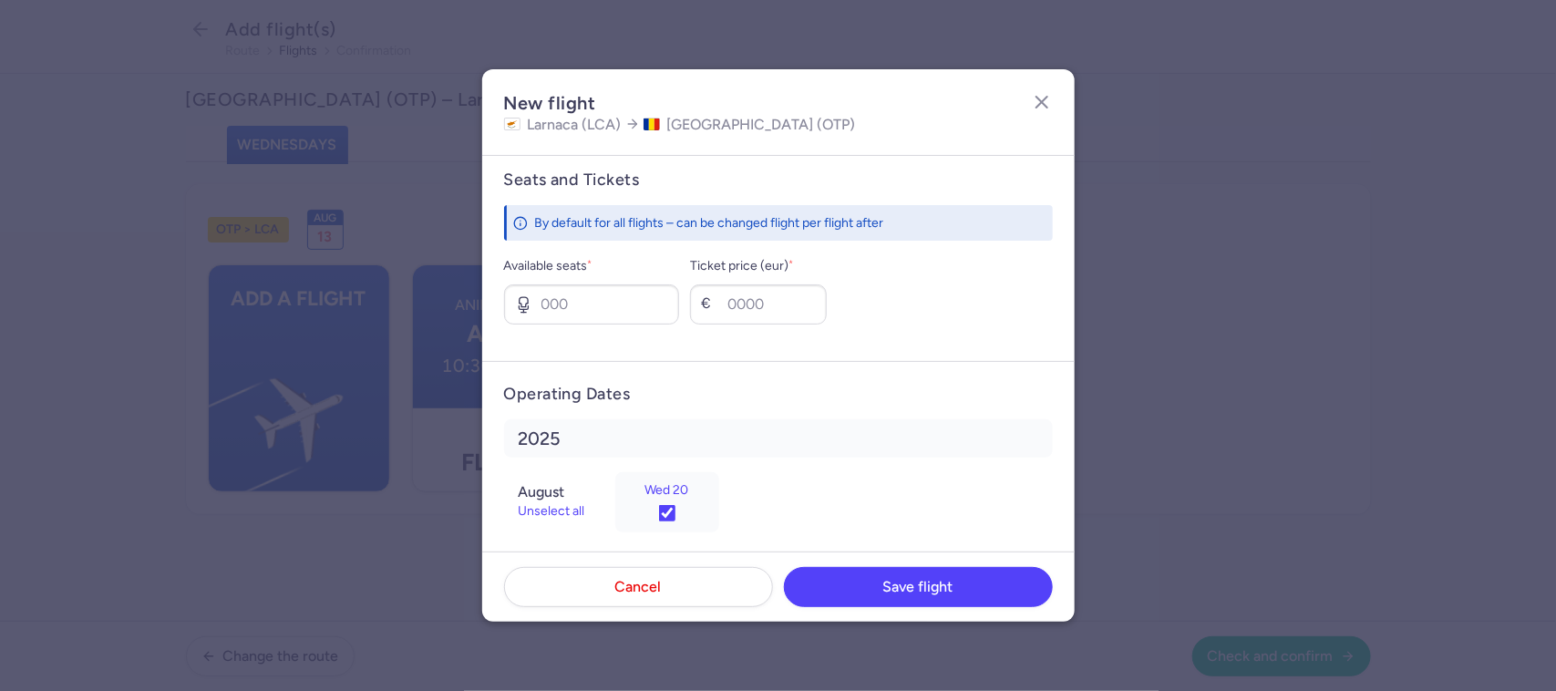
scroll to position [684, 0]
type input "30"
click at [623, 292] on input "Available seats *" at bounding box center [592, 302] width 176 height 40
type input "5"
click at [777, 301] on input "Ticket price (eur) *" at bounding box center [758, 302] width 137 height 40
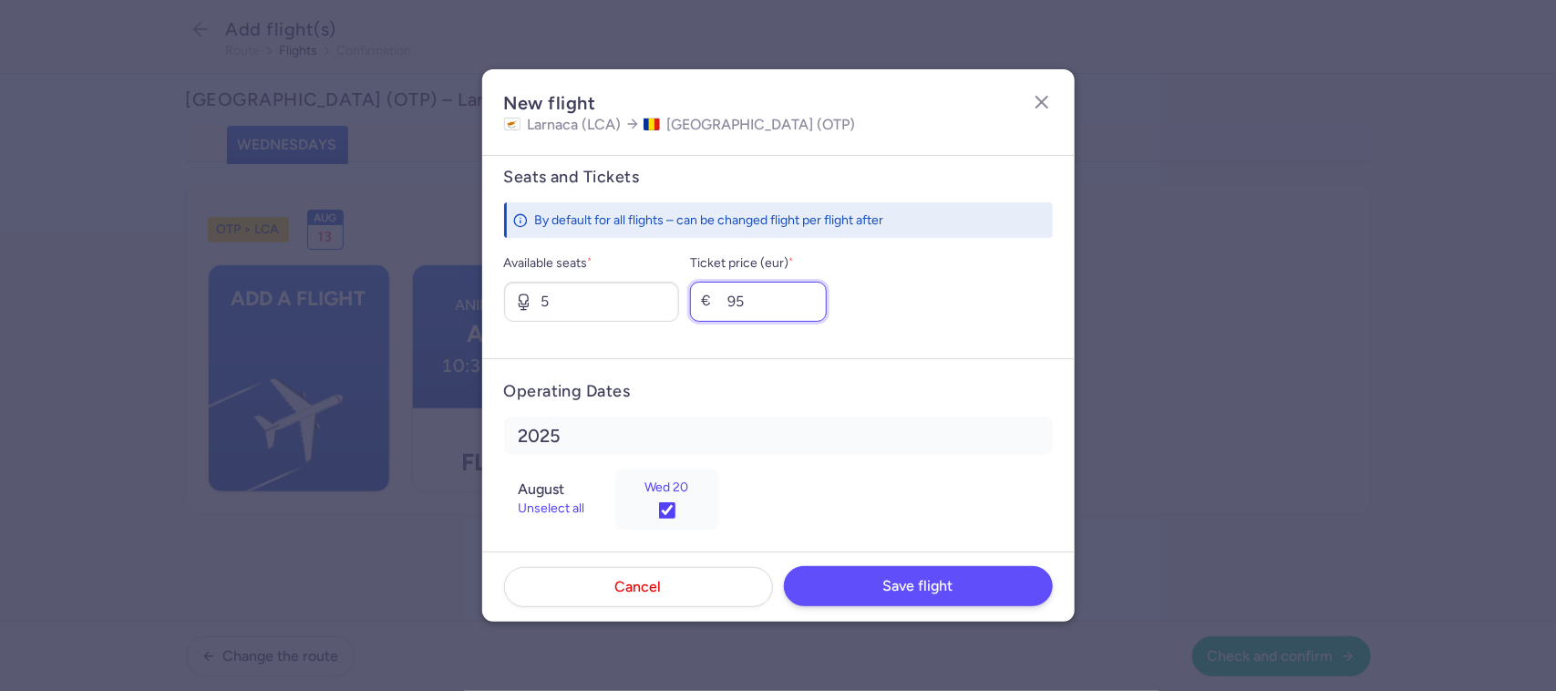
type input "95"
click at [919, 580] on span "Save flight" at bounding box center [919, 586] width 70 height 16
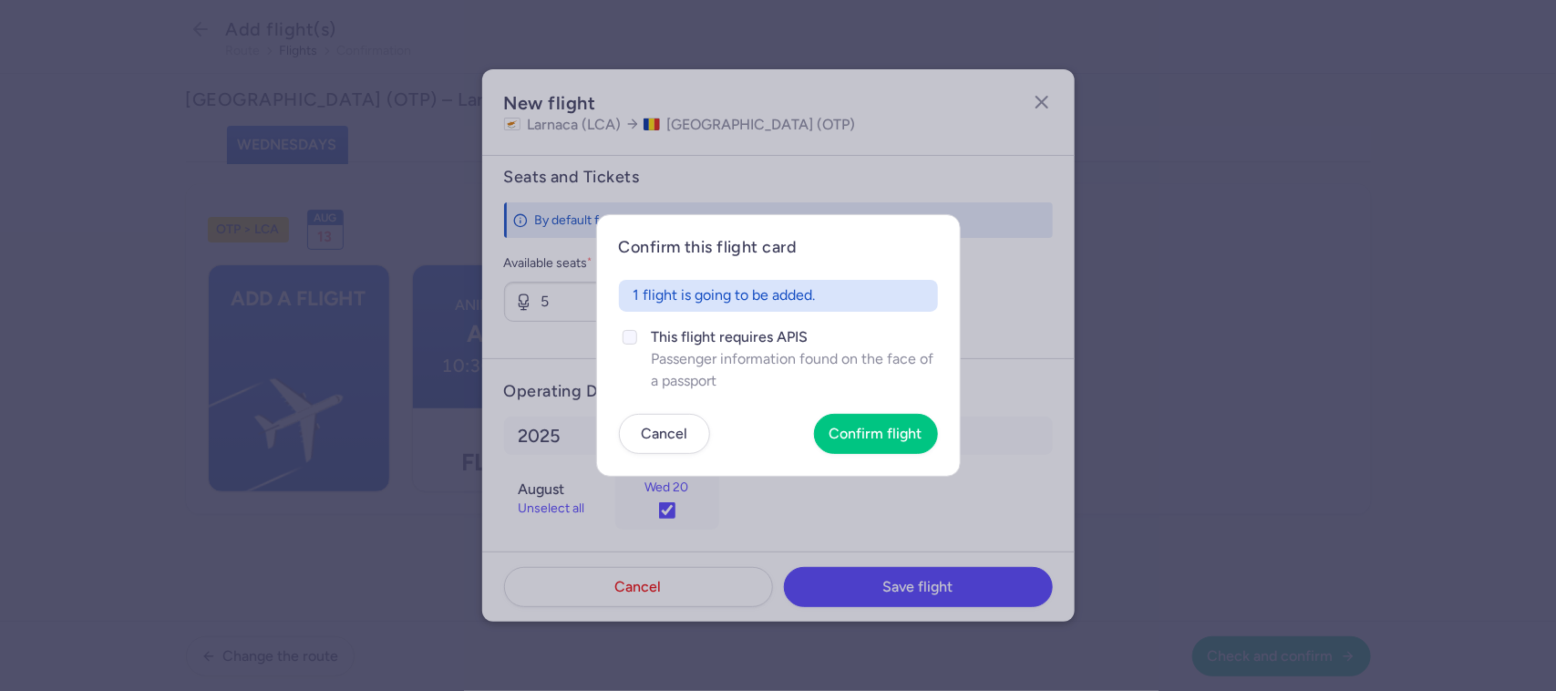
click at [626, 339] on icon at bounding box center [630, 337] width 11 height 11
click at [626, 339] on input "This flight requires APIS Passenger information found on the face of a passport" at bounding box center [630, 337] width 15 height 15
checkbox input "true"
click at [848, 440] on span "Confirm flight" at bounding box center [876, 433] width 93 height 16
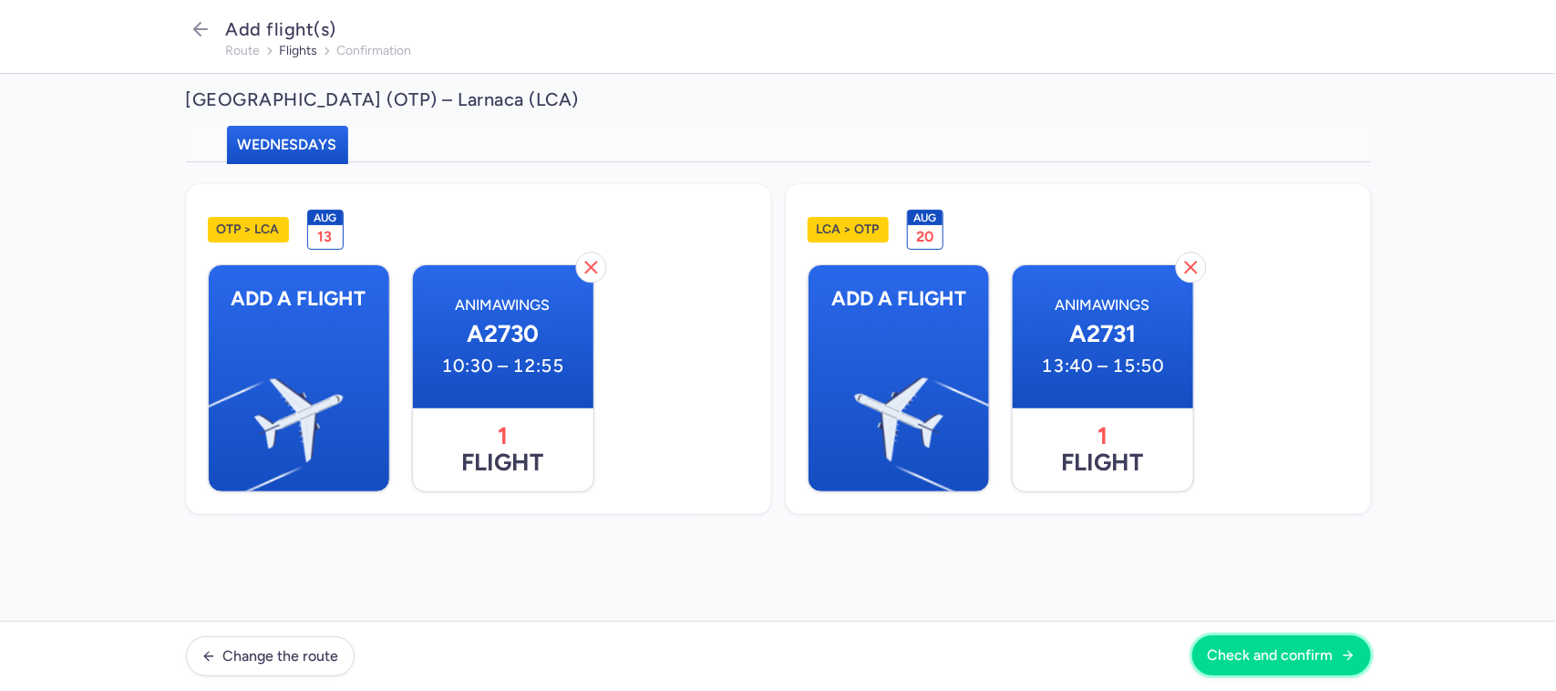
click at [1290, 658] on span "Check and confirm" at bounding box center [1271, 655] width 126 height 16
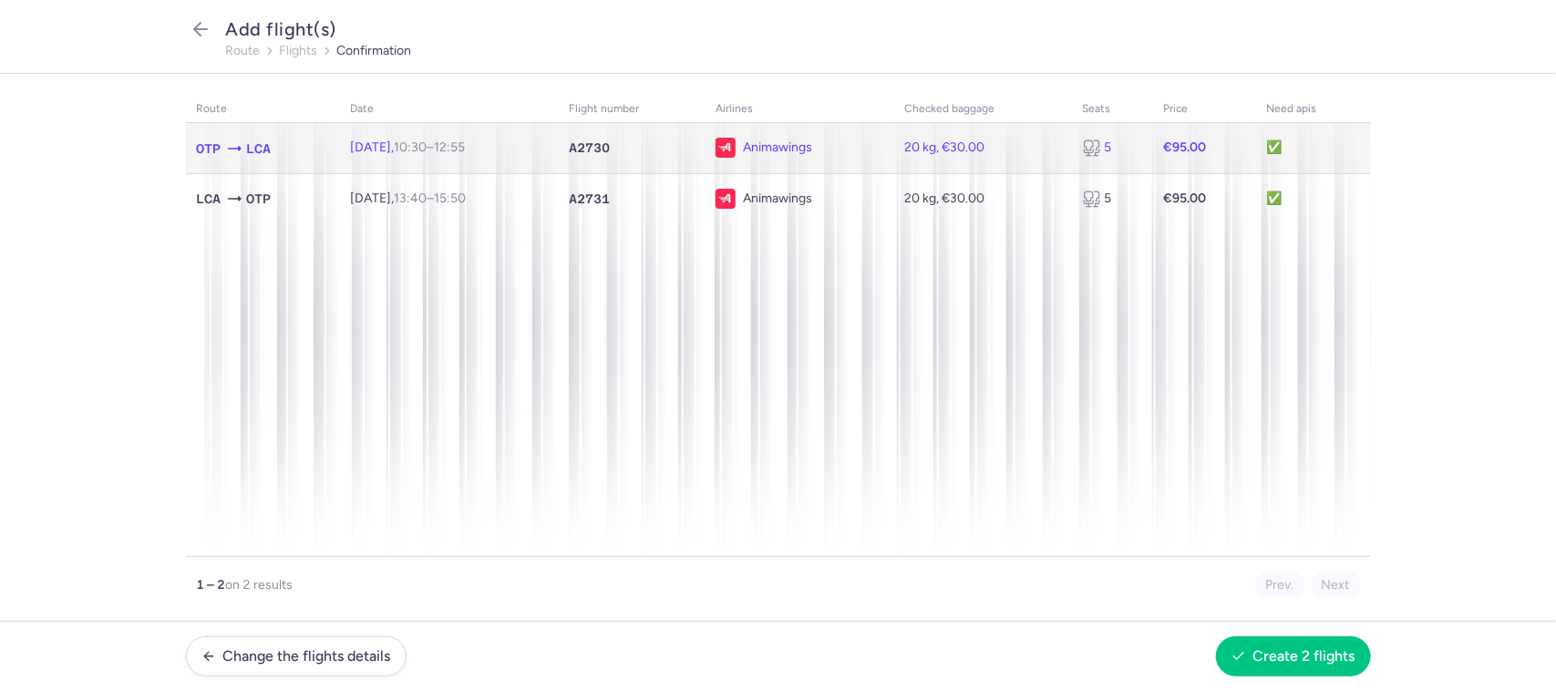
click at [558, 148] on td "Wed, 13 Aug, 10:30 – 12:55 +0" at bounding box center [448, 148] width 219 height 50
select select "20"
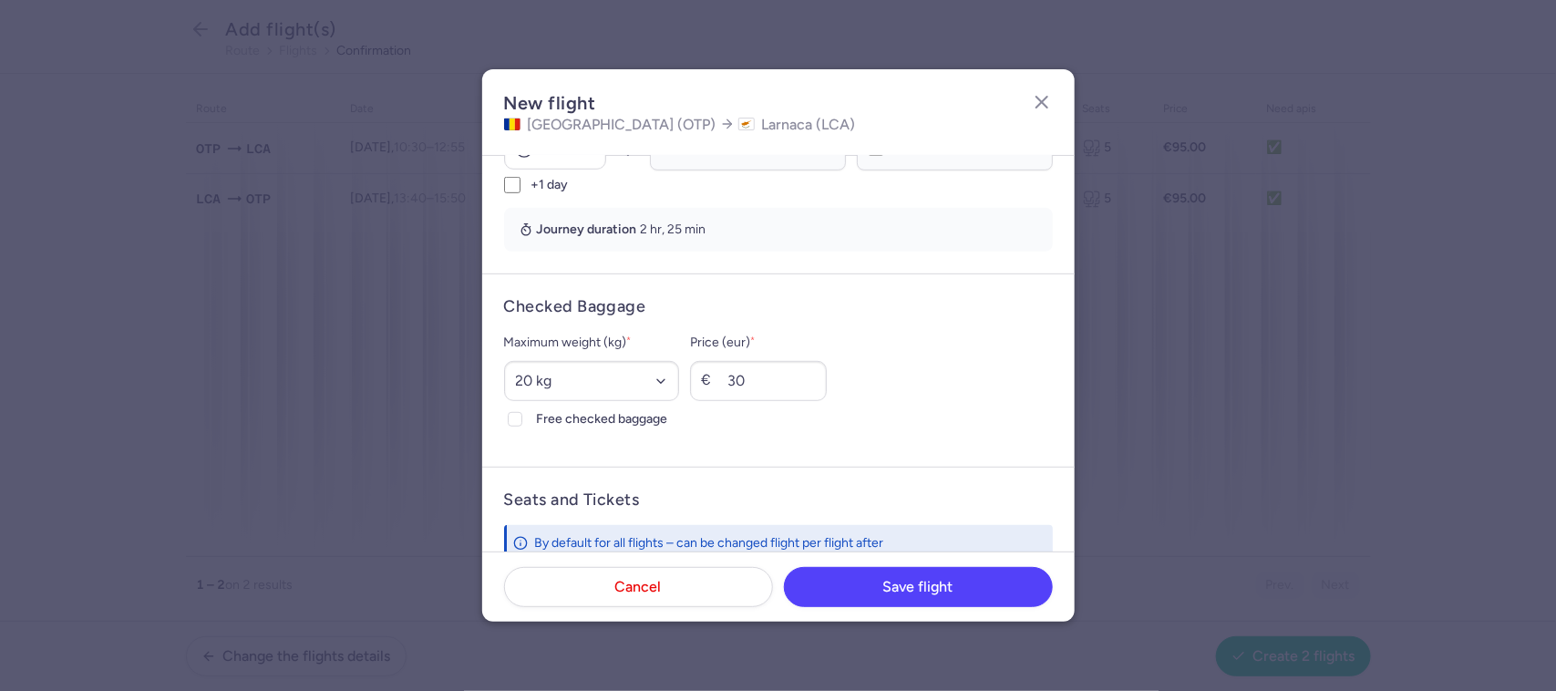
scroll to position [570, 0]
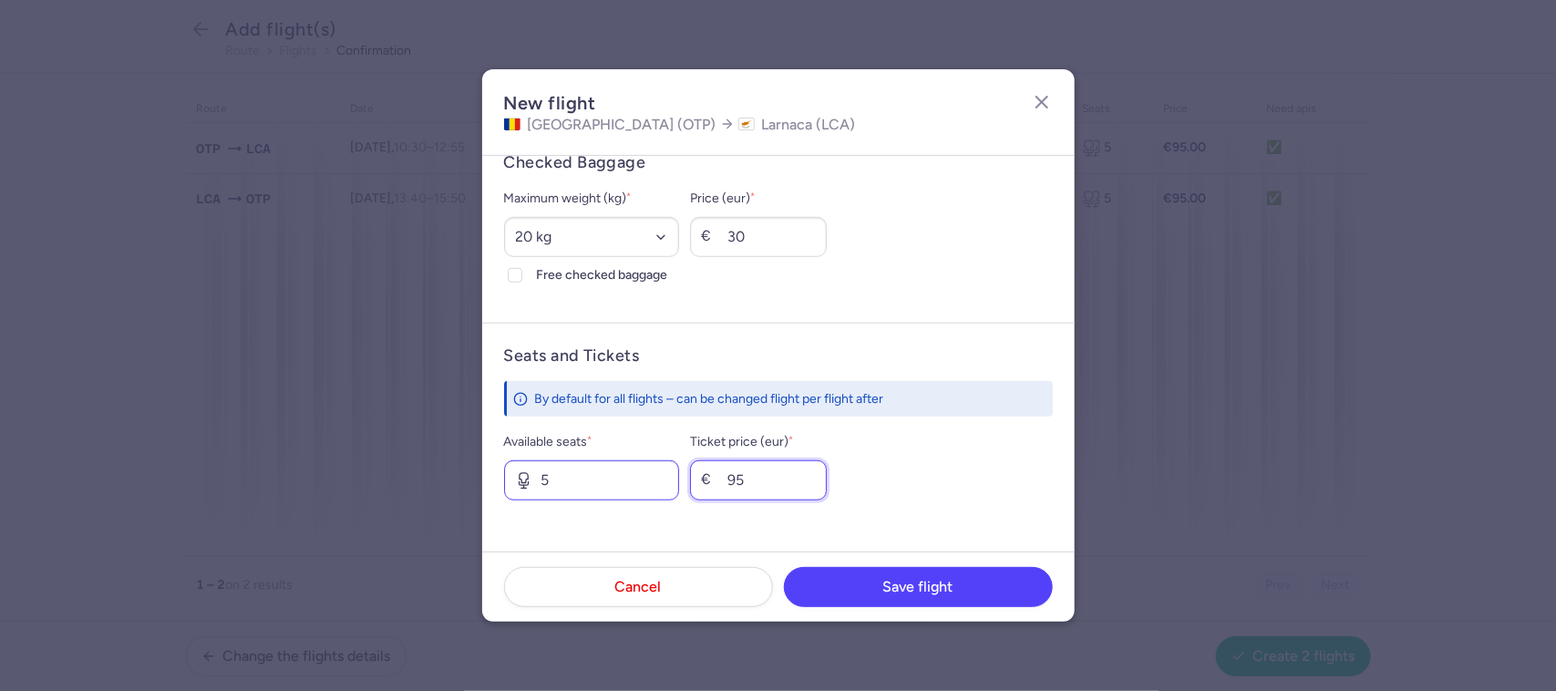
click at [672, 472] on div "Available seats * 5 Ticket price (eur) * € 95" at bounding box center [778, 465] width 549 height 69
type input "70"
click at [913, 584] on span "Save flight" at bounding box center [919, 586] width 70 height 16
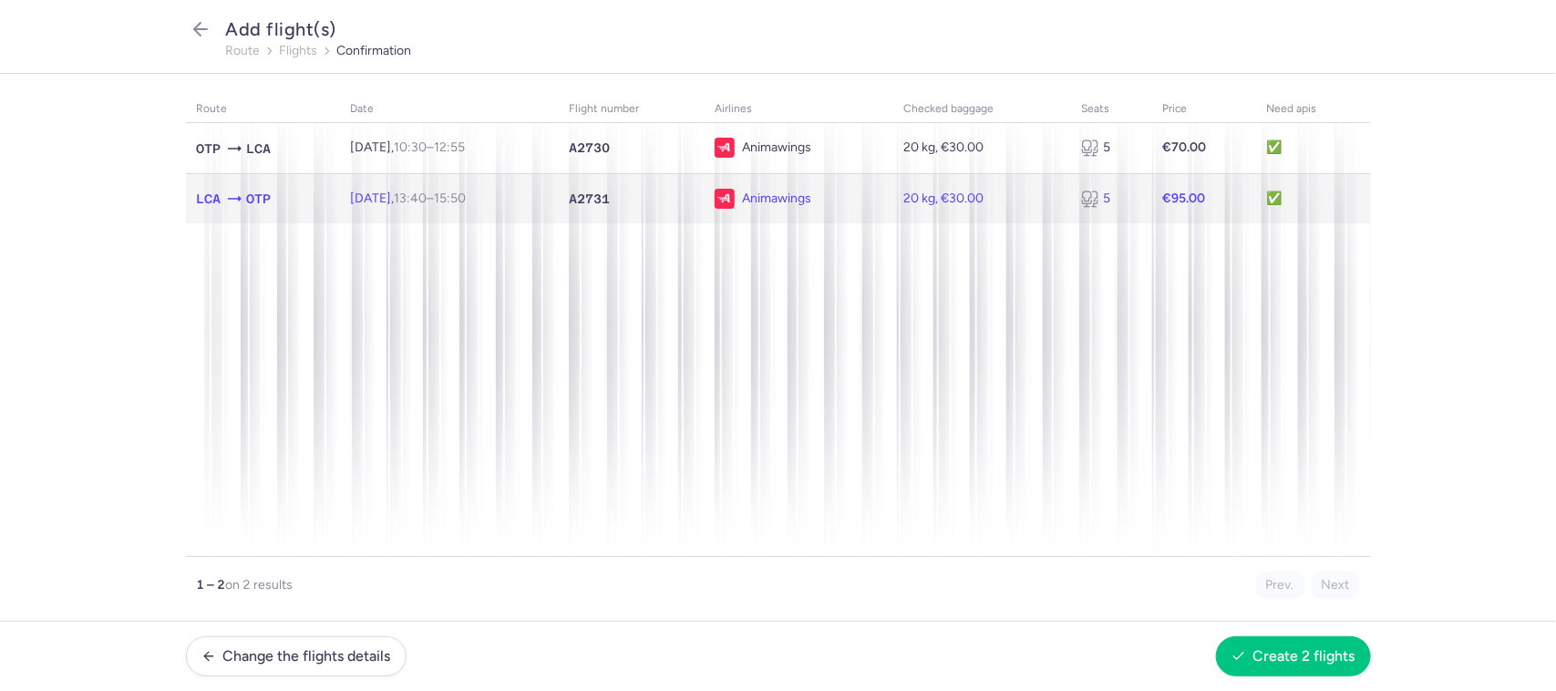
click at [558, 203] on td "Wed, 20 Aug, 13:40 – 15:50 +0" at bounding box center [448, 198] width 219 height 50
select select "20"
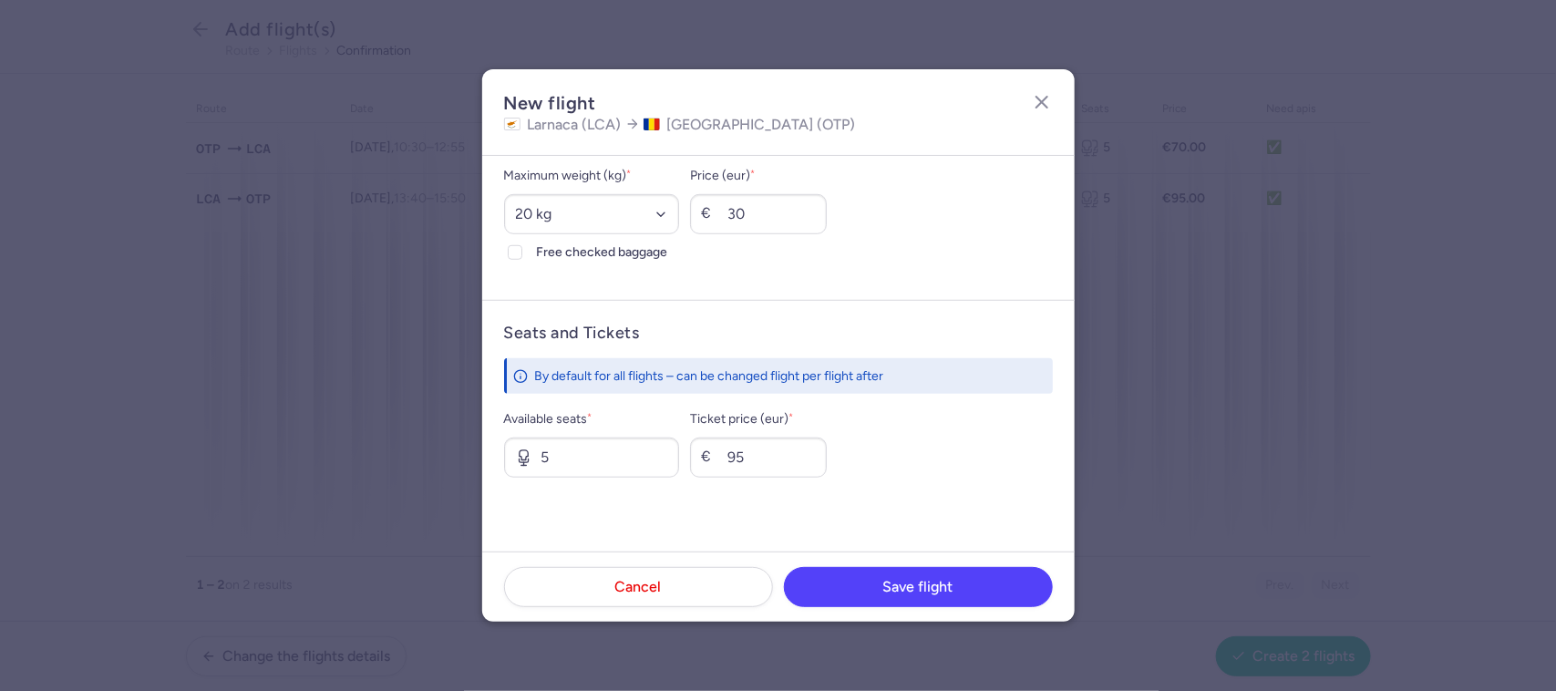
scroll to position [599, 0]
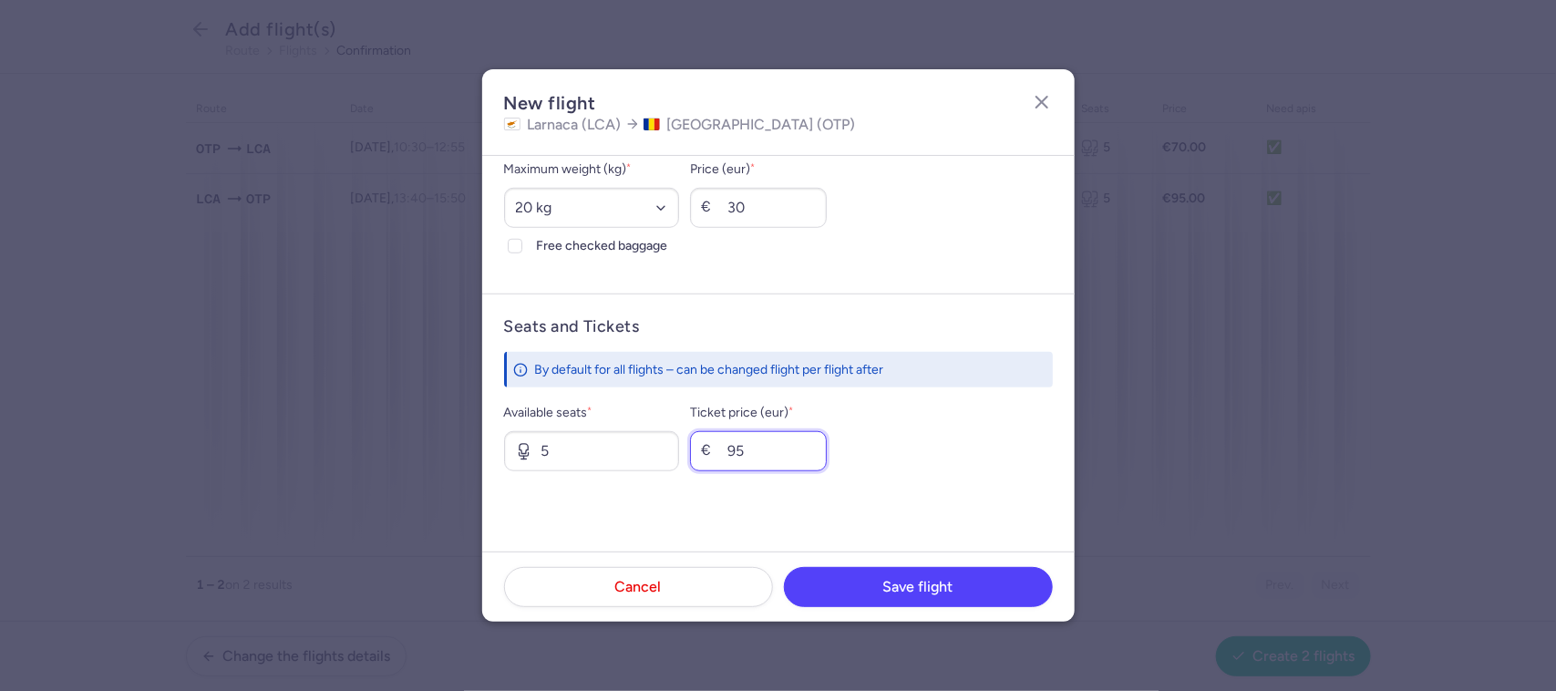
drag, startPoint x: 813, startPoint y: 461, endPoint x: 721, endPoint y: 447, distance: 93.2
click at [721, 456] on input "95" at bounding box center [758, 451] width 137 height 40
type input "70"
click at [903, 598] on button "Save flight" at bounding box center [918, 586] width 269 height 40
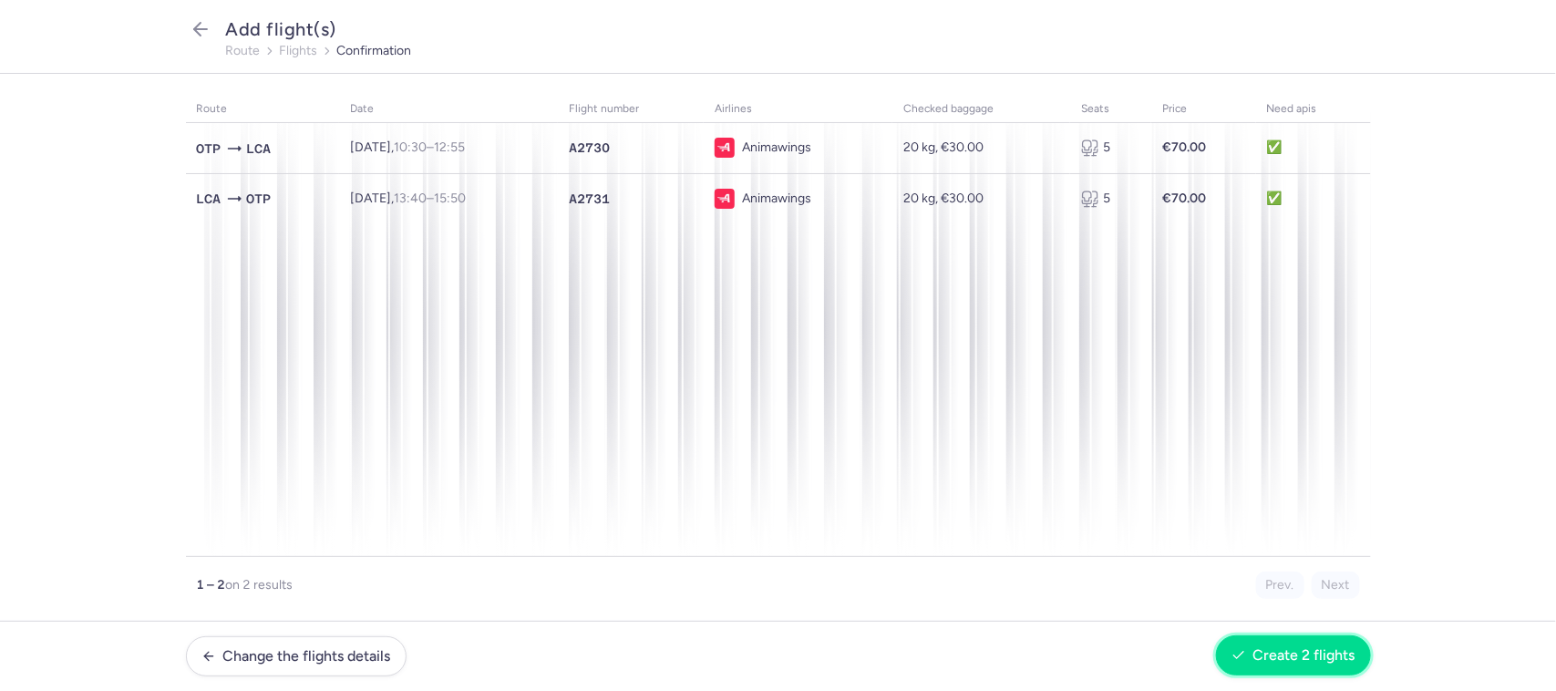
click at [1302, 666] on button "Create 2 flights" at bounding box center [1293, 656] width 155 height 40
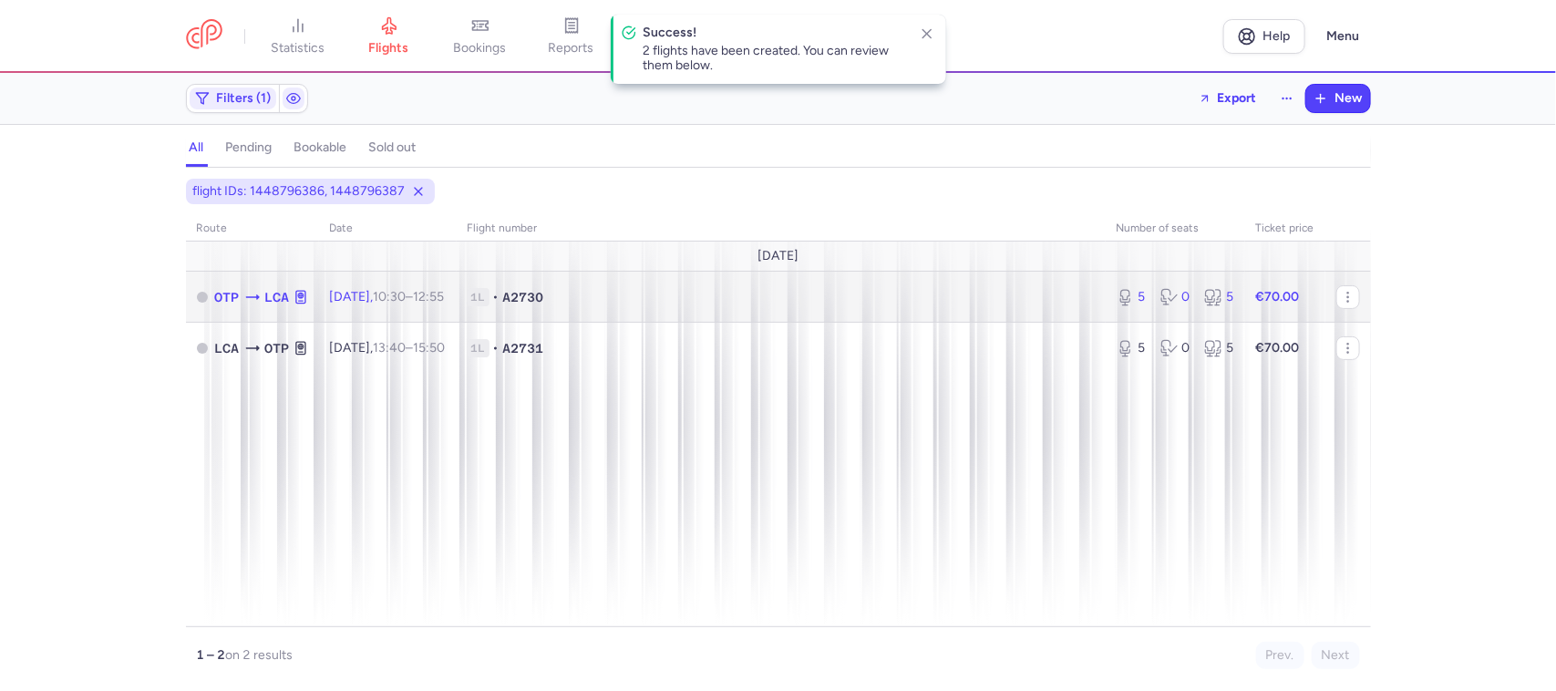
click at [702, 301] on span "1L • A2730" at bounding box center [781, 297] width 627 height 18
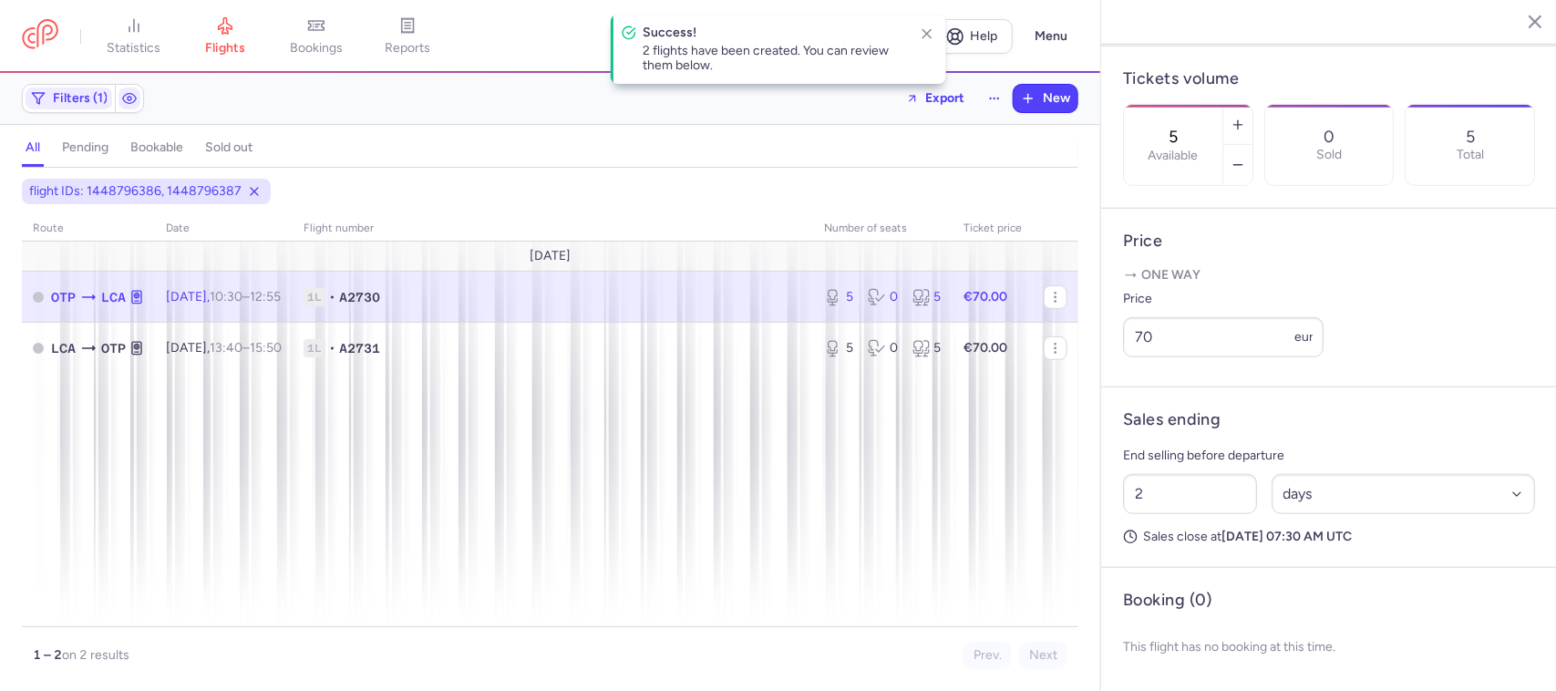
scroll to position [567, 0]
click at [1323, 498] on select "Select an option hours days" at bounding box center [1404, 494] width 264 height 40
select select "hours"
click at [1272, 474] on select "Select an option hours days" at bounding box center [1404, 494] width 264 height 40
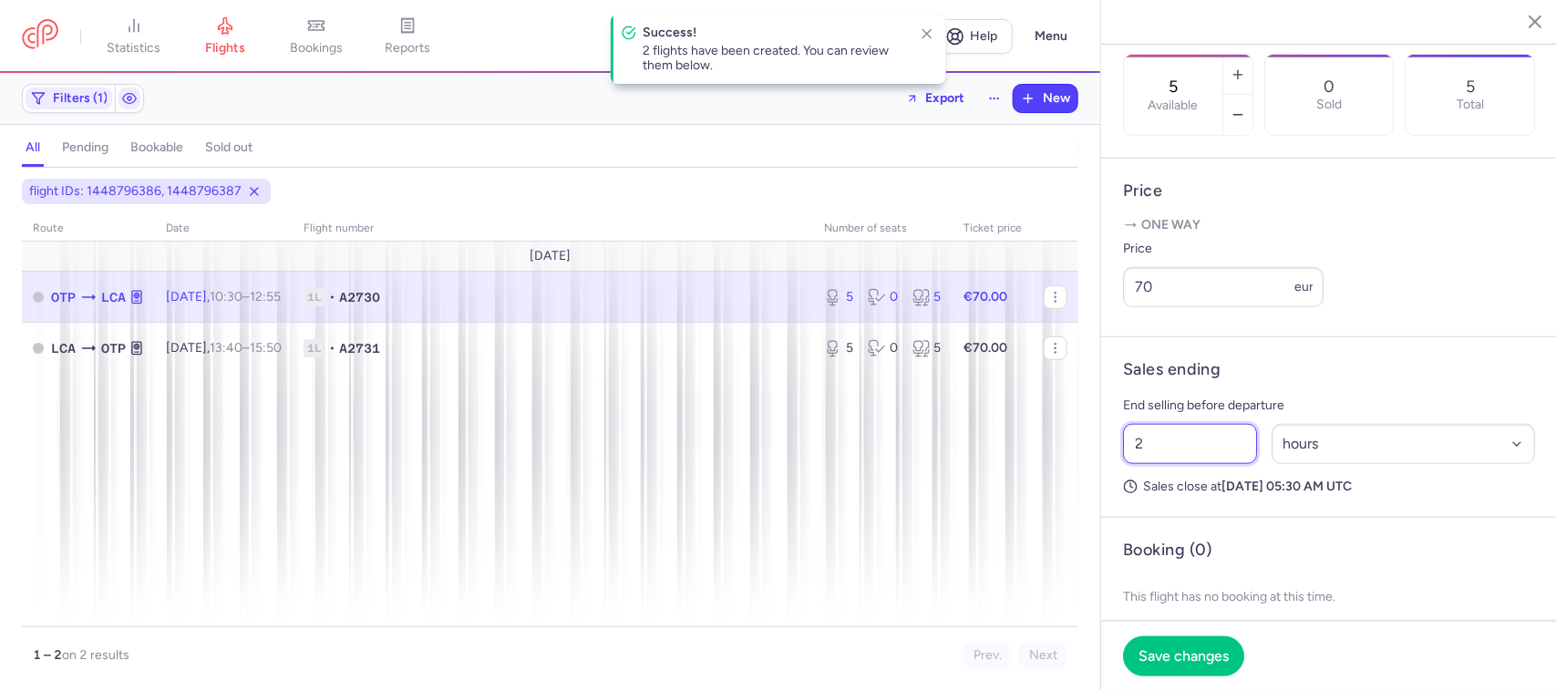
drag, startPoint x: 1195, startPoint y: 500, endPoint x: 1086, endPoint y: 500, distance: 109.4
click at [1086, 500] on div "statistics flights bookings reports Help Menu Filters (1) Export New all pendin…" at bounding box center [778, 345] width 1556 height 691
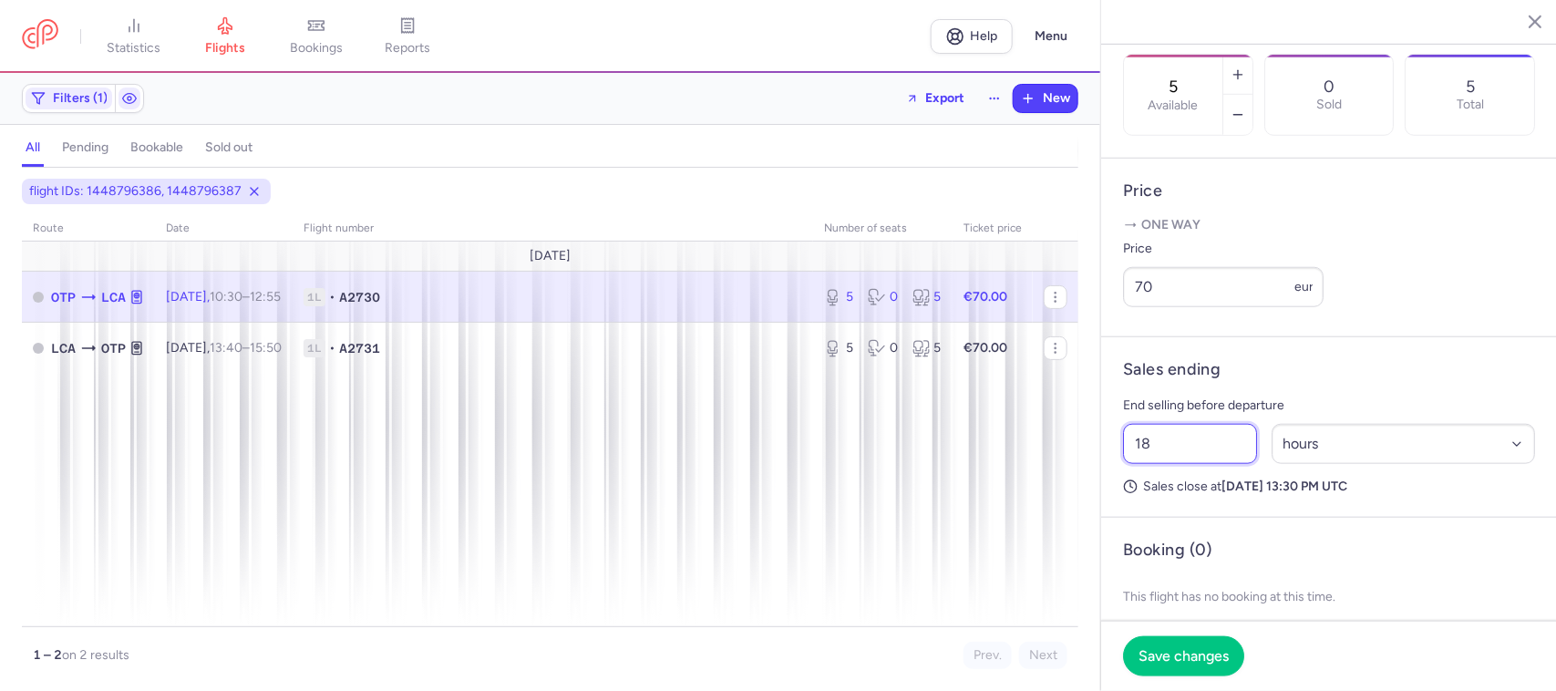
type input "2"
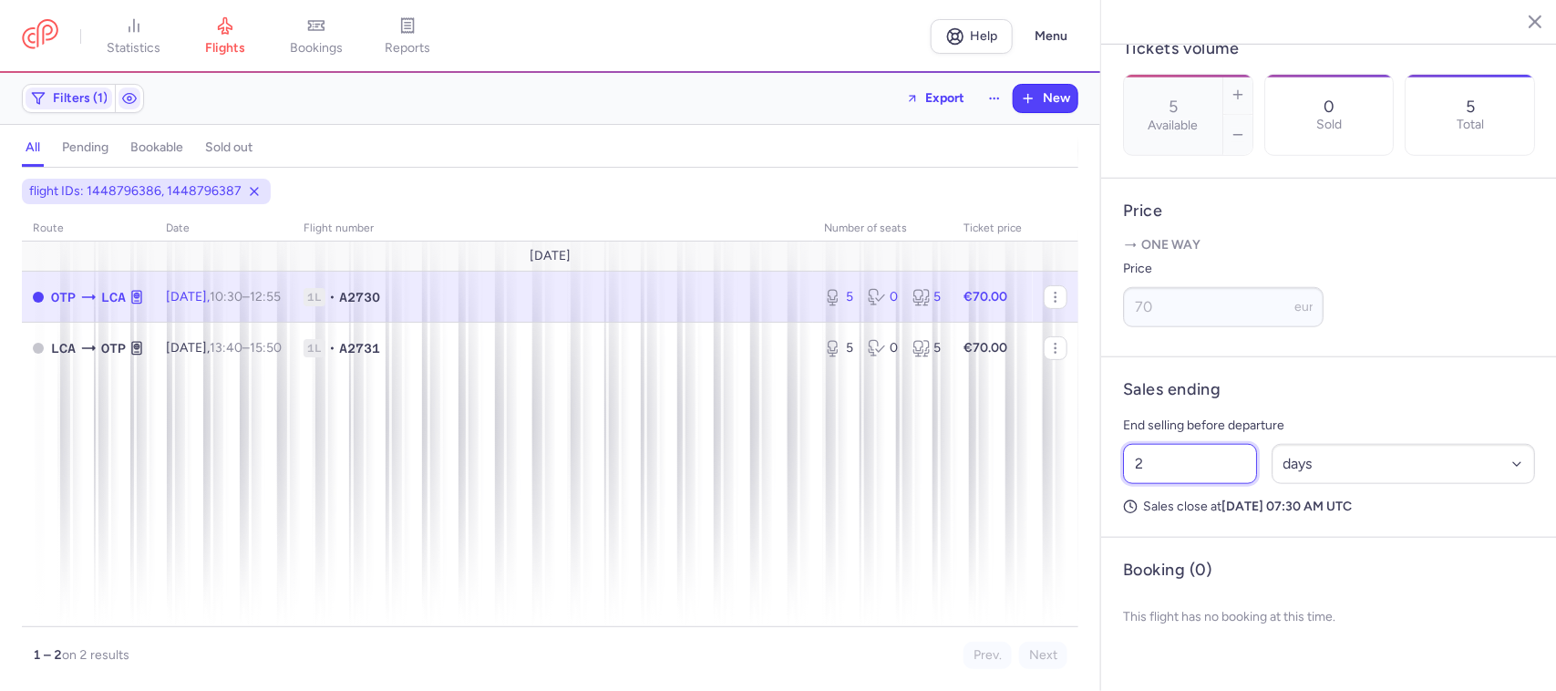
scroll to position [582, 0]
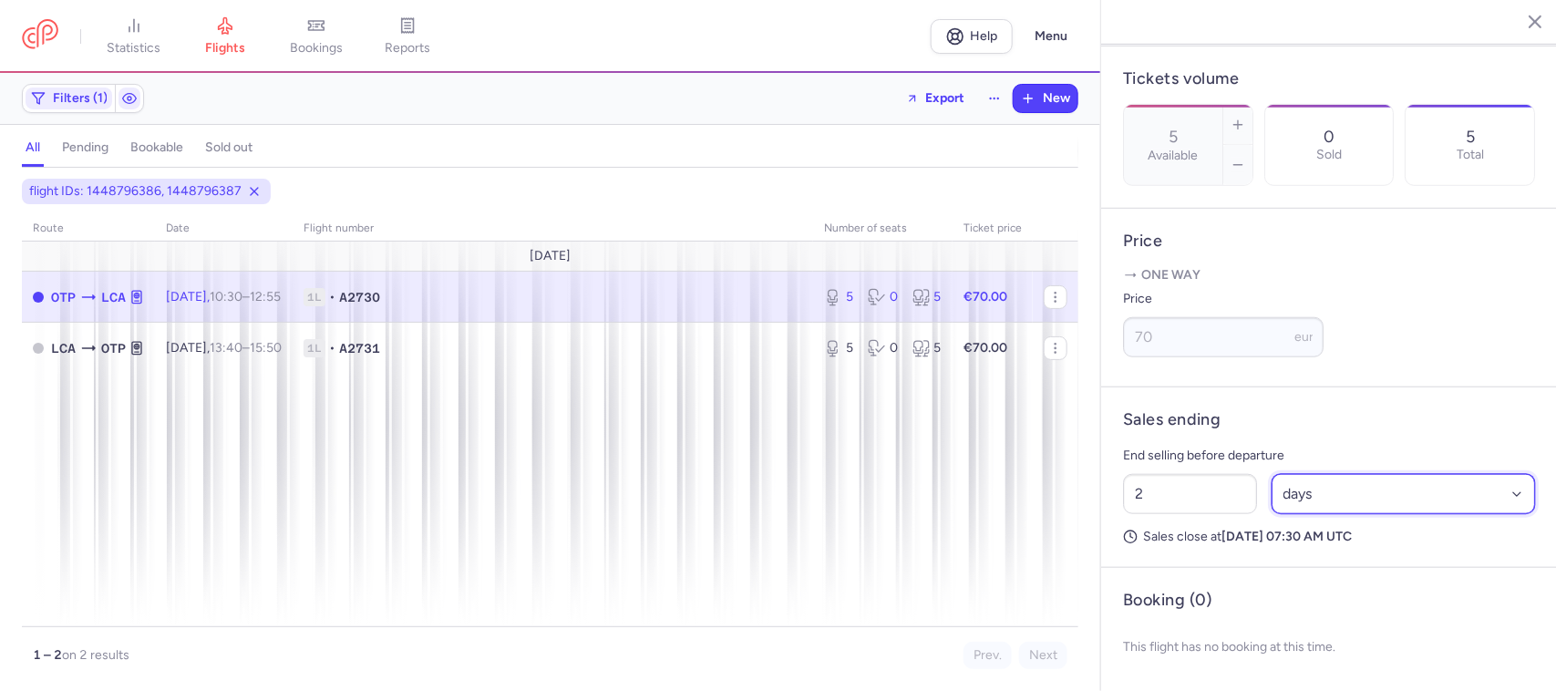
click at [1313, 493] on select "Select an option hours days" at bounding box center [1404, 494] width 264 height 40
select select "hours"
click at [1272, 474] on select "Select an option hours days" at bounding box center [1404, 494] width 264 height 40
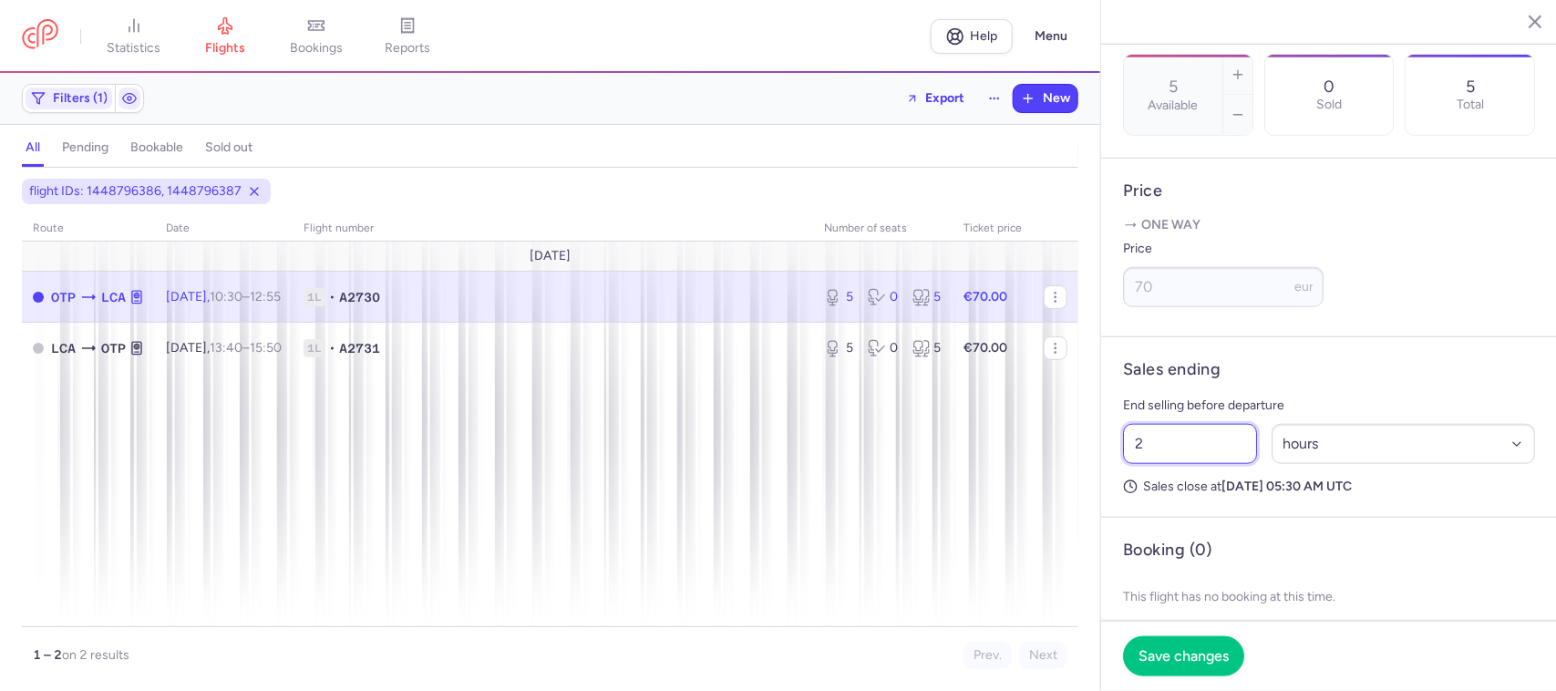
drag, startPoint x: 1147, startPoint y: 494, endPoint x: 1115, endPoint y: 499, distance: 32.2
click at [1116, 471] on div "2 Select an option hours days" at bounding box center [1329, 444] width 427 height 55
click at [1174, 647] on span "Save changes" at bounding box center [1184, 655] width 90 height 16
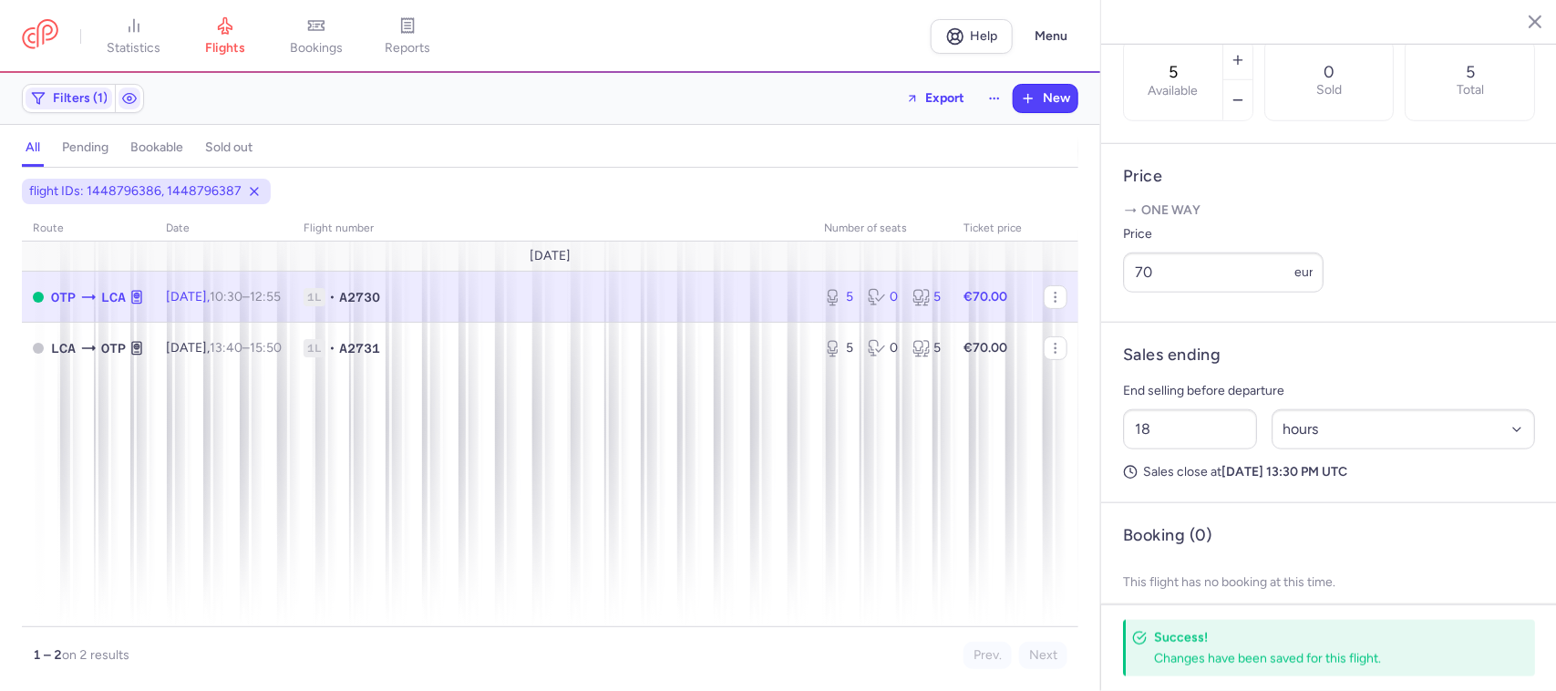
scroll to position [567, 0]
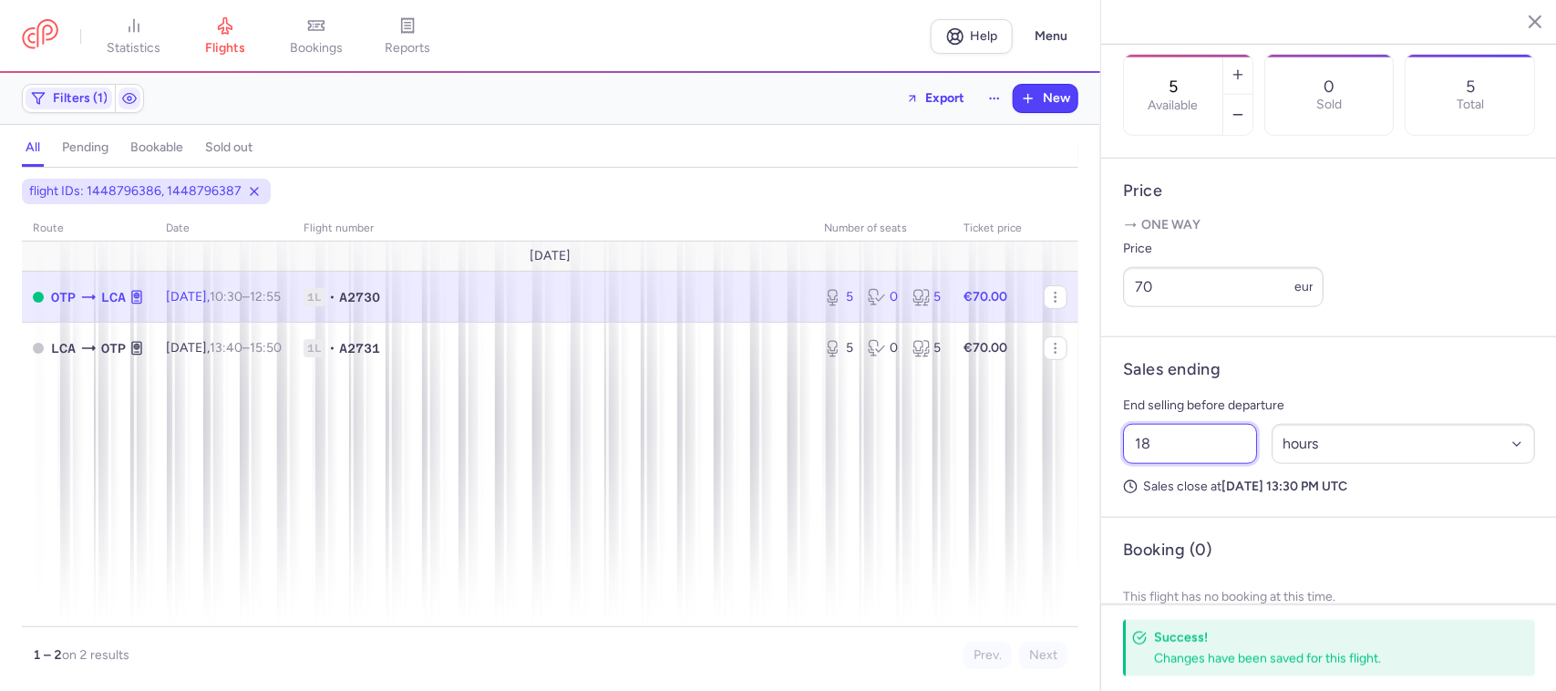
drag, startPoint x: 1154, startPoint y: 498, endPoint x: 1123, endPoint y: 508, distance: 32.6
click at [1123, 464] on input "18" at bounding box center [1190, 444] width 134 height 40
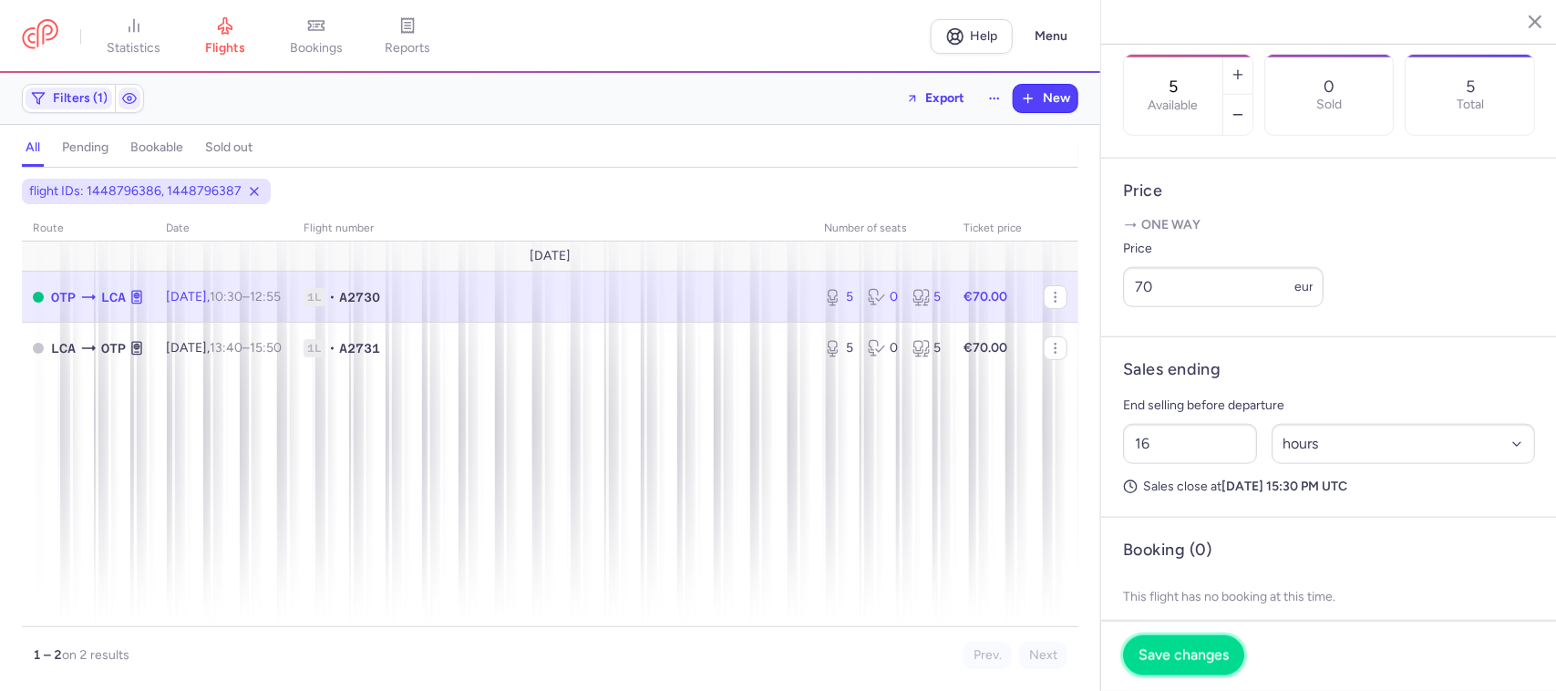
click at [1196, 650] on span "Save changes" at bounding box center [1184, 655] width 90 height 16
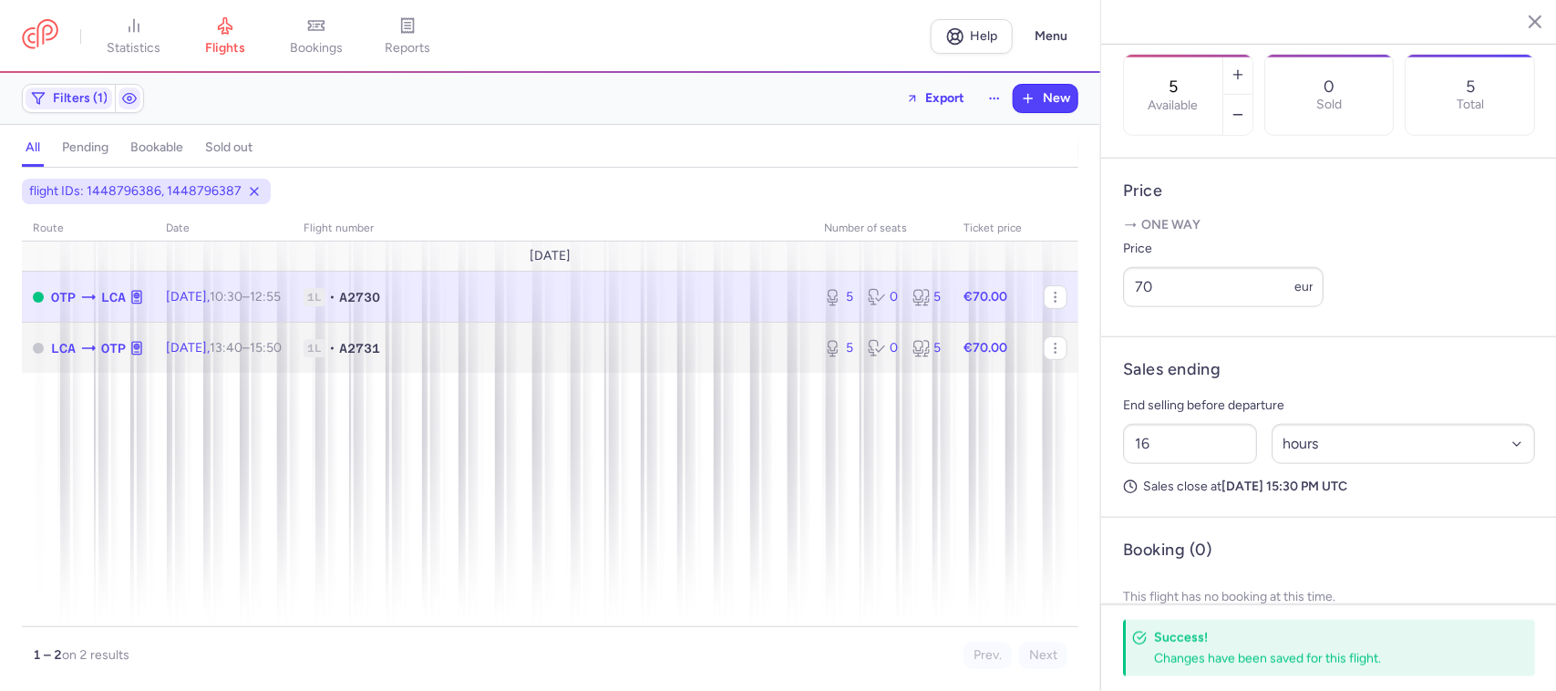
click at [593, 335] on td "1L • A2731" at bounding box center [553, 348] width 521 height 50
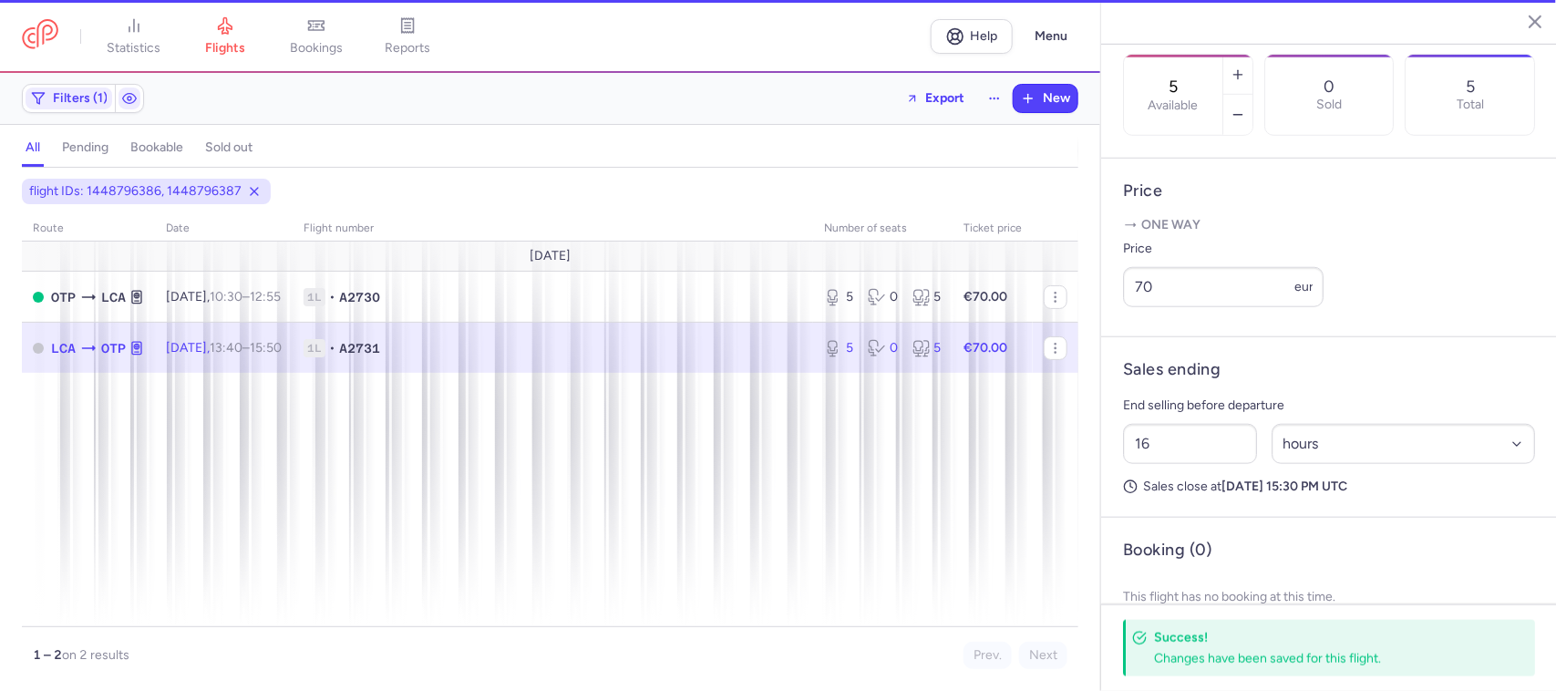
type input "2"
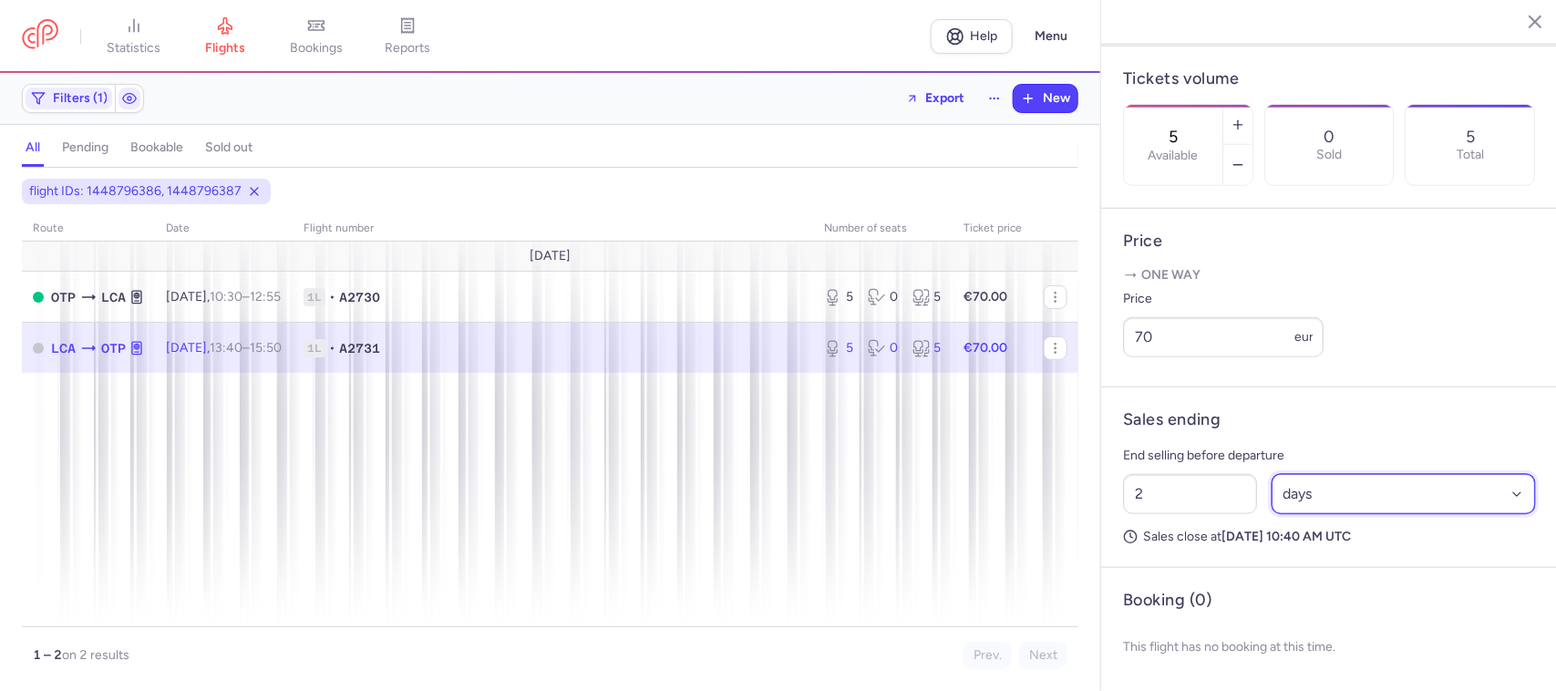
click at [1316, 494] on select "Select an option hours days" at bounding box center [1404, 494] width 264 height 40
select select "hours"
click at [1272, 474] on select "Select an option hours days" at bounding box center [1404, 494] width 264 height 40
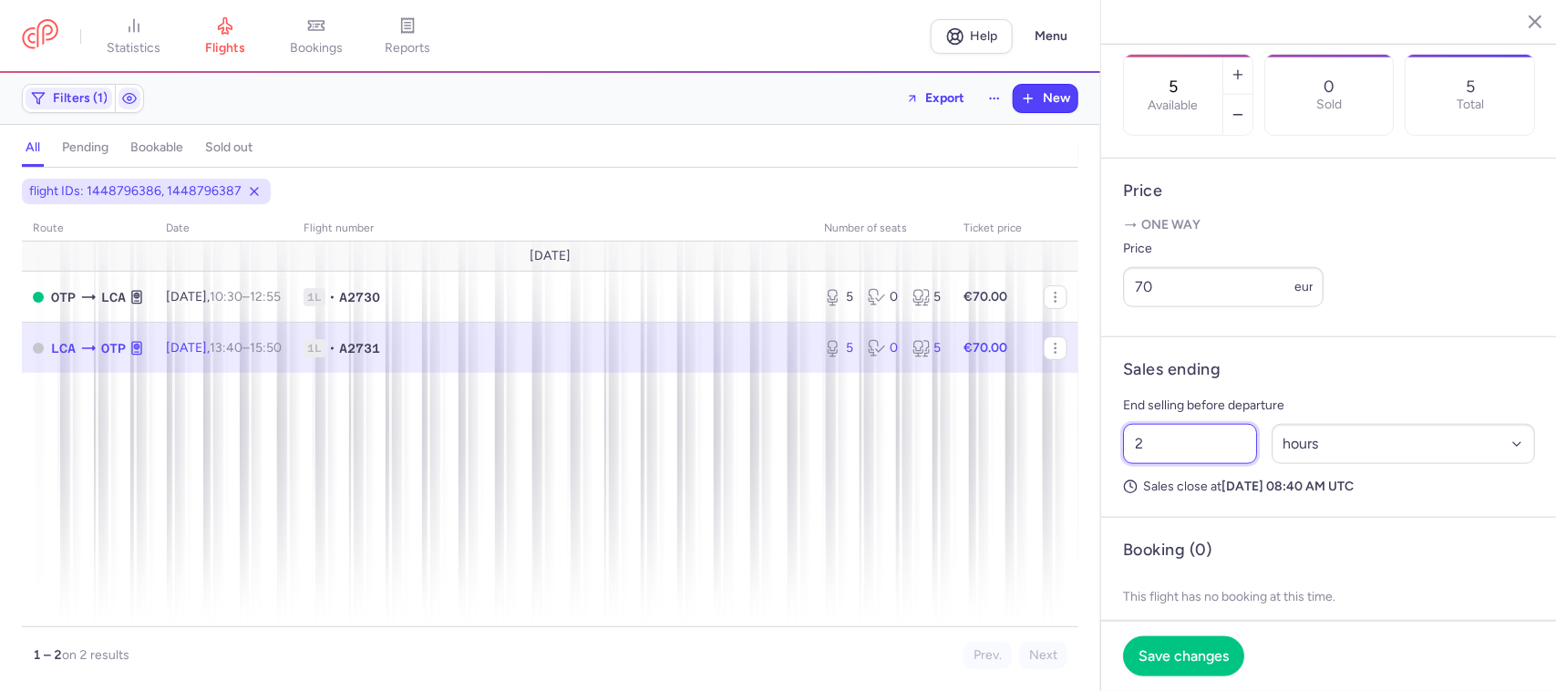
drag, startPoint x: 1188, startPoint y: 494, endPoint x: 1041, endPoint y: 491, distance: 146.8
click at [1041, 491] on div "statistics flights bookings reports Help Menu Filters (1) Export New all pendin…" at bounding box center [778, 345] width 1556 height 691
click at [1220, 655] on span "Save changes" at bounding box center [1184, 655] width 90 height 16
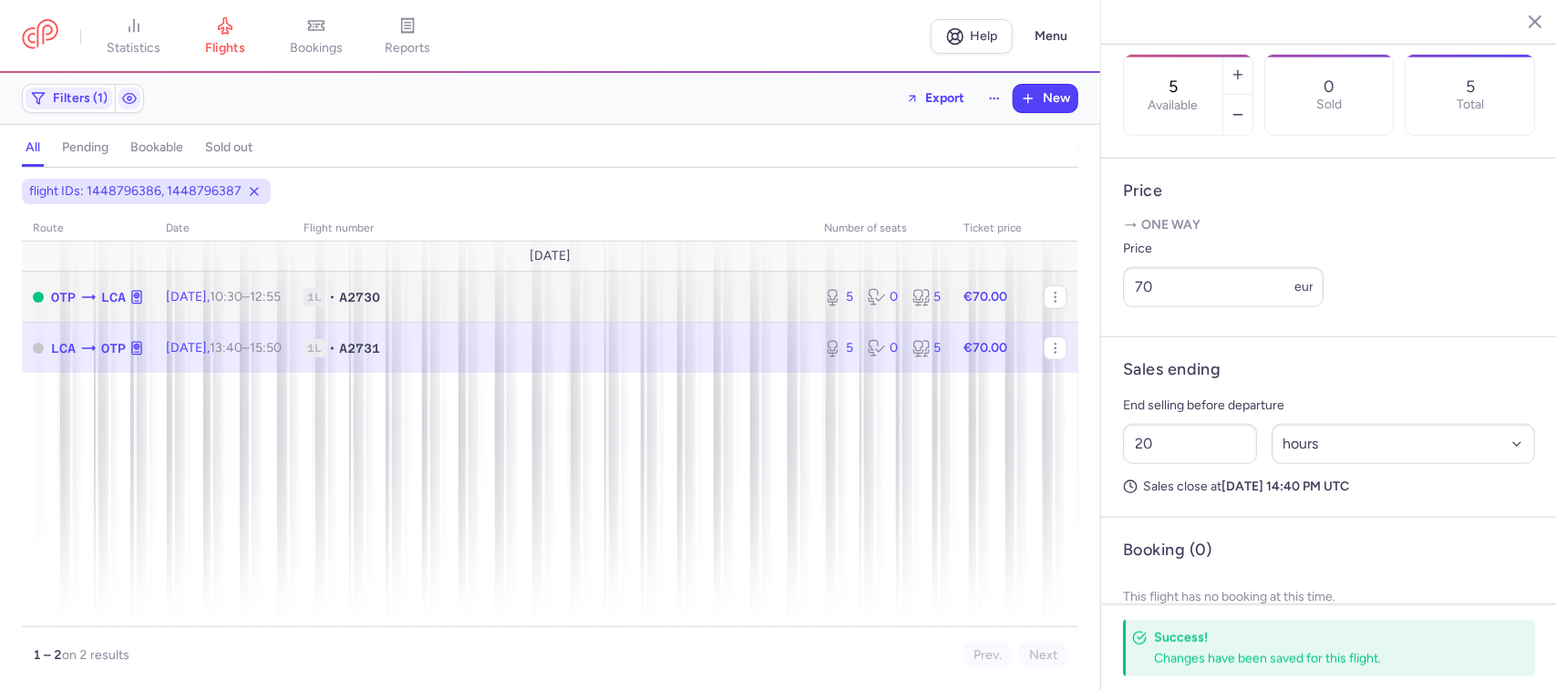
click at [770, 303] on span "1L • A2730" at bounding box center [553, 297] width 499 height 18
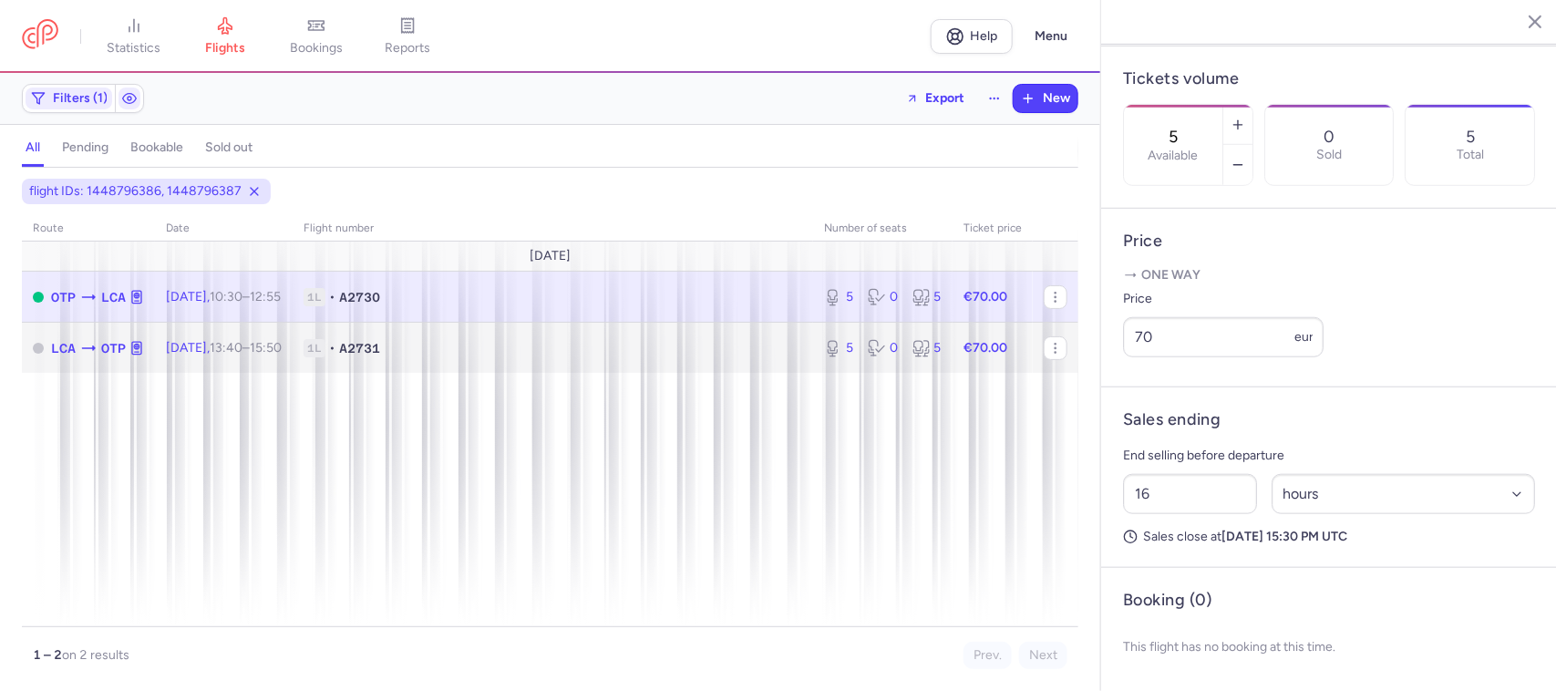
click at [760, 337] on td "1L • A2731" at bounding box center [553, 348] width 521 height 50
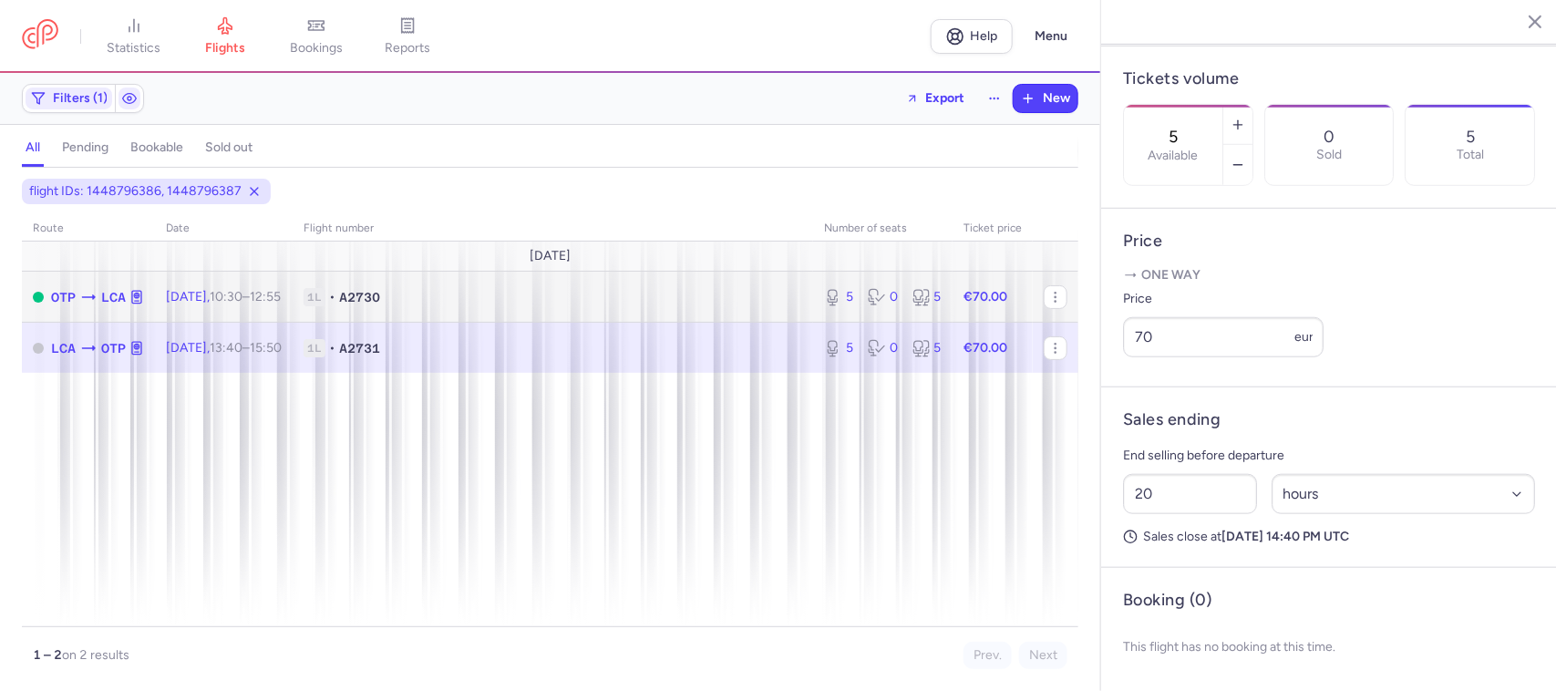
click at [752, 288] on span "1L • A2730" at bounding box center [553, 297] width 499 height 18
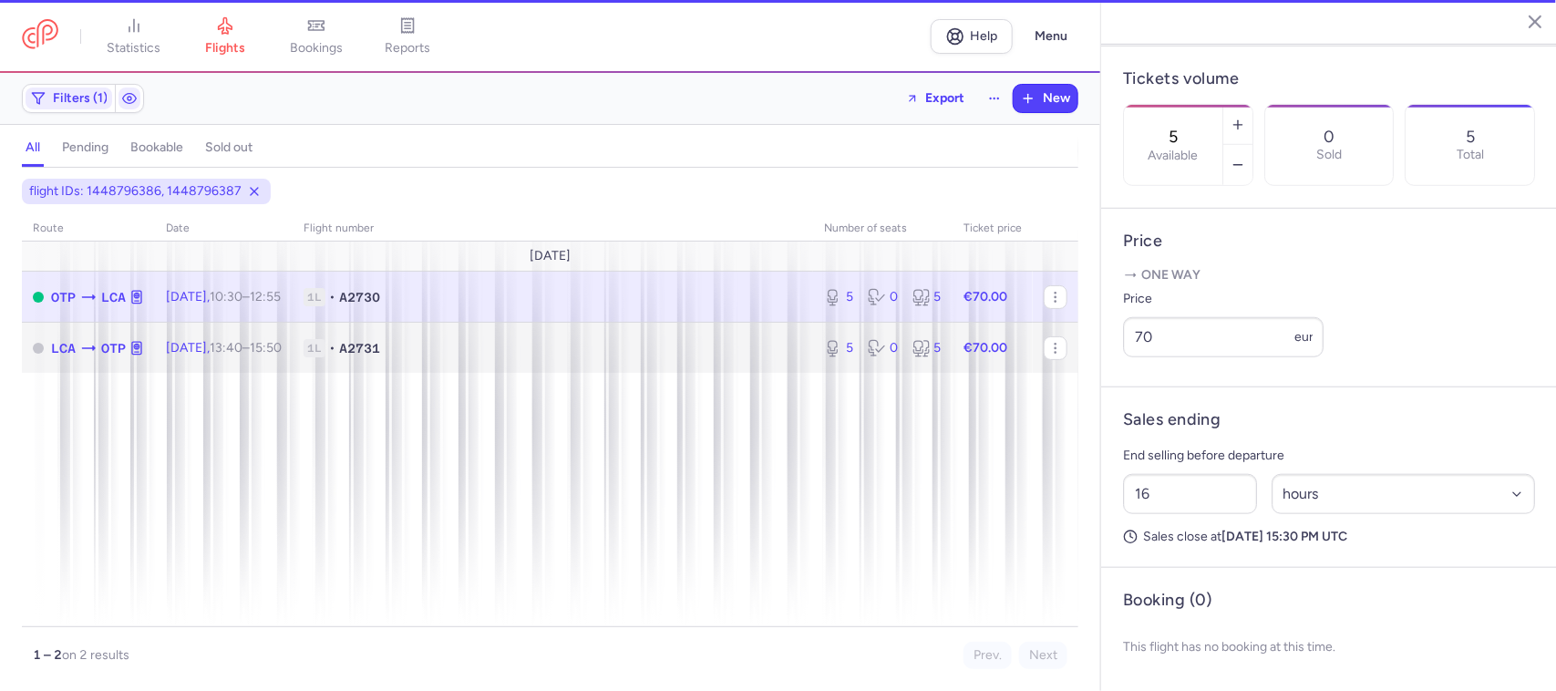
click at [728, 362] on td "1L • A2731" at bounding box center [553, 348] width 521 height 50
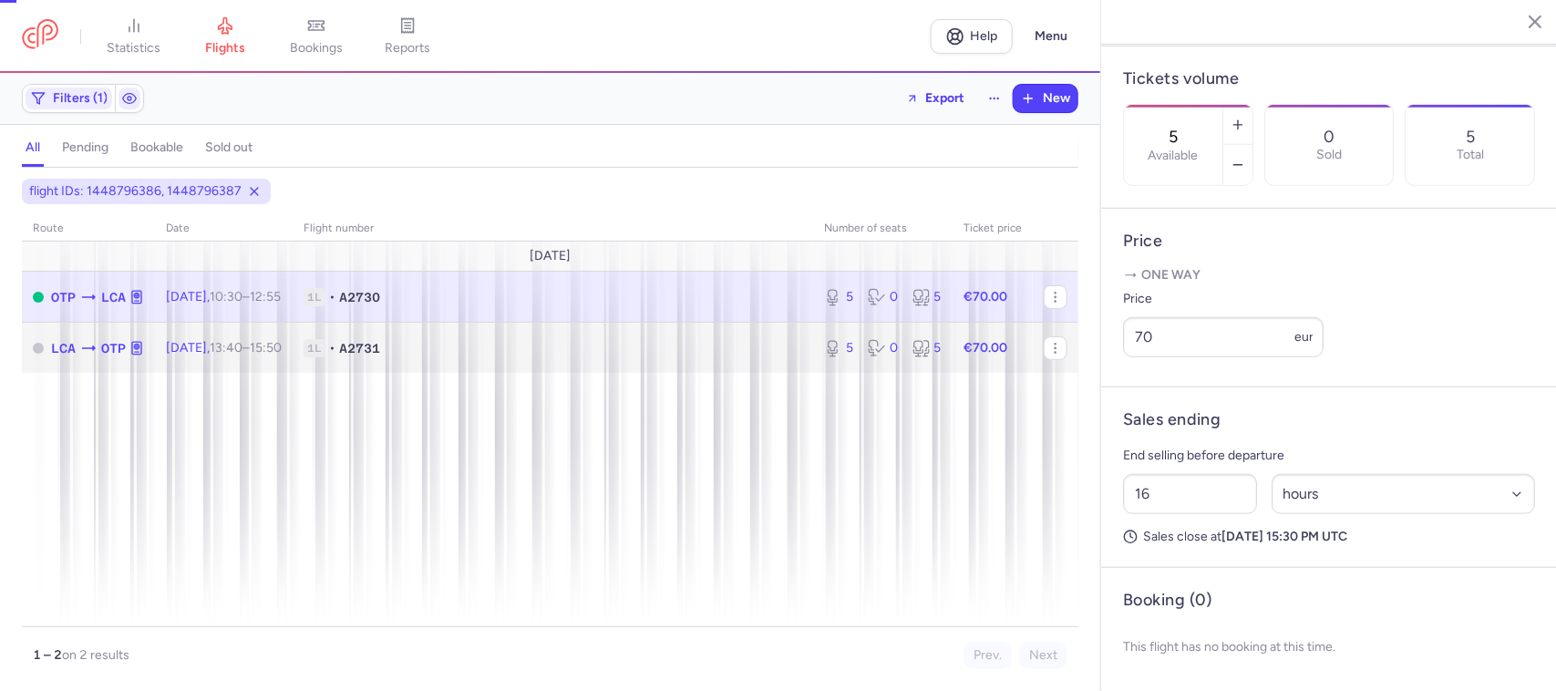
type input "20"
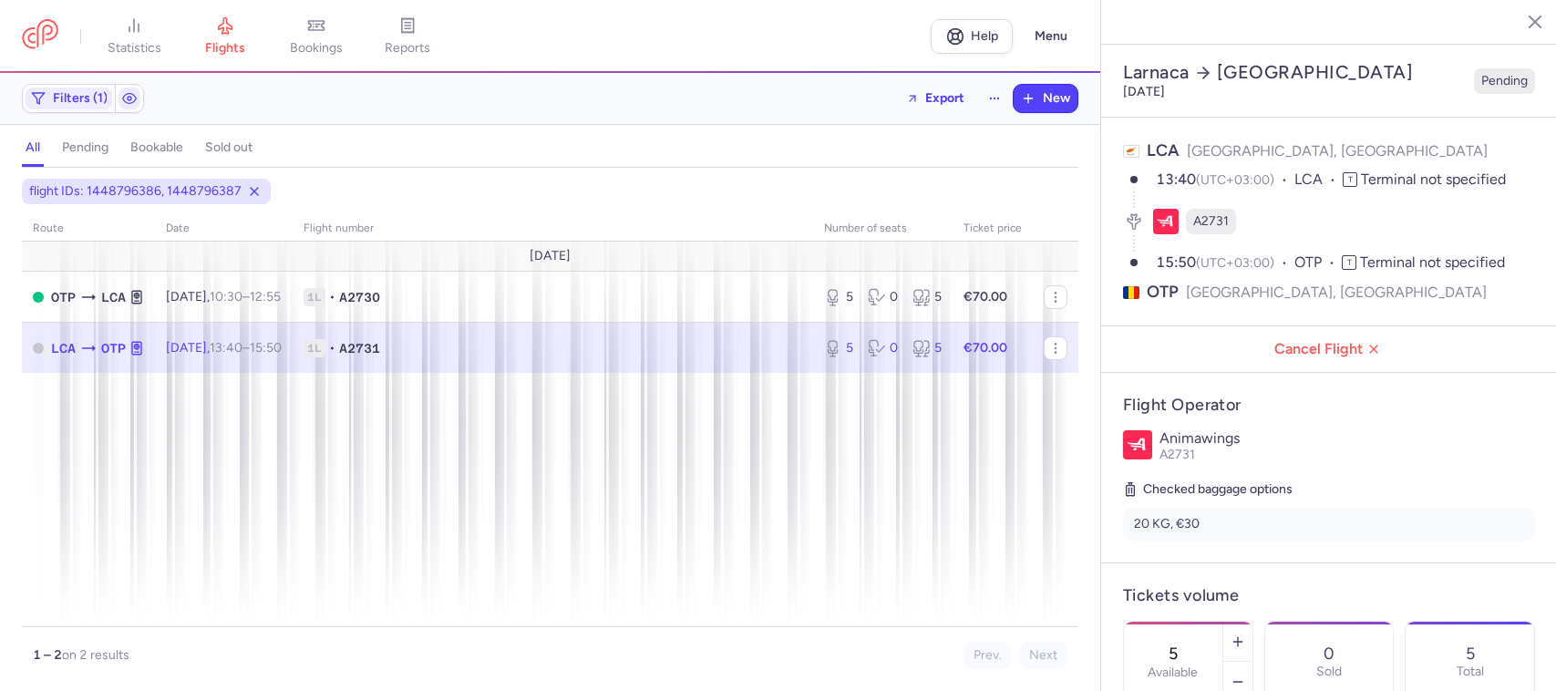
select select "hours"
click at [251, 191] on line at bounding box center [254, 191] width 7 height 7
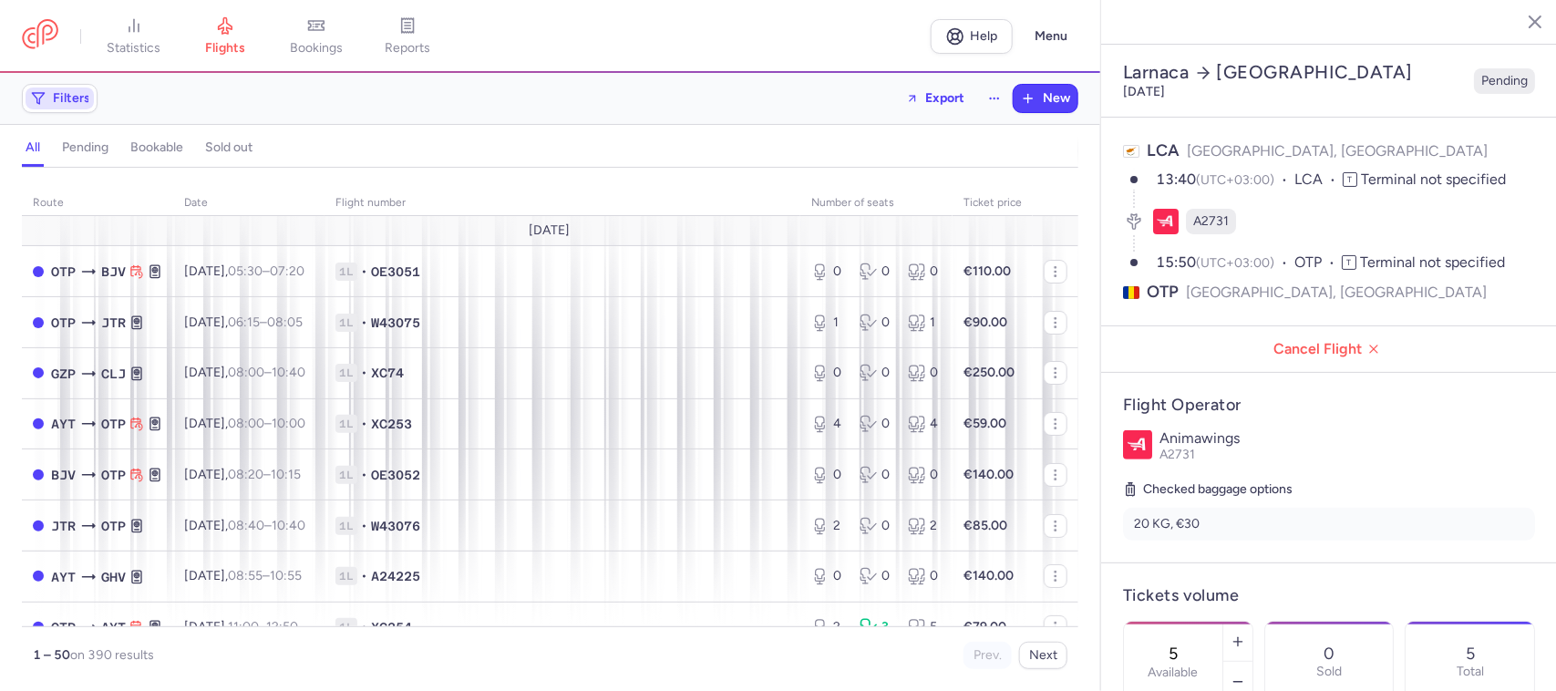
click at [53, 98] on span "Filters" at bounding box center [71, 98] width 37 height 15
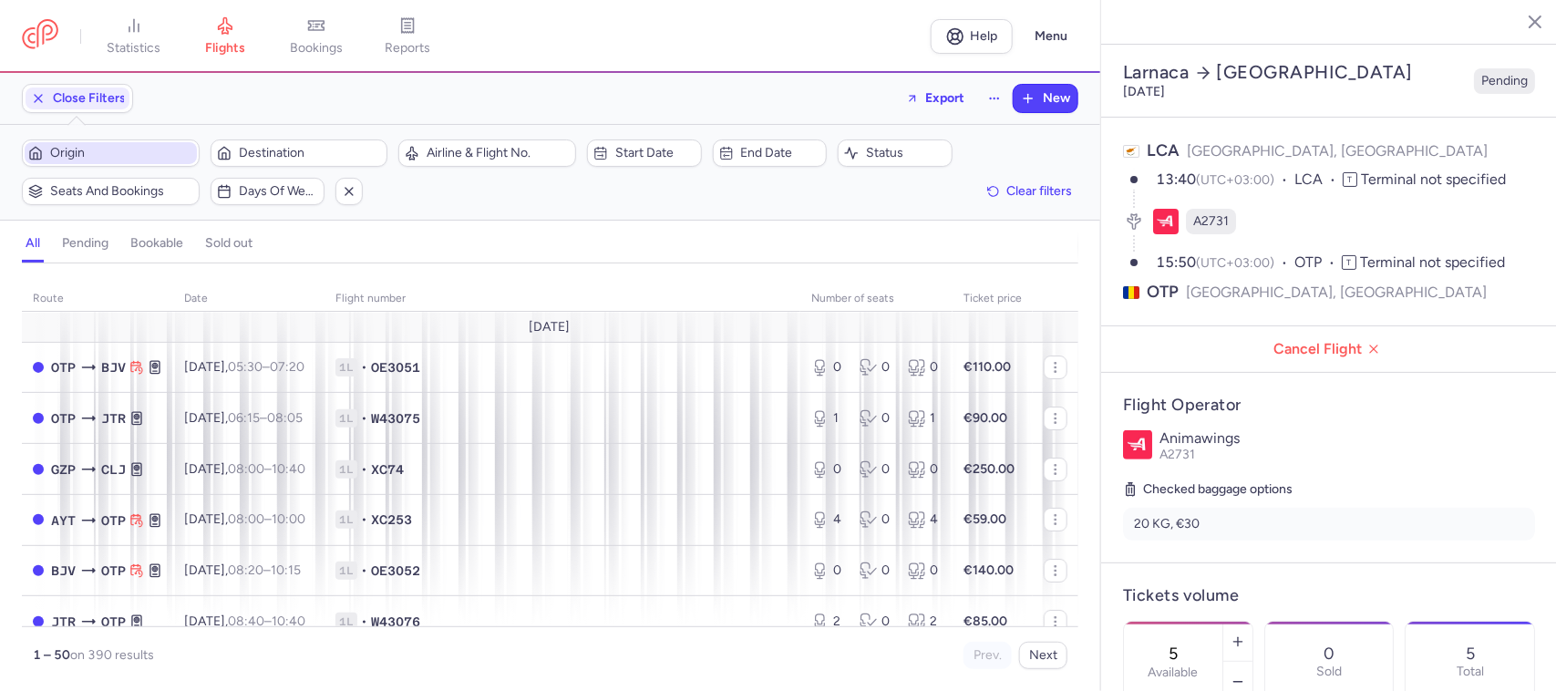
click at [147, 158] on span "Origin" at bounding box center [121, 153] width 143 height 15
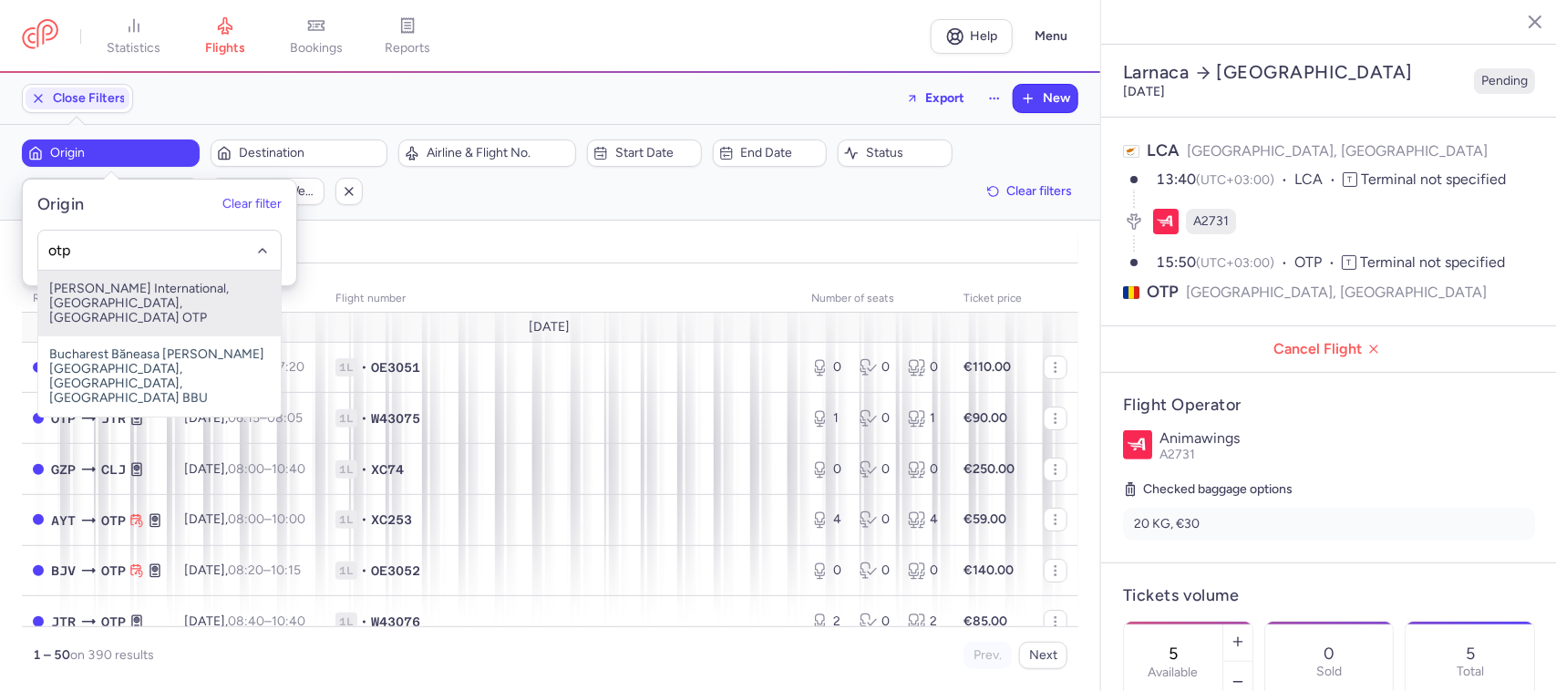
click at [123, 292] on span "[PERSON_NAME] International, [GEOGRAPHIC_DATA], [GEOGRAPHIC_DATA] OTP" at bounding box center [159, 304] width 243 height 66
type input "otp"
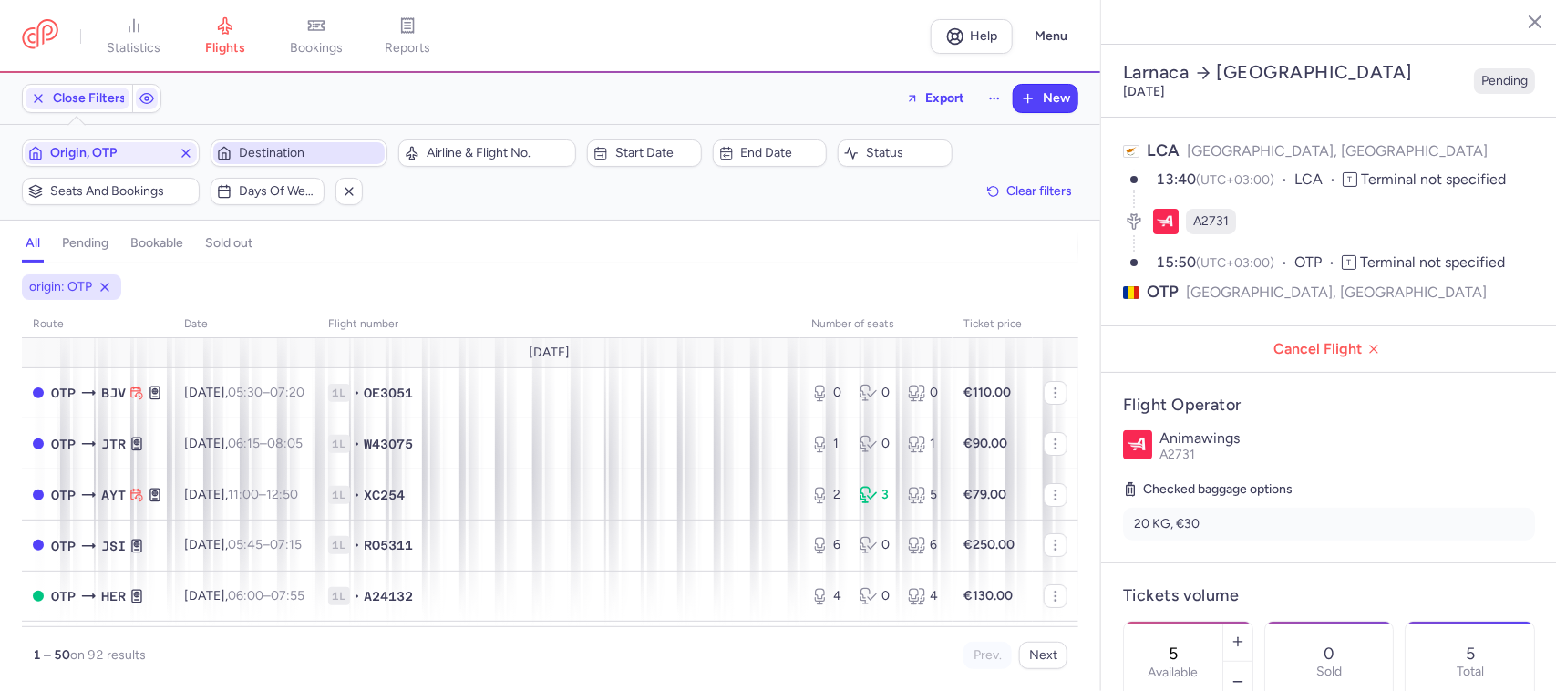
click at [256, 157] on span "Destination" at bounding box center [310, 153] width 143 height 15
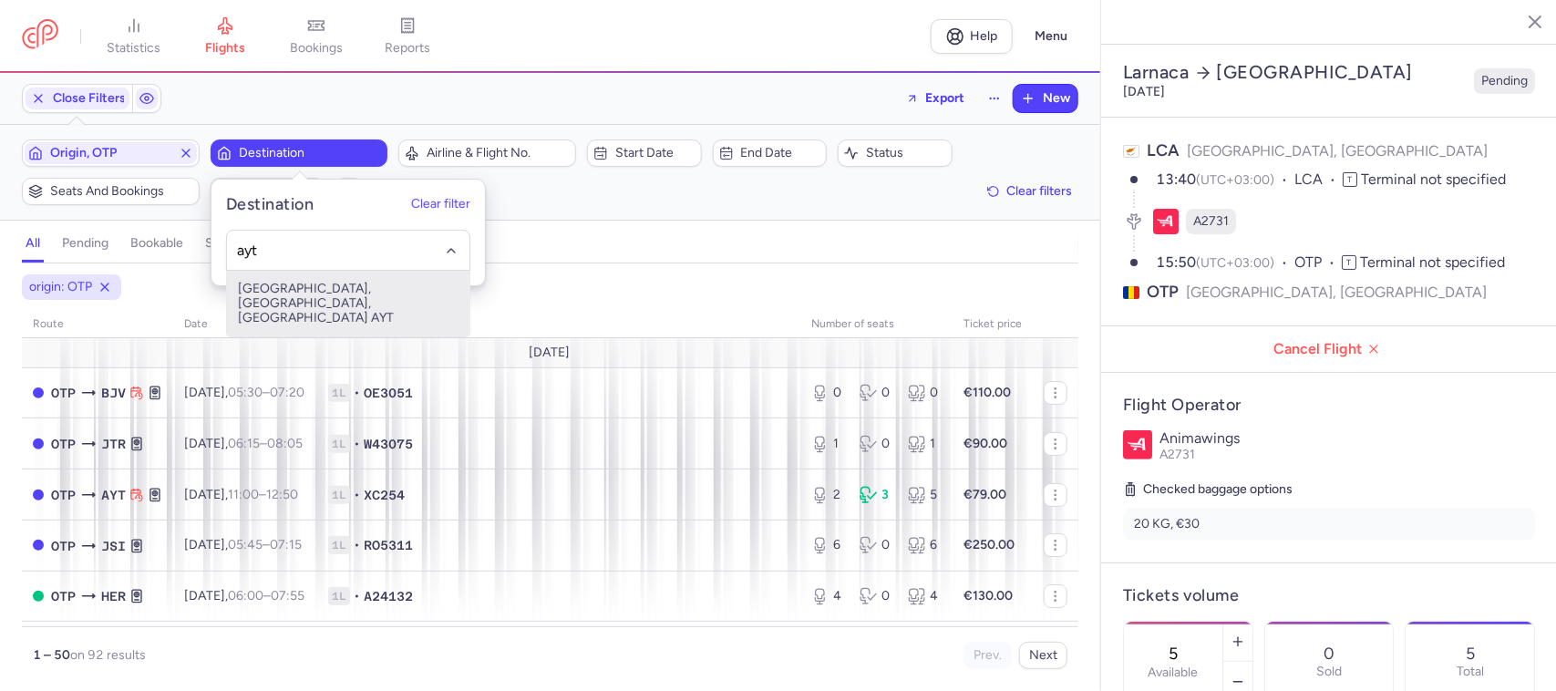
click at [306, 290] on span "[GEOGRAPHIC_DATA], [GEOGRAPHIC_DATA], [GEOGRAPHIC_DATA] AYT" at bounding box center [348, 304] width 243 height 66
type input "ayt"
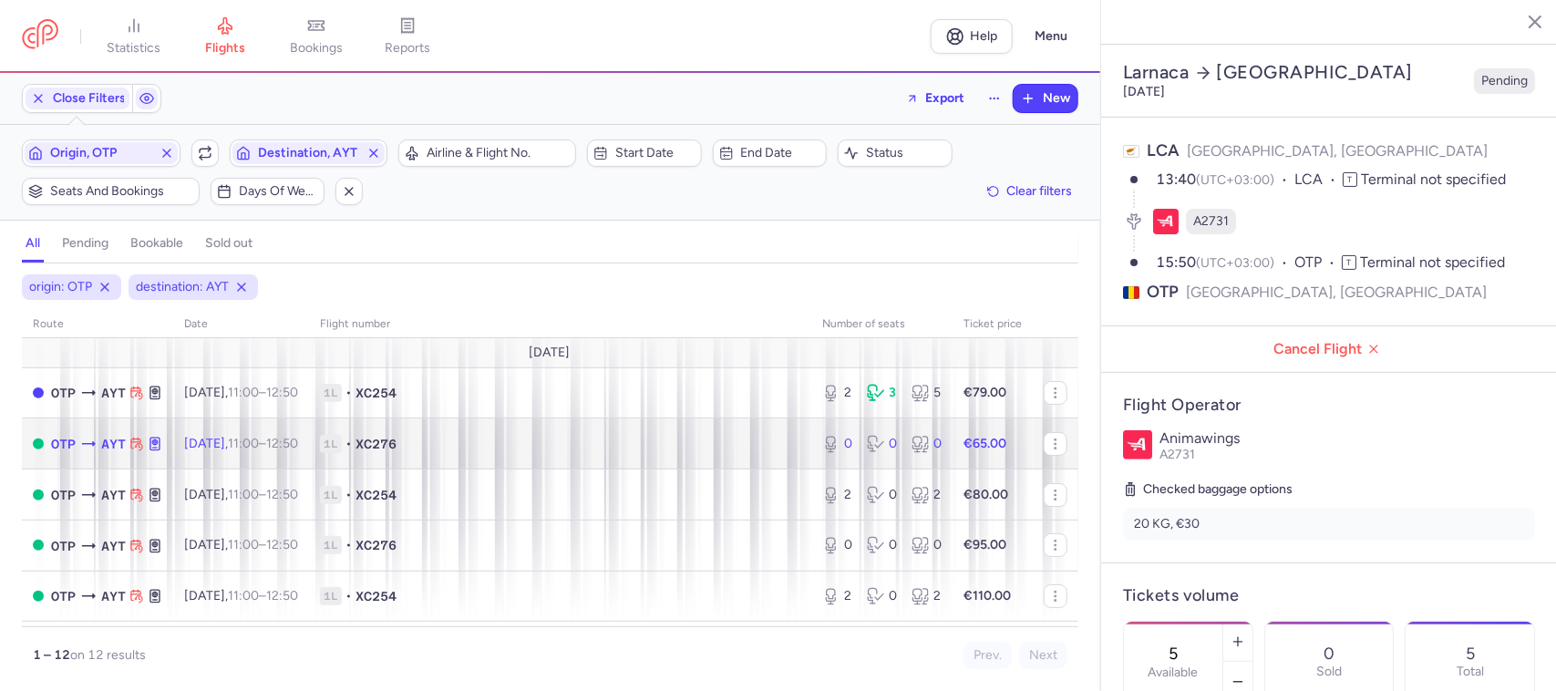
click at [524, 448] on span "1L • XC276" at bounding box center [560, 444] width 481 height 18
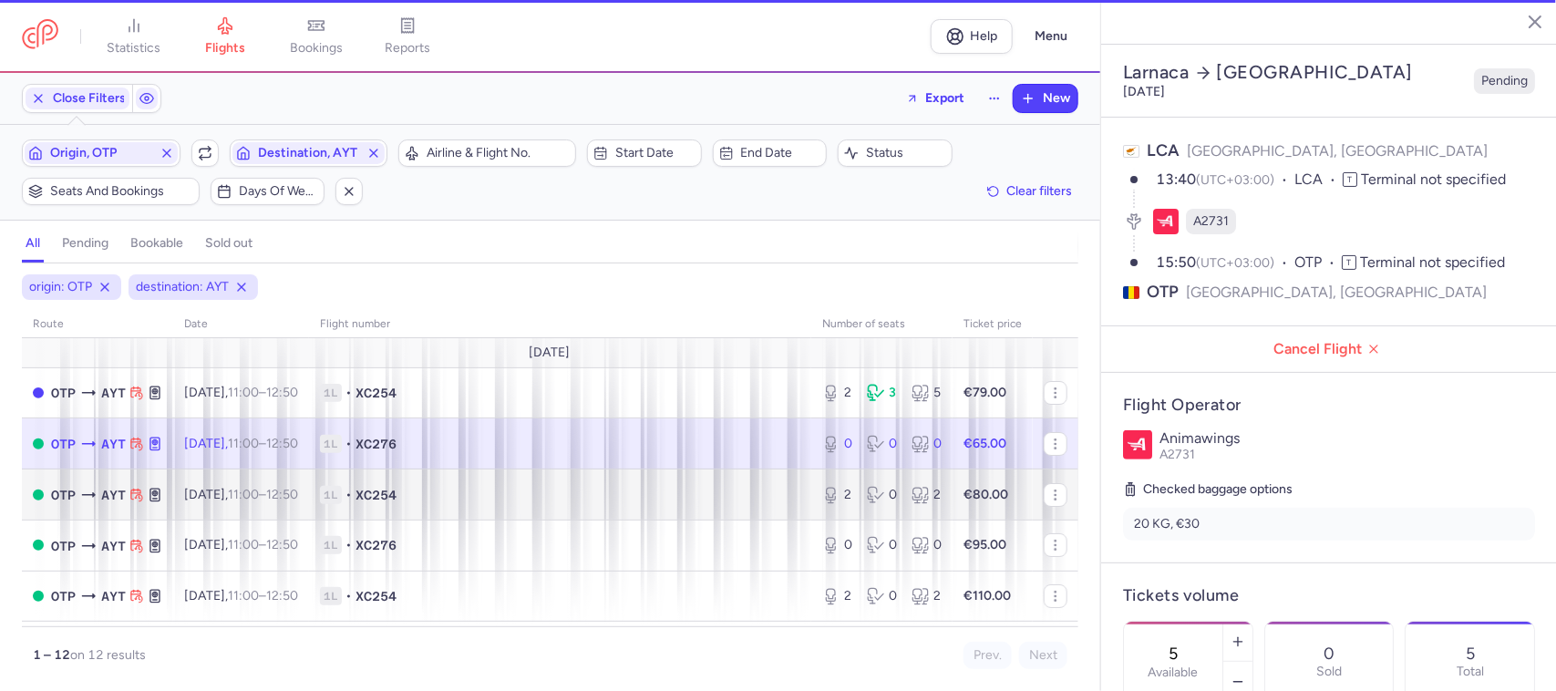
type input "0"
type input "1"
select select "days"
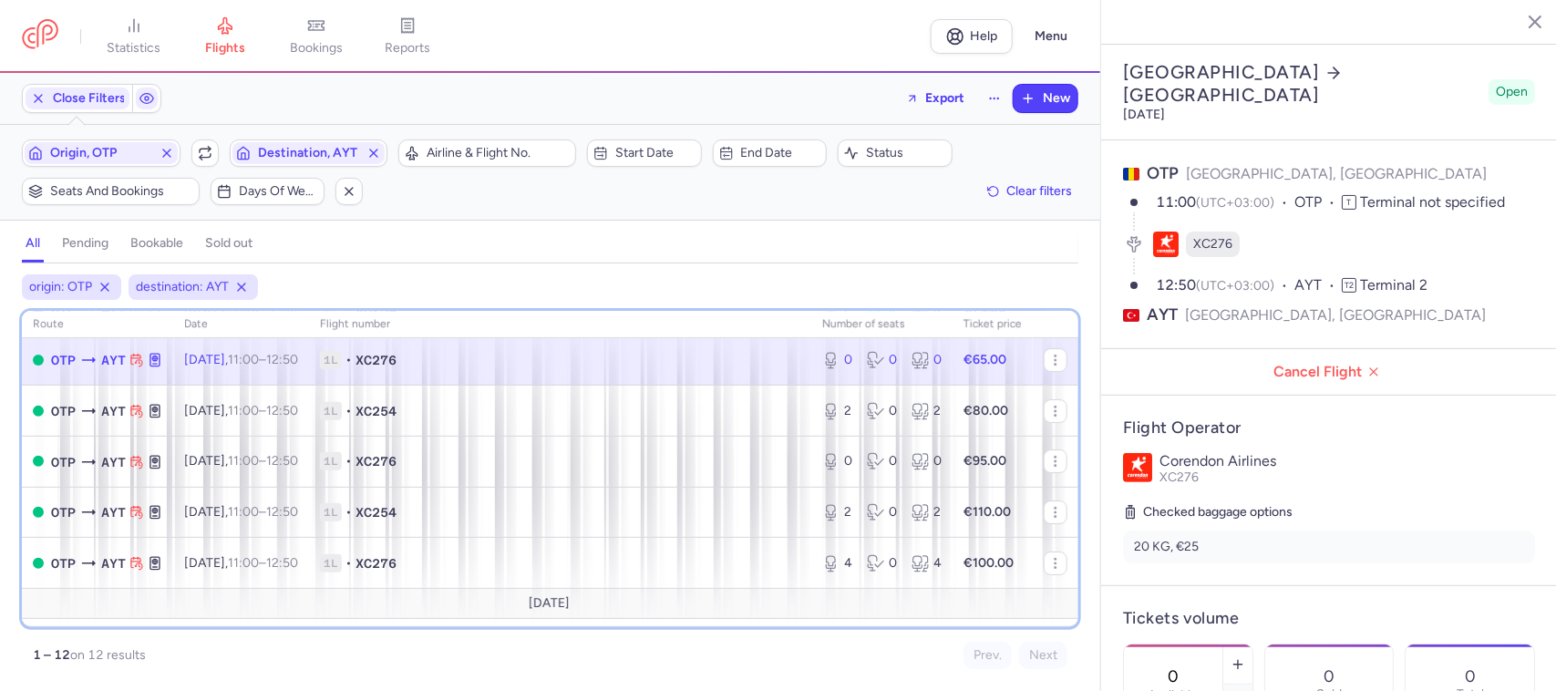
scroll to position [66, 0]
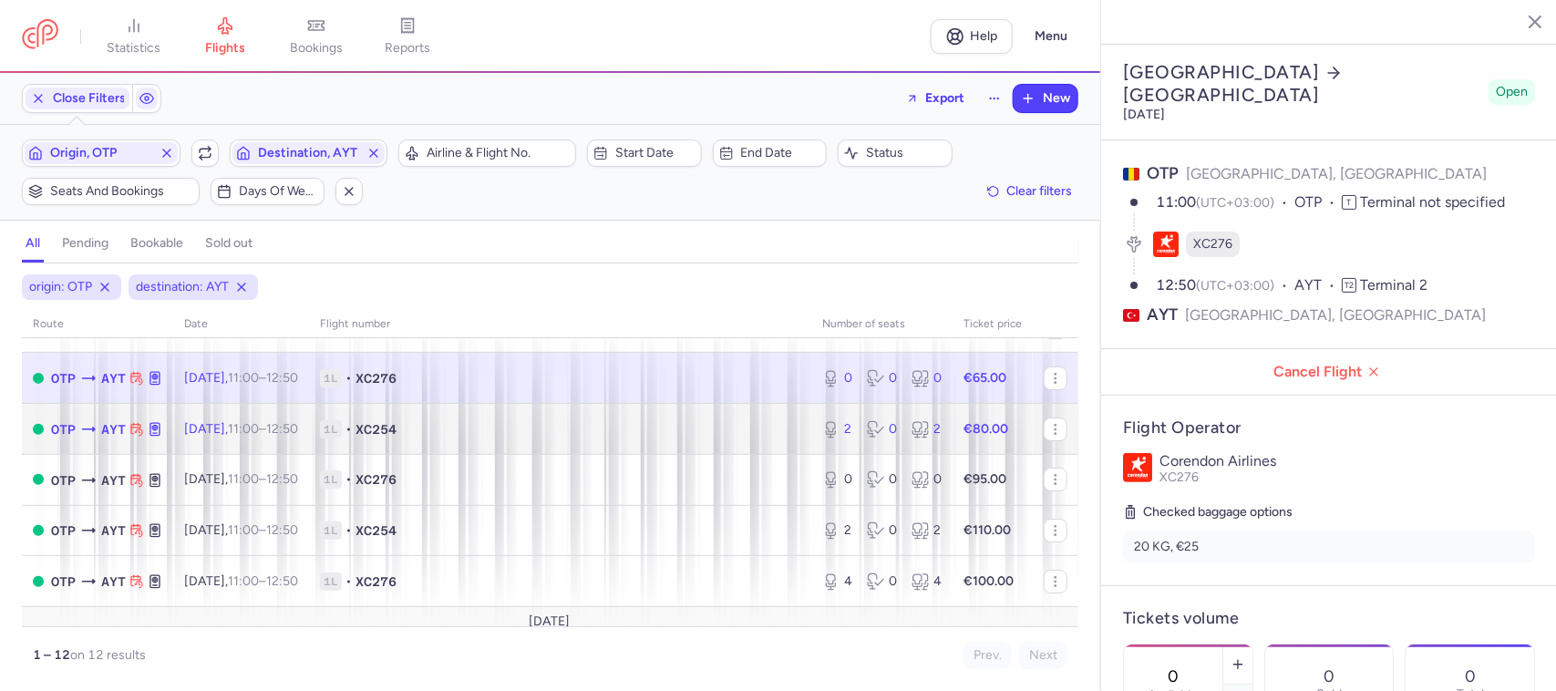
click at [646, 426] on span "1L • XC254" at bounding box center [560, 429] width 481 height 18
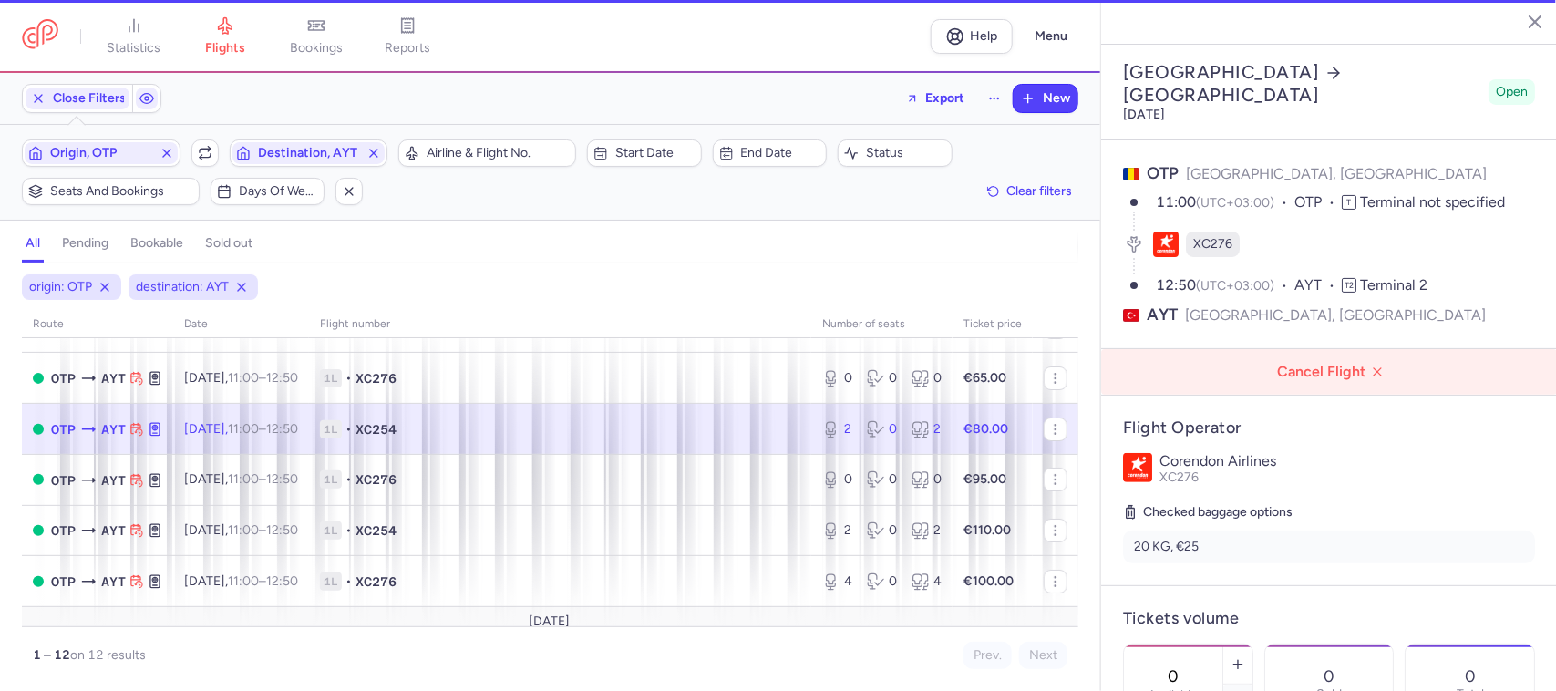
type input "2"
type input "3"
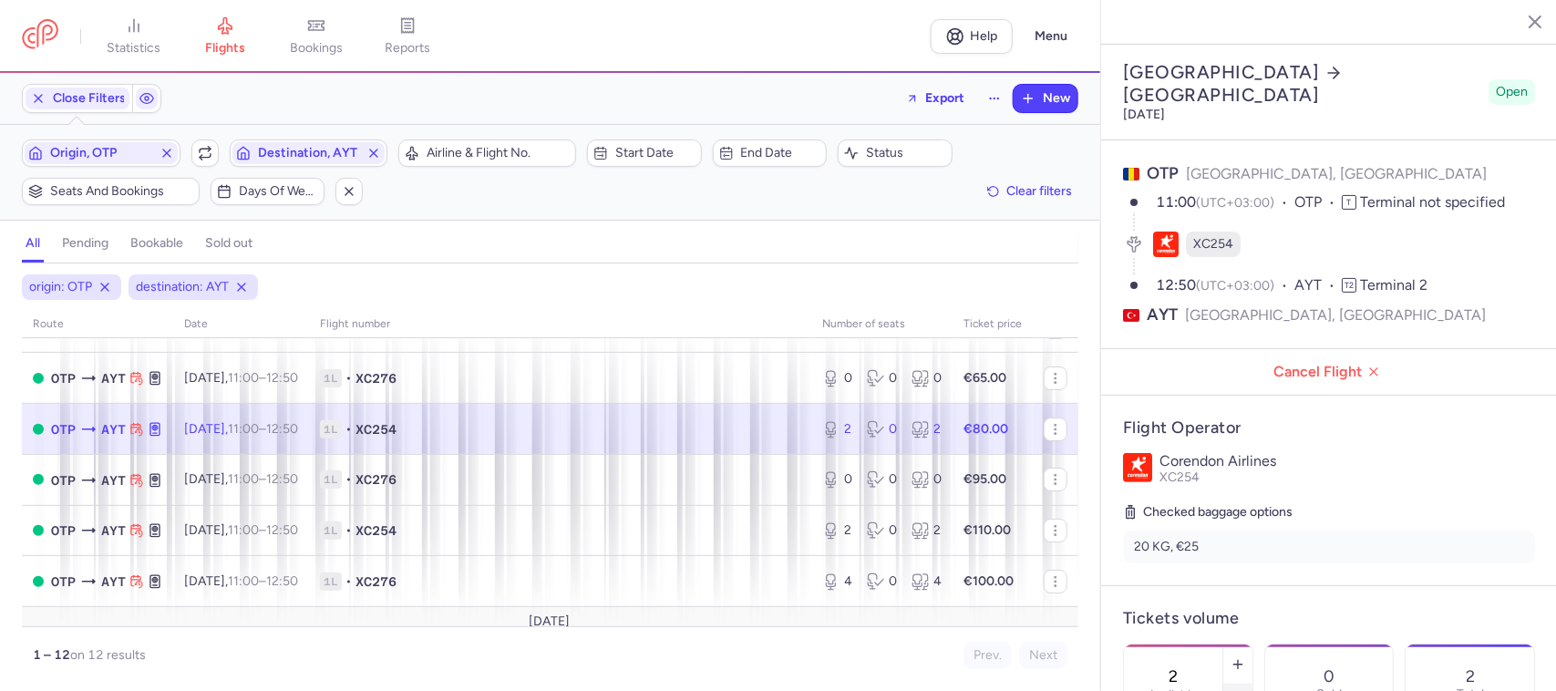
click at [1301, 641] on section "[GEOGRAPHIC_DATA] [GEOGRAPHIC_DATA] [DATE] Open OTP [GEOGRAPHIC_DATA], [GEOGRAP…" at bounding box center [1329, 345] width 456 height 691
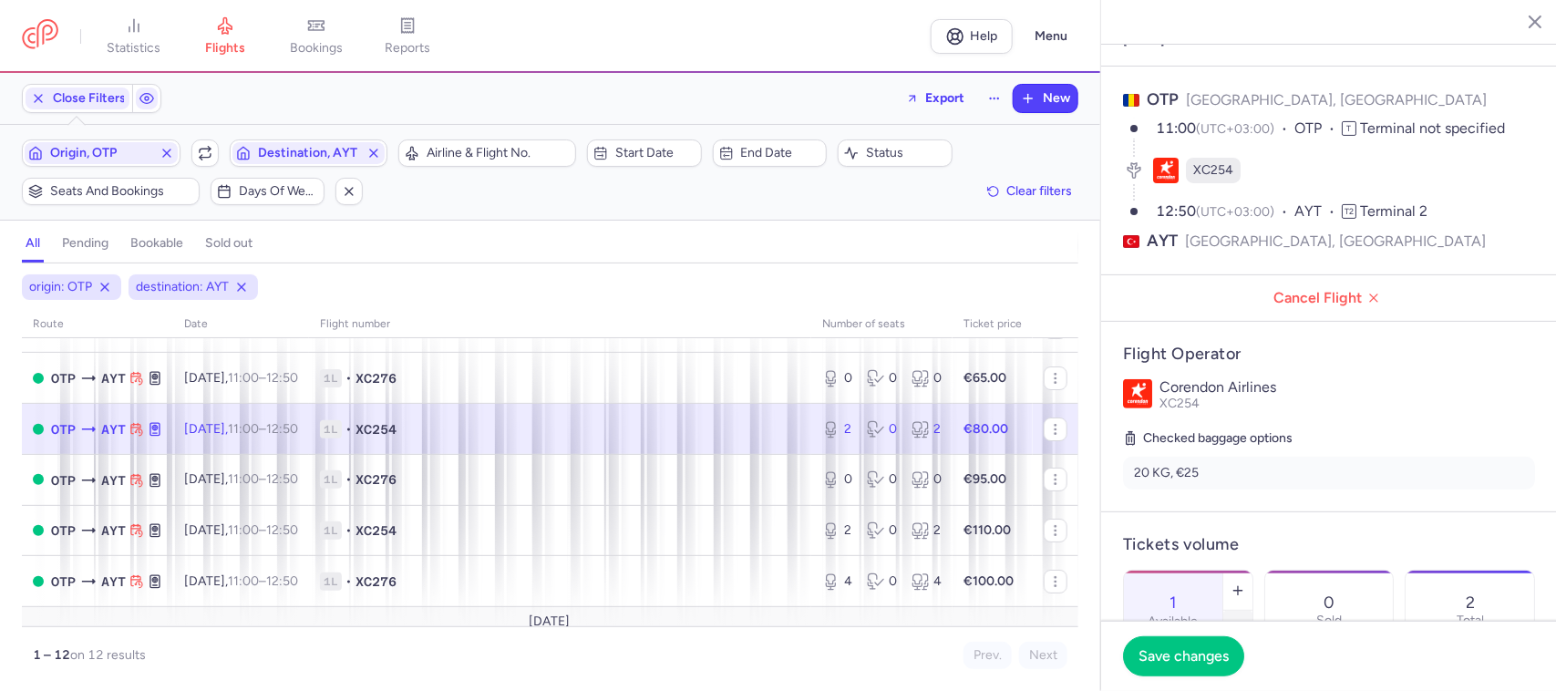
scroll to position [114, 0]
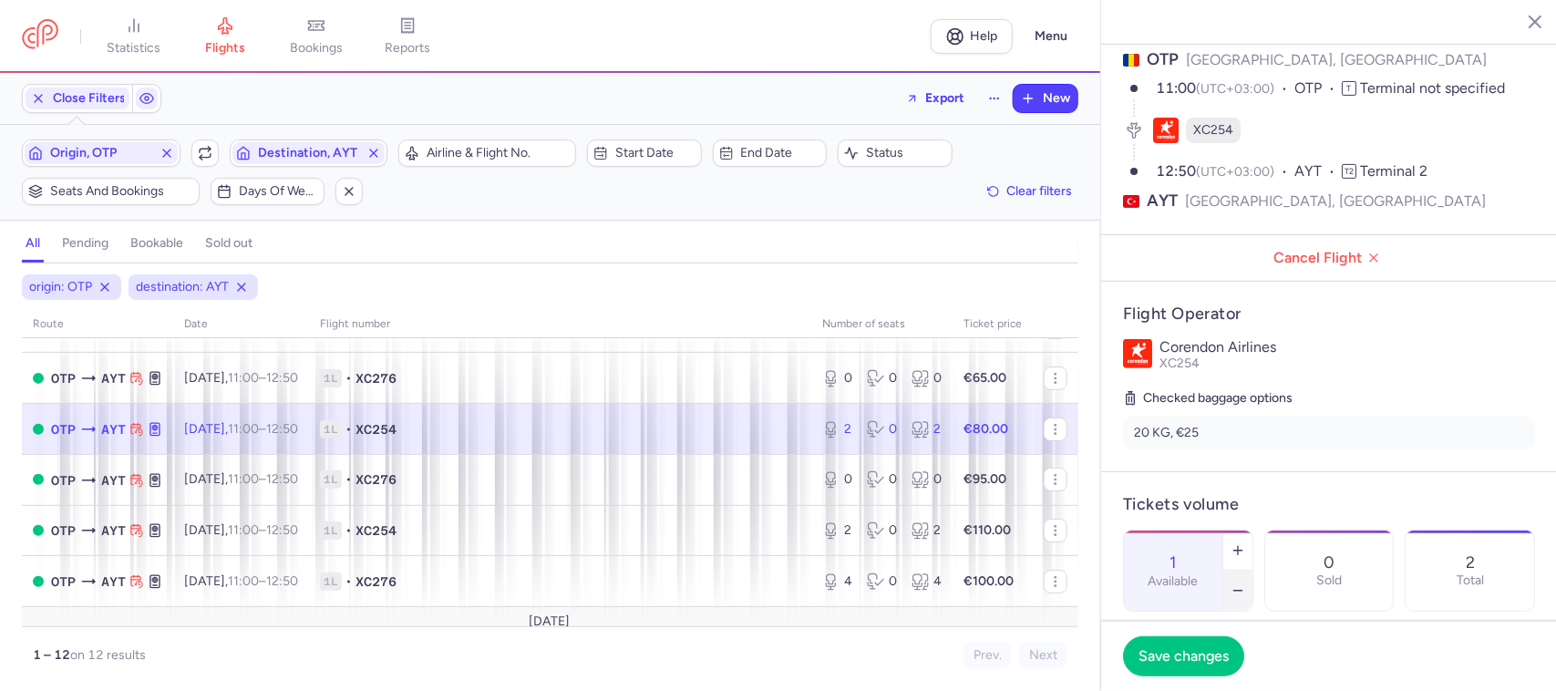
click at [1246, 584] on icon "button" at bounding box center [1238, 591] width 15 height 15
click at [1202, 655] on span "Save changes" at bounding box center [1184, 655] width 90 height 16
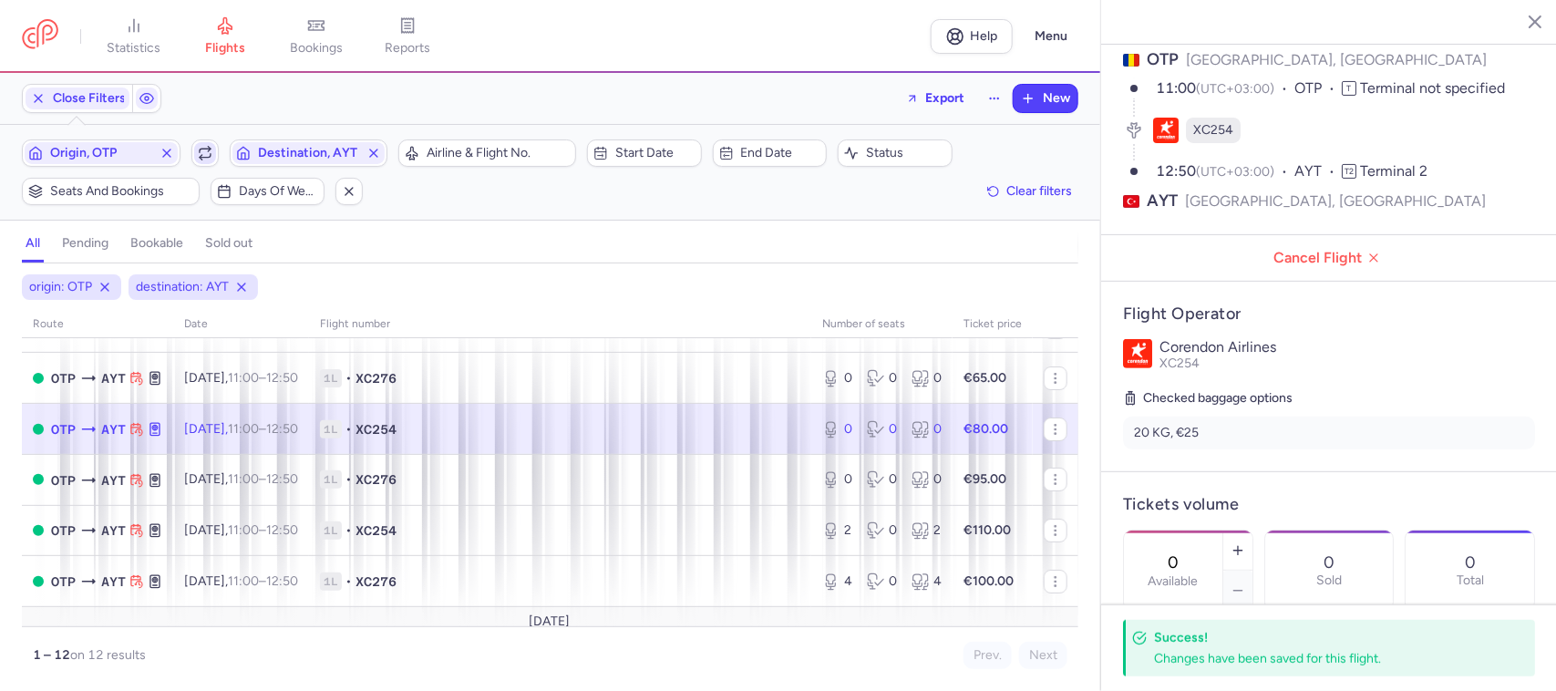
click at [196, 160] on span "button" at bounding box center [205, 153] width 22 height 22
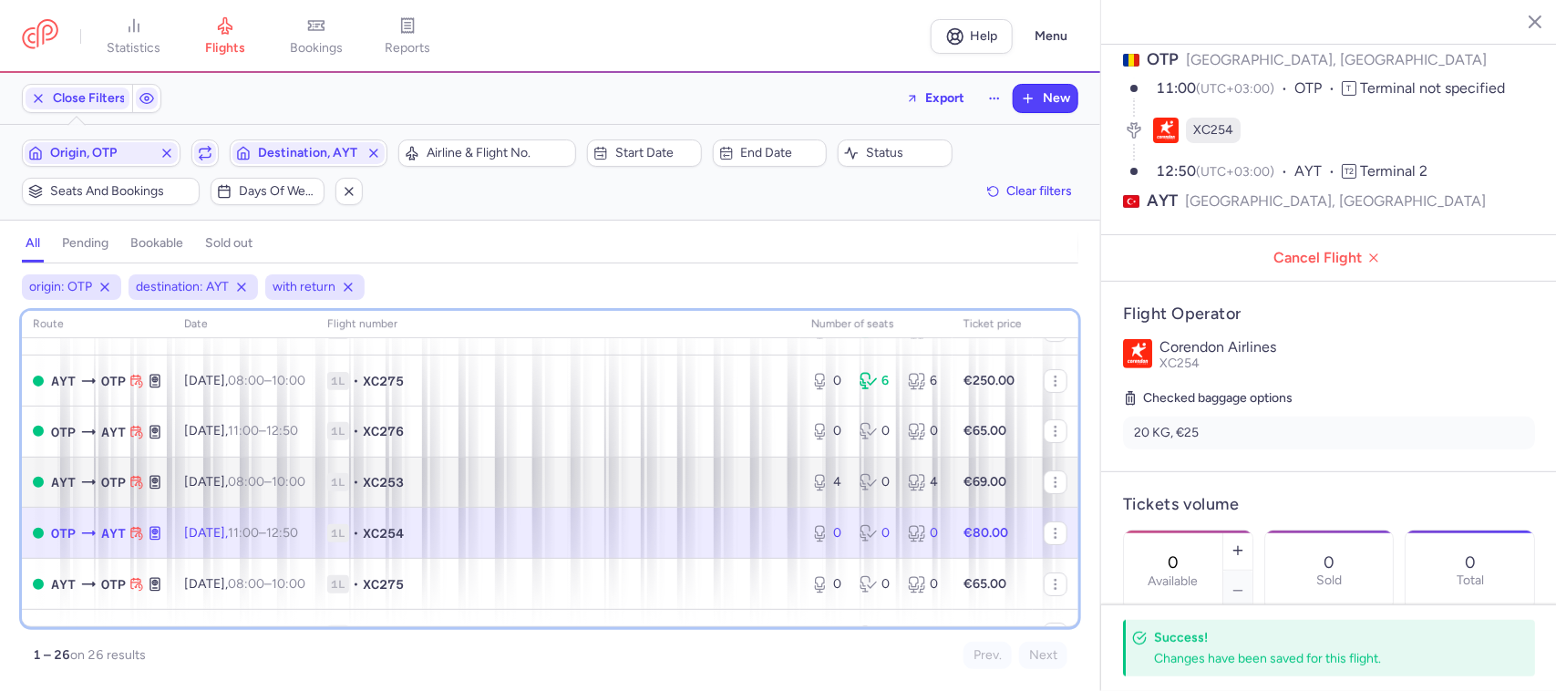
scroll to position [228, 0]
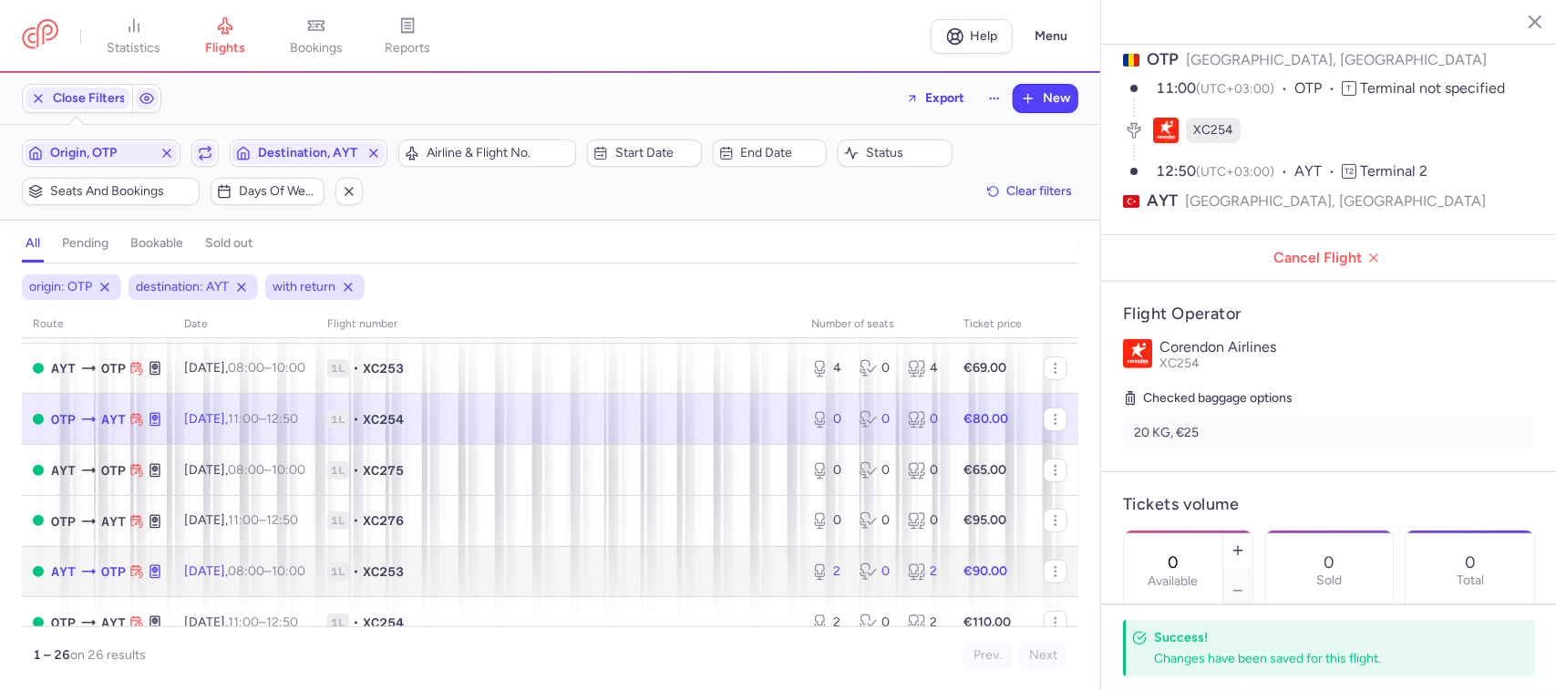
click at [625, 571] on span "1L • XC253" at bounding box center [558, 572] width 462 height 18
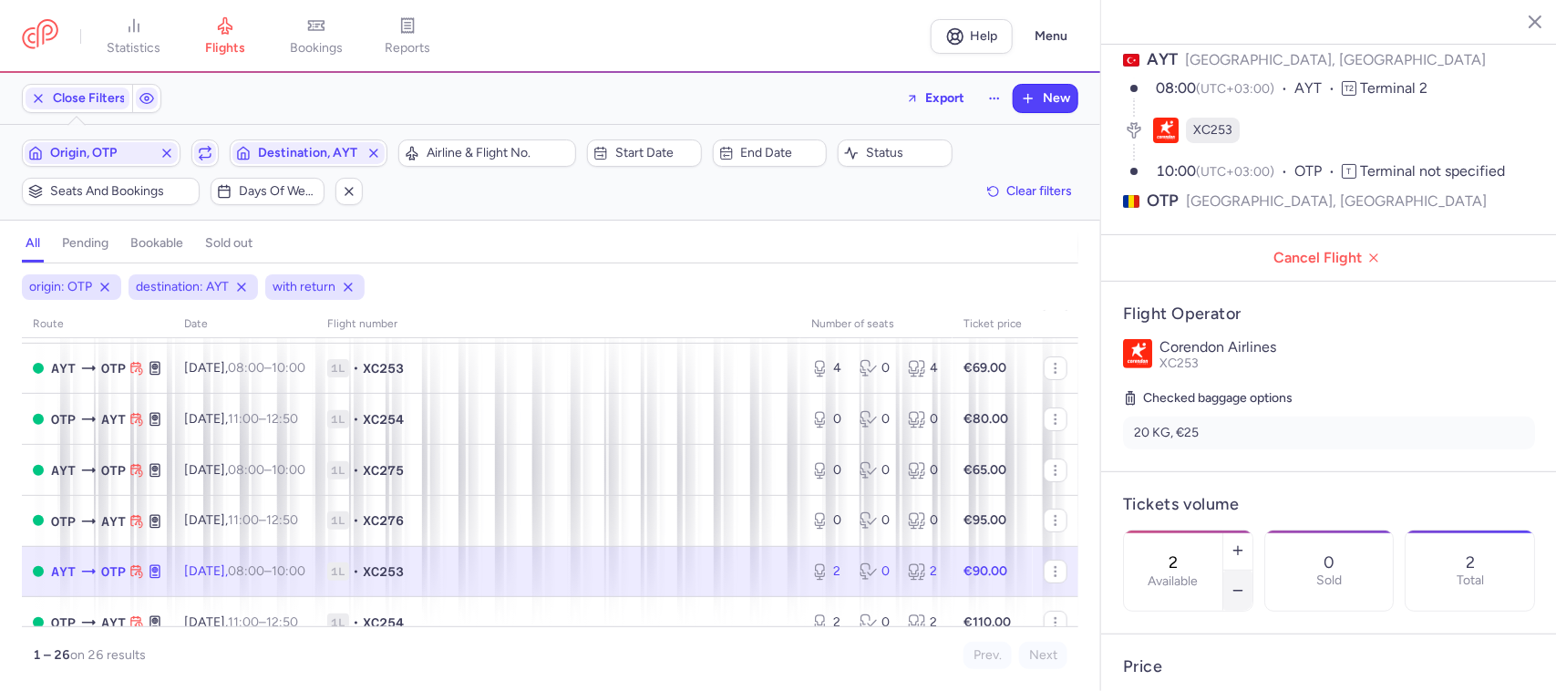
click at [1246, 584] on icon "button" at bounding box center [1238, 591] width 15 height 15
type input "0"
click at [1202, 667] on button "Save changes" at bounding box center [1183, 656] width 121 height 40
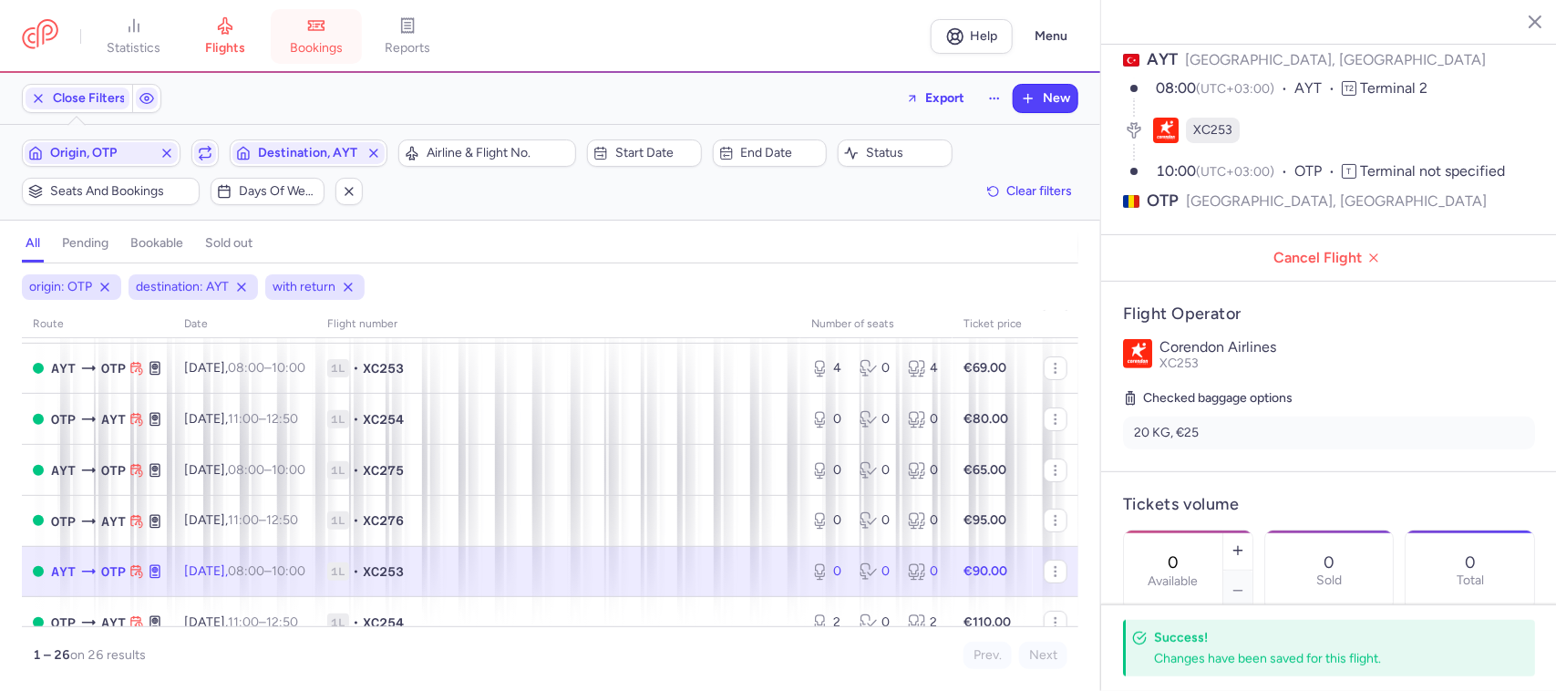
click at [320, 28] on icon at bounding box center [316, 25] width 18 height 18
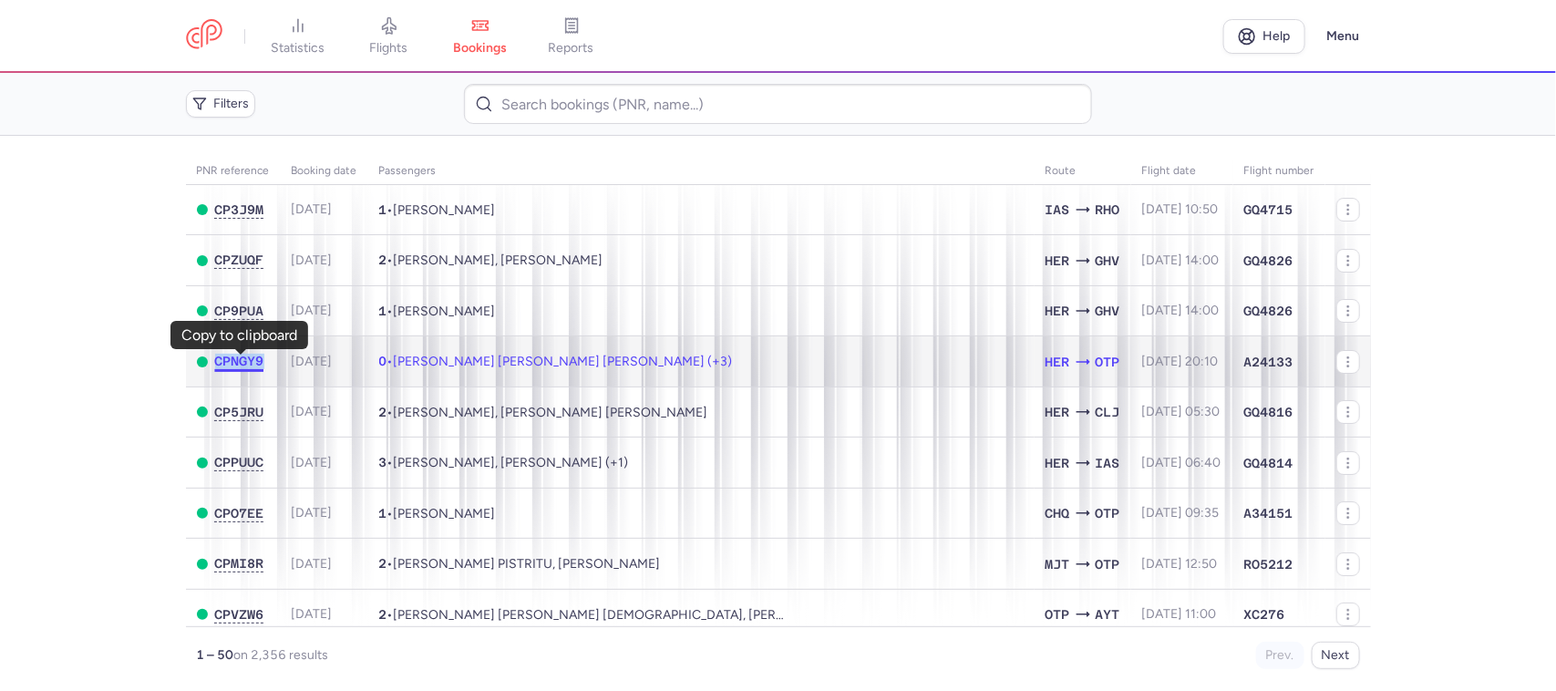
drag, startPoint x: 212, startPoint y: 363, endPoint x: 262, endPoint y: 362, distance: 50.2
click at [262, 362] on div "CPNGY9" at bounding box center [233, 362] width 73 height 16
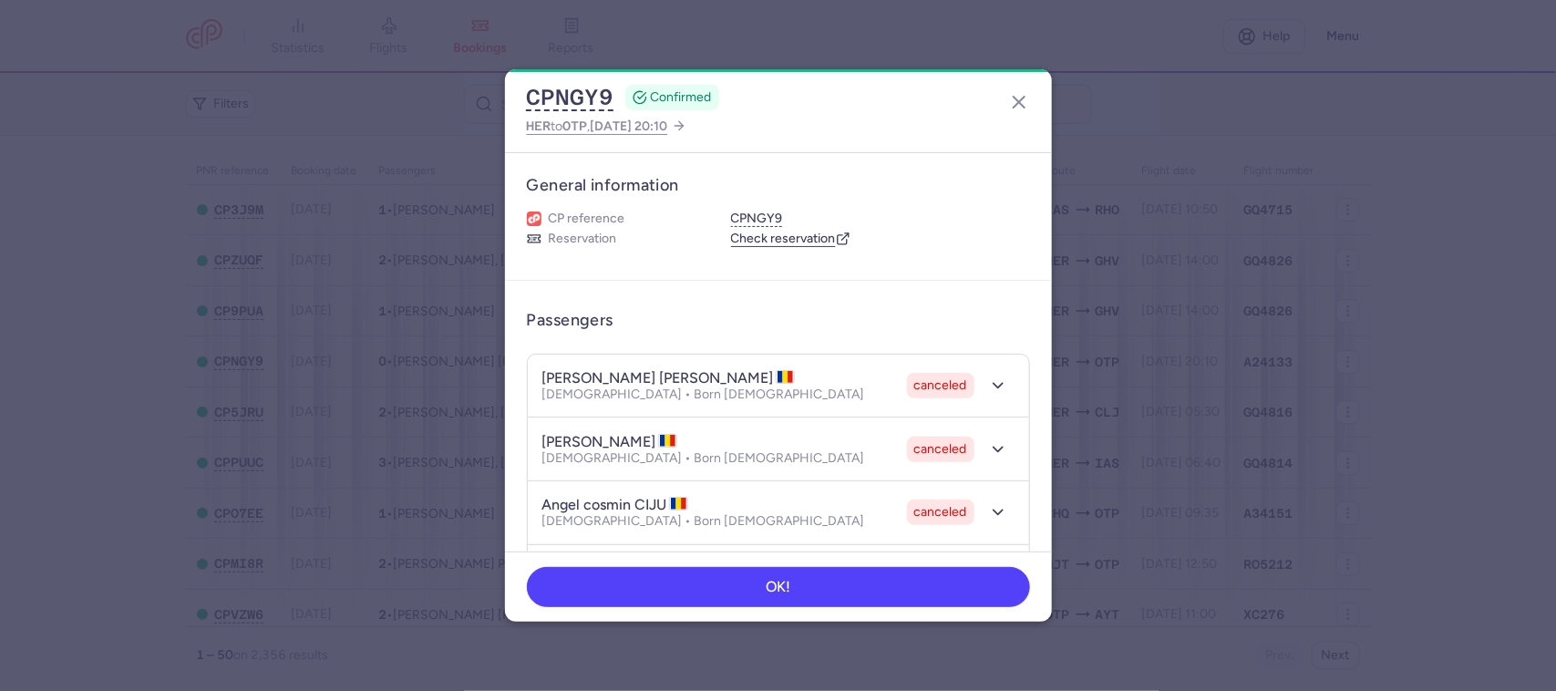
drag, startPoint x: 249, startPoint y: 363, endPoint x: 863, endPoint y: 129, distance: 657.4
click at [863, 129] on div "CPNGY9 CONFIRMED HER to OTP , [DATE] 20:10" at bounding box center [778, 110] width 547 height 83
drag, startPoint x: 522, startPoint y: 96, endPoint x: 629, endPoint y: 105, distance: 108.0
click at [629, 105] on div "CPNGY9 CONFIRMED HER to OTP , [DATE] 20:10" at bounding box center [778, 110] width 547 height 83
copy div "CPNGY9"
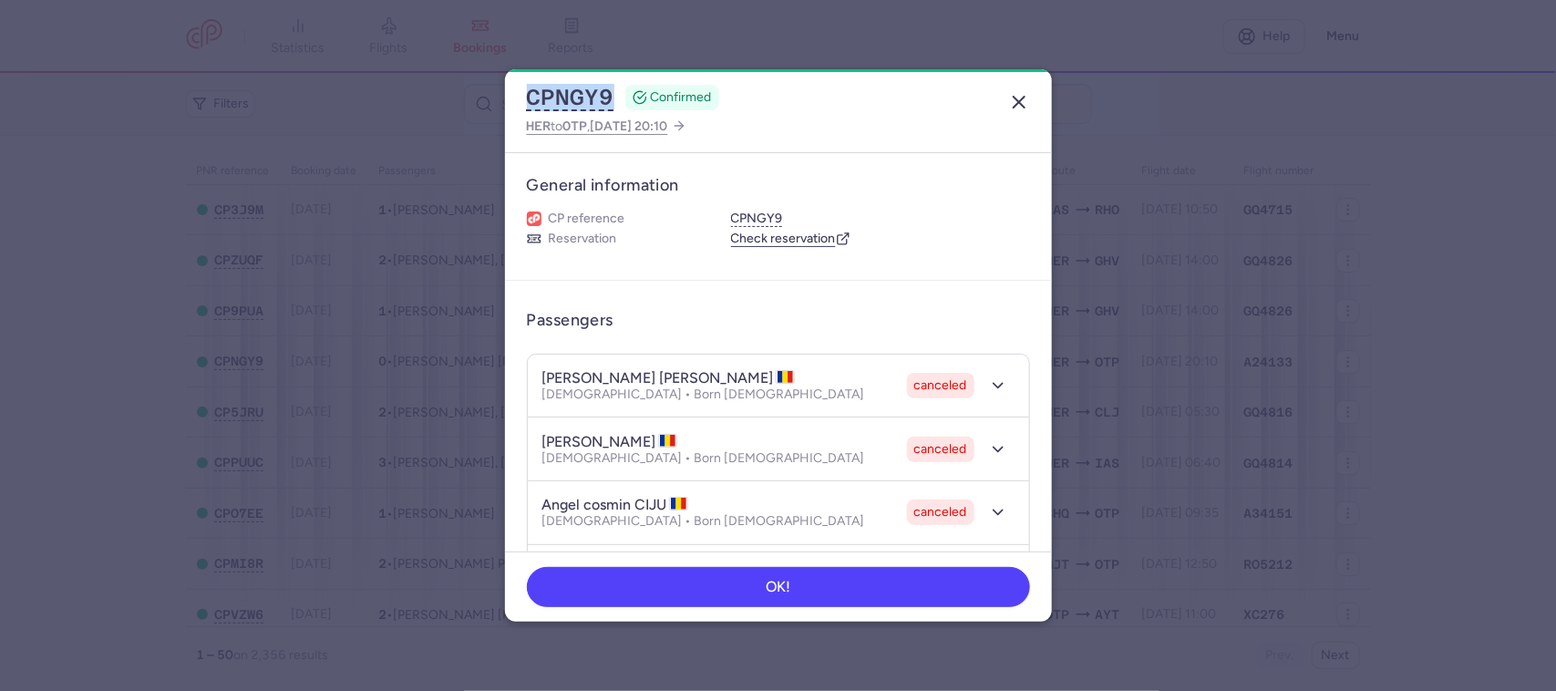
click at [1022, 102] on icon "button" at bounding box center [1019, 102] width 22 height 22
